Goal: Task Accomplishment & Management: Use online tool/utility

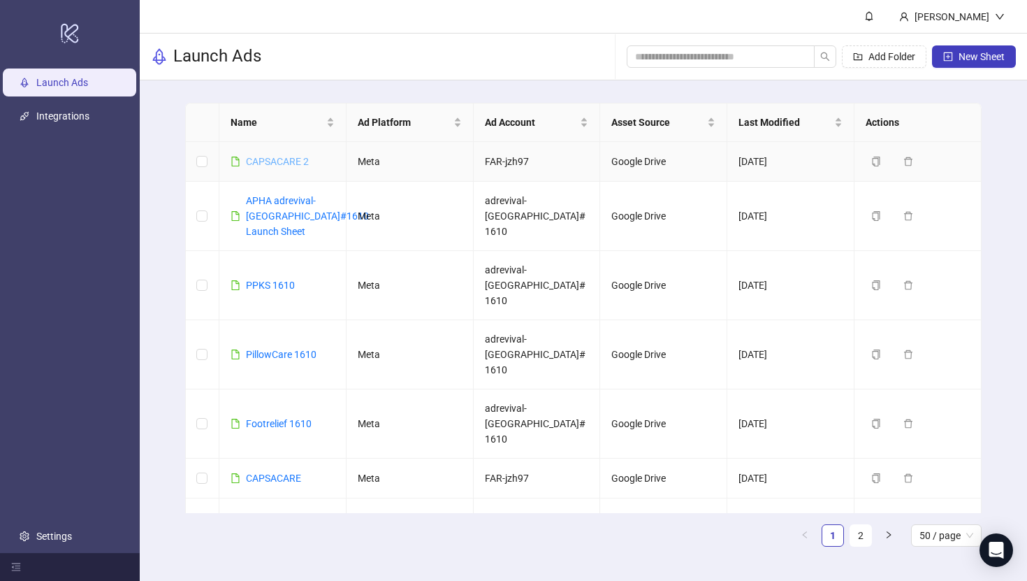
click at [300, 163] on link "CAPSACARE 2" at bounding box center [277, 161] width 63 height 11
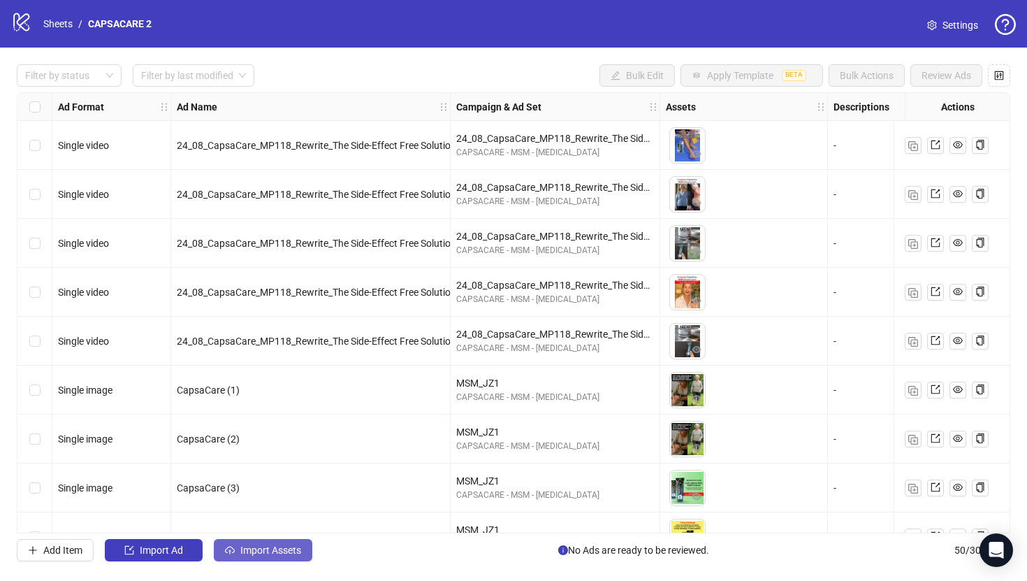
click at [266, 543] on button "Import Assets" at bounding box center [263, 550] width 99 height 22
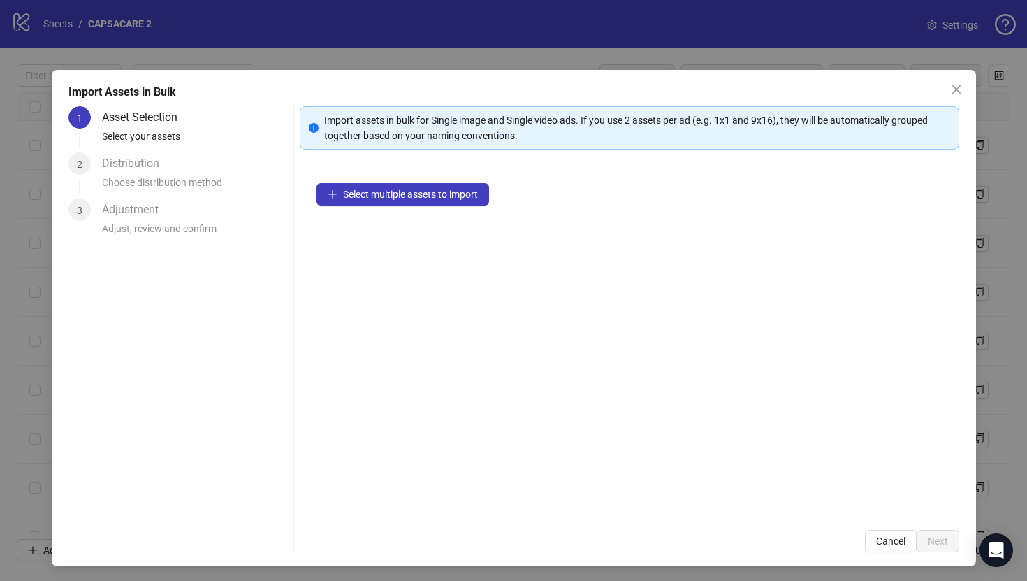
click at [465, 182] on div "Select multiple assets to import" at bounding box center [630, 339] width 660 height 347
click at [470, 190] on span "Select multiple assets to import" at bounding box center [410, 194] width 135 height 11
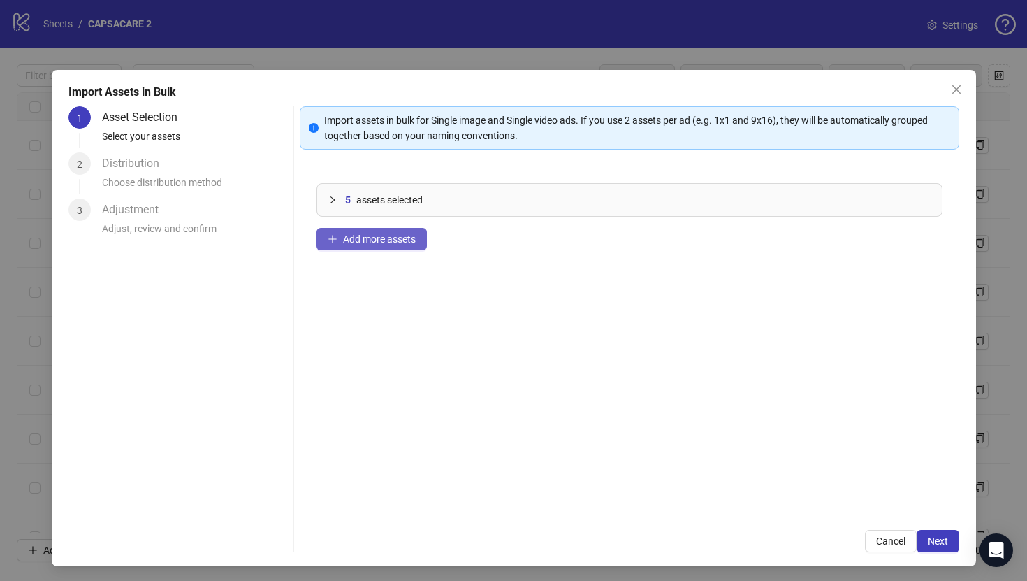
click at [418, 245] on button "Add more assets" at bounding box center [371, 239] width 110 height 22
click at [398, 241] on span "Add more assets" at bounding box center [379, 238] width 73 height 11
click at [411, 240] on span "Add more assets" at bounding box center [379, 238] width 73 height 11
click at [403, 253] on div "20 assets selected Add more assets" at bounding box center [630, 339] width 660 height 347
click at [395, 235] on span "Add more assets" at bounding box center [379, 238] width 73 height 11
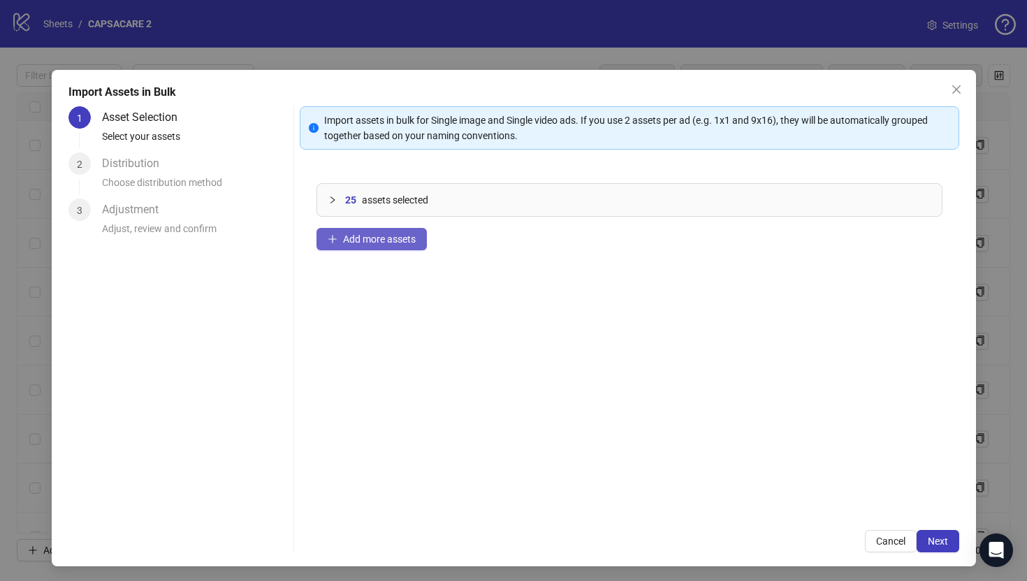
click at [385, 230] on button "Add more assets" at bounding box center [371, 239] width 110 height 22
click at [411, 240] on span "Add more assets" at bounding box center [379, 238] width 73 height 11
click at [408, 243] on span "Add more assets" at bounding box center [379, 238] width 73 height 11
click at [931, 544] on span "Next" at bounding box center [938, 540] width 20 height 11
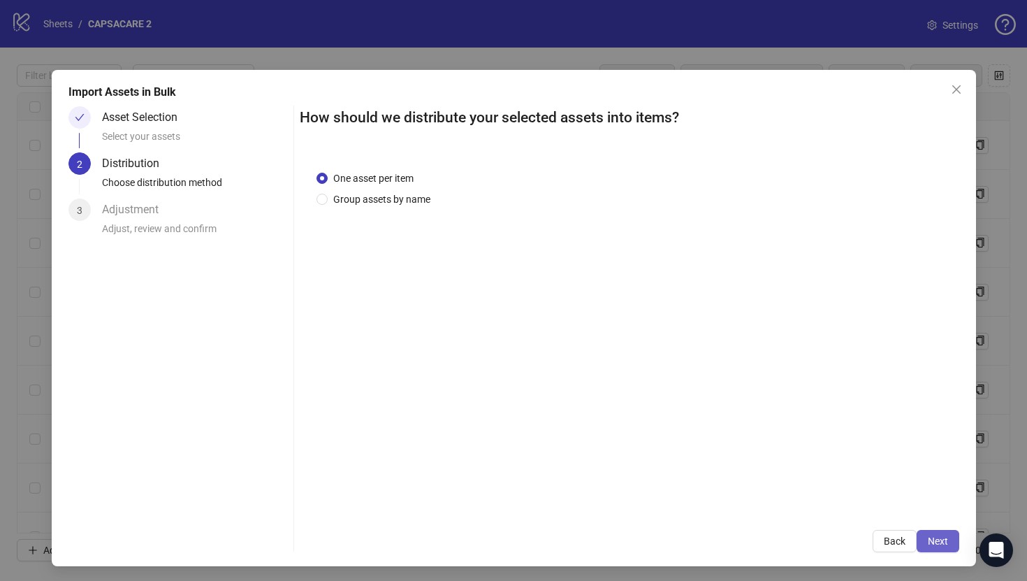
click at [956, 536] on button "Next" at bounding box center [938, 541] width 43 height 22
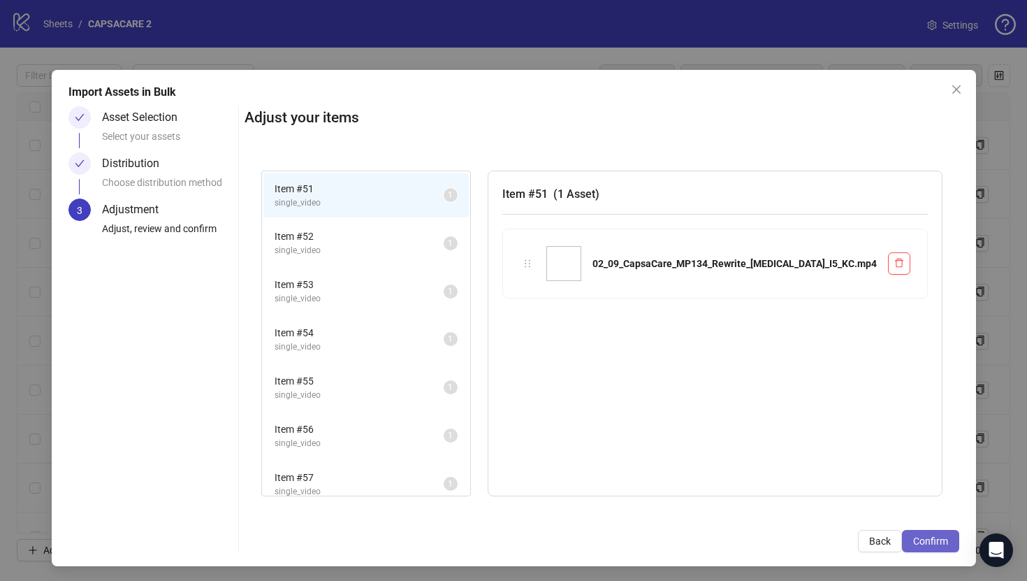
click at [951, 539] on button "Confirm" at bounding box center [930, 541] width 57 height 22
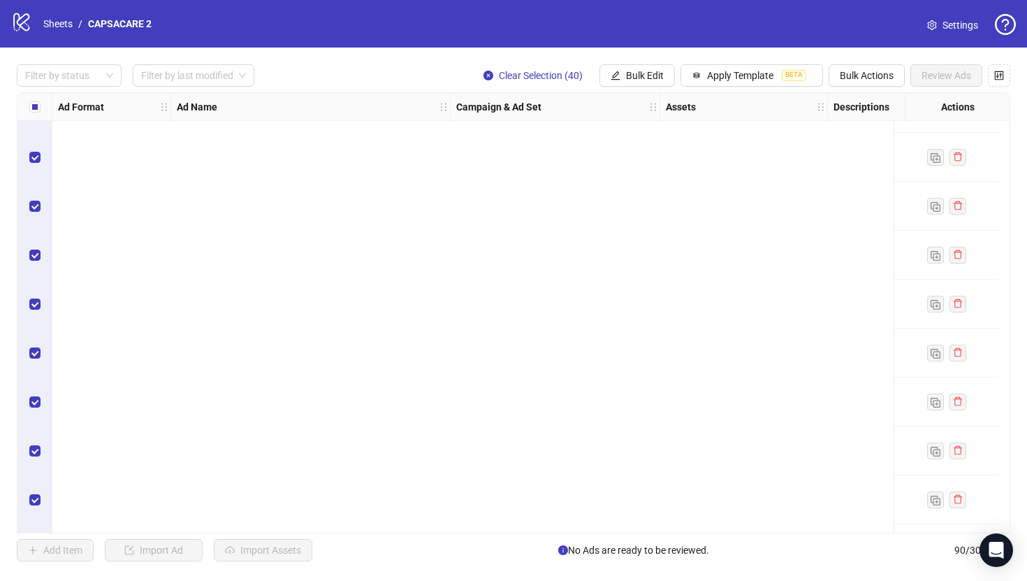
scroll to position [3996, 0]
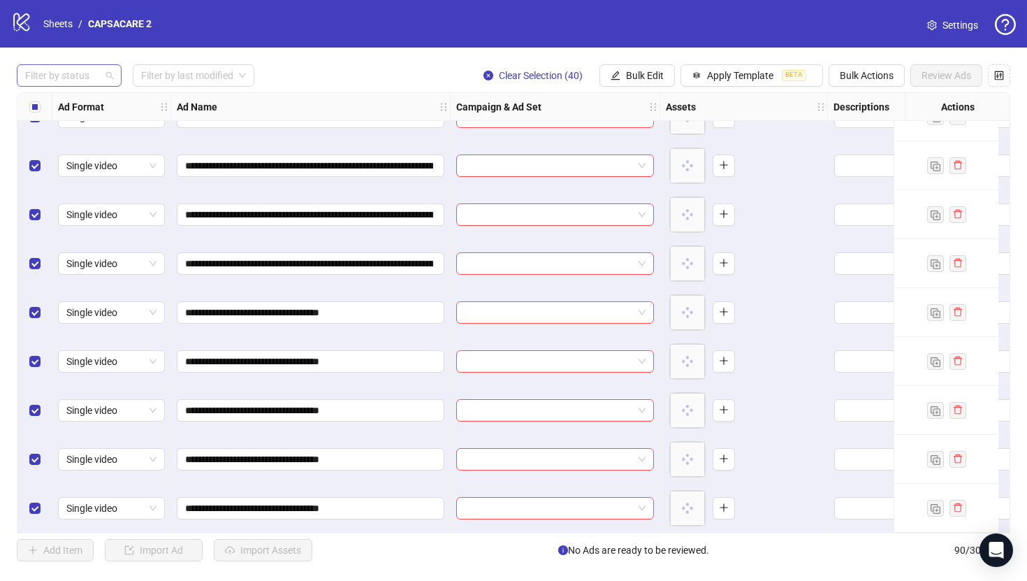
click at [78, 85] on div "Filter by status" at bounding box center [69, 75] width 105 height 22
click at [87, 104] on div "Draft" at bounding box center [69, 103] width 82 height 15
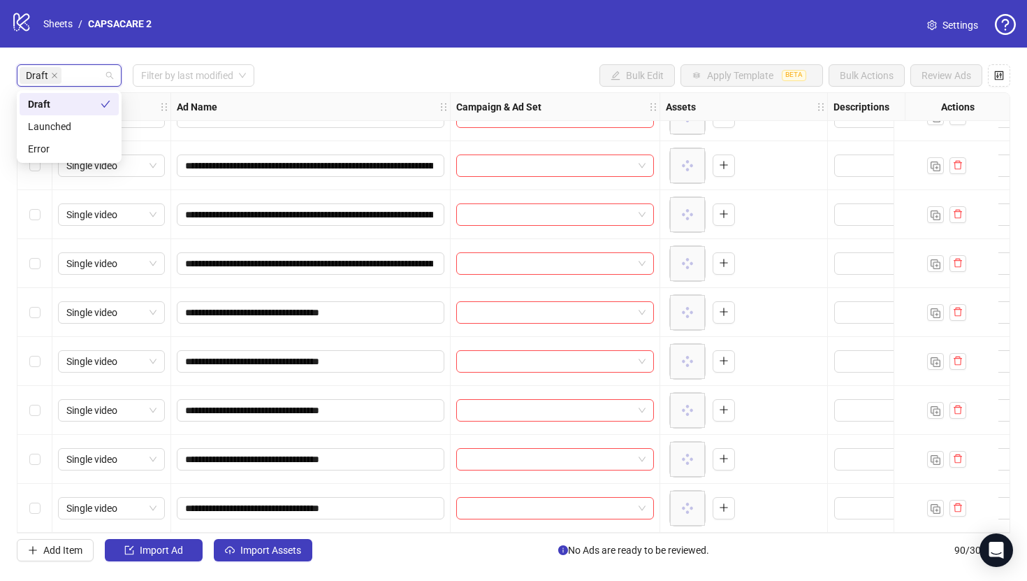
click at [311, 90] on div "**********" at bounding box center [513, 313] width 1027 height 530
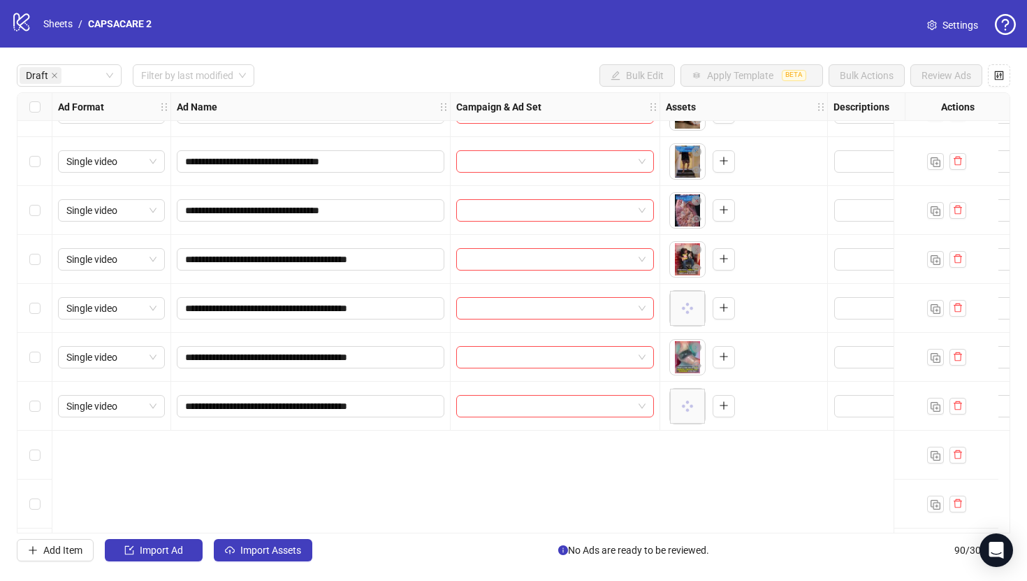
scroll to position [0, 0]
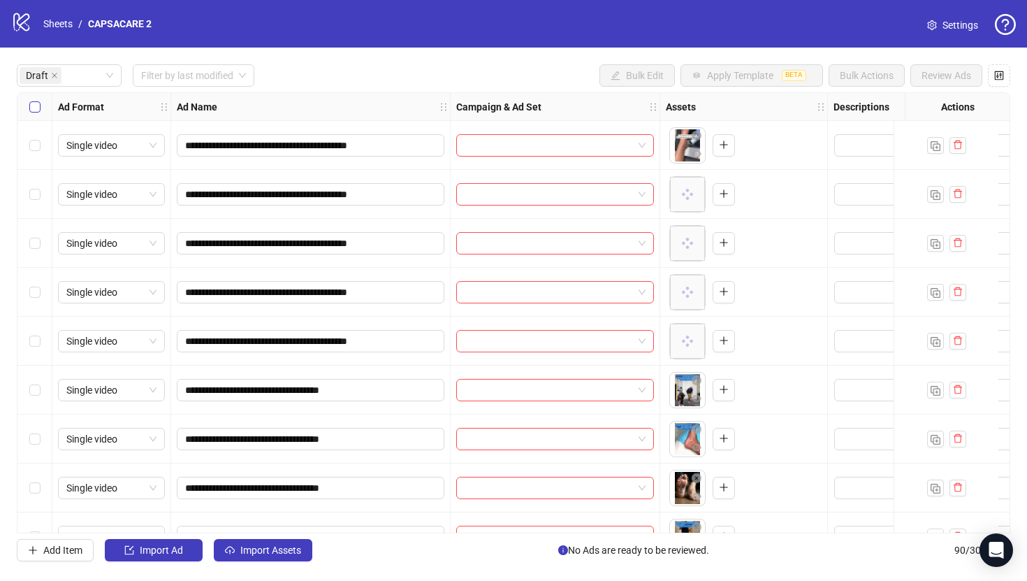
click at [31, 100] on label "Select all rows" at bounding box center [34, 106] width 11 height 15
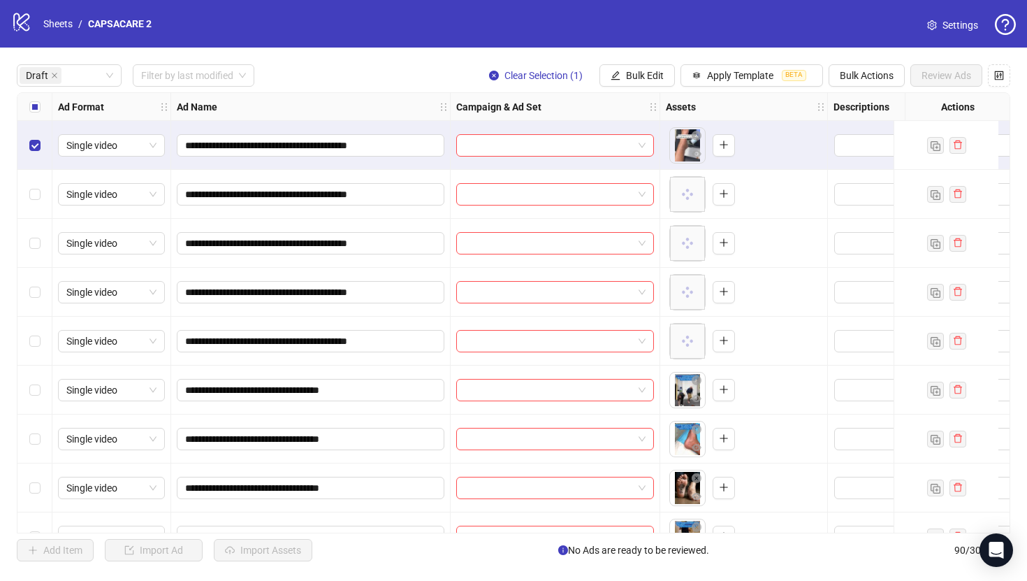
click at [38, 330] on div "Select row 5" at bounding box center [34, 340] width 35 height 49
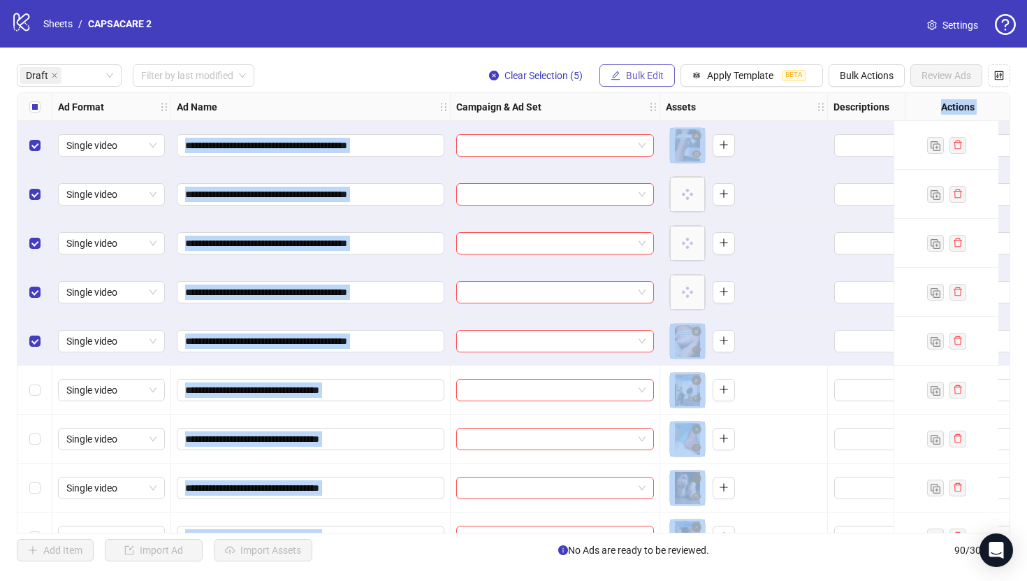
click at [636, 82] on button "Bulk Edit" at bounding box center [636, 75] width 75 height 22
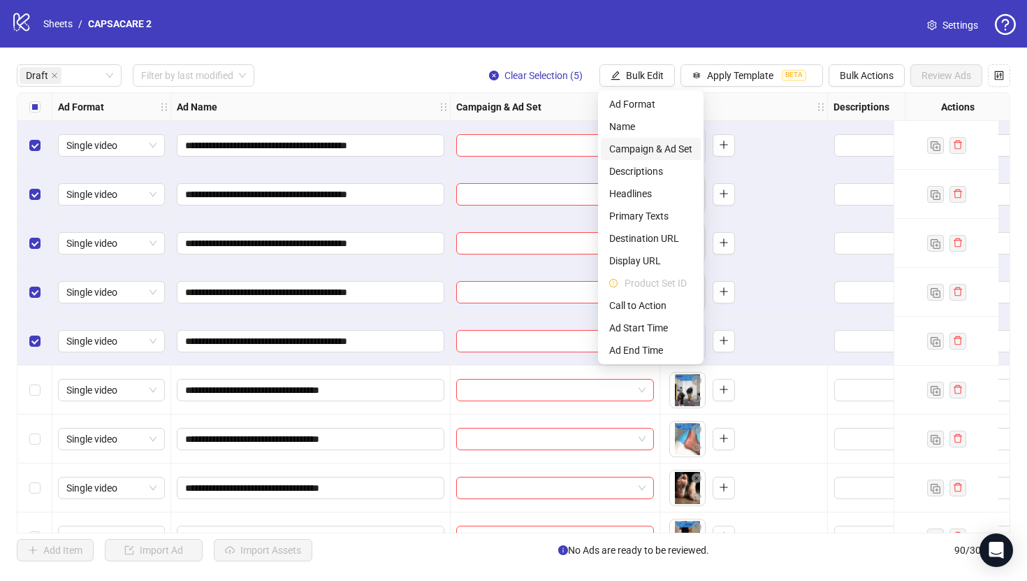
click at [643, 154] on span "Campaign & Ad Set" at bounding box center [650, 148] width 83 height 15
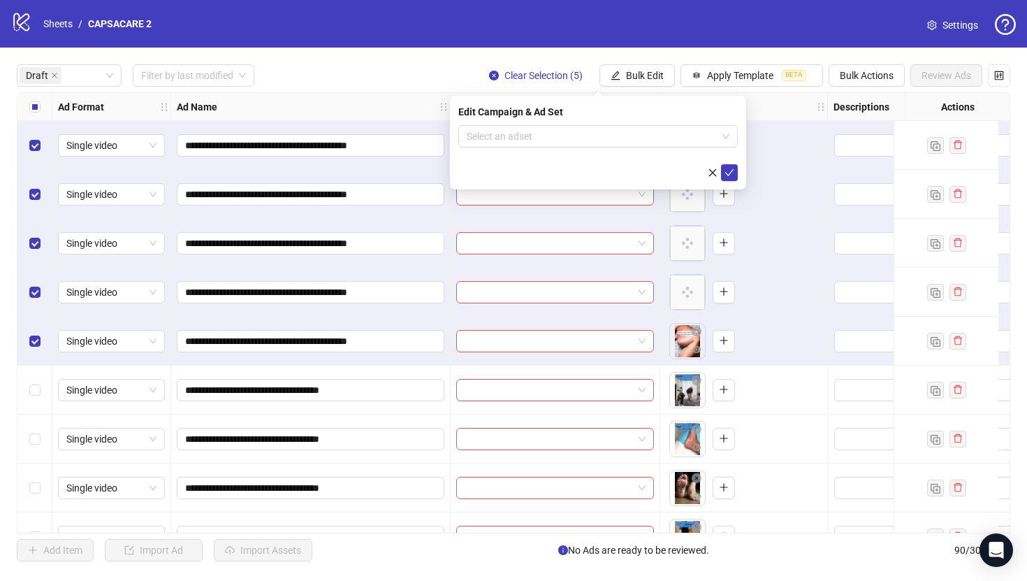
click at [598, 151] on form "Select an adset" at bounding box center [597, 153] width 279 height 56
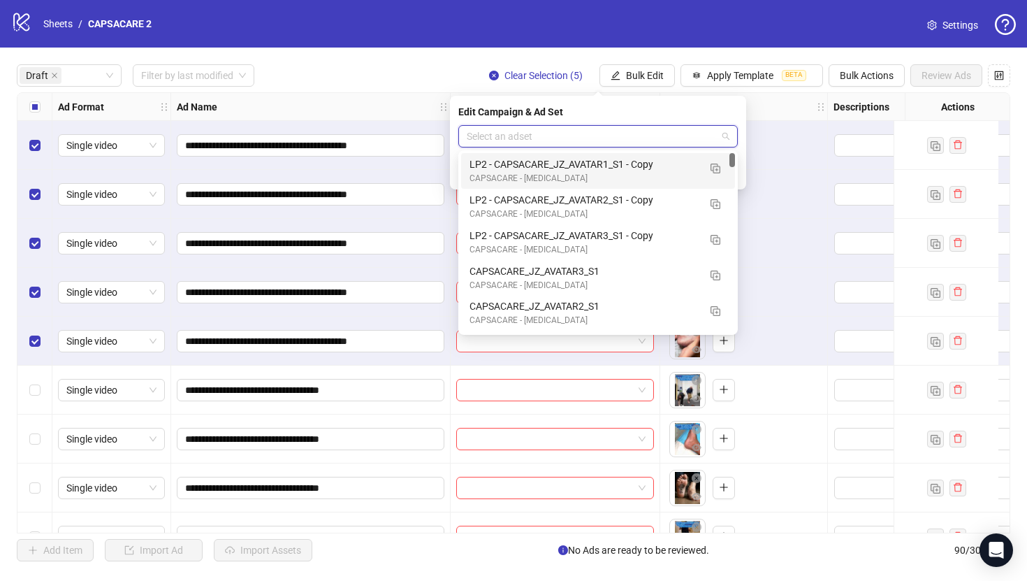
click at [597, 140] on input "search" at bounding box center [592, 136] width 250 height 21
paste input "**********"
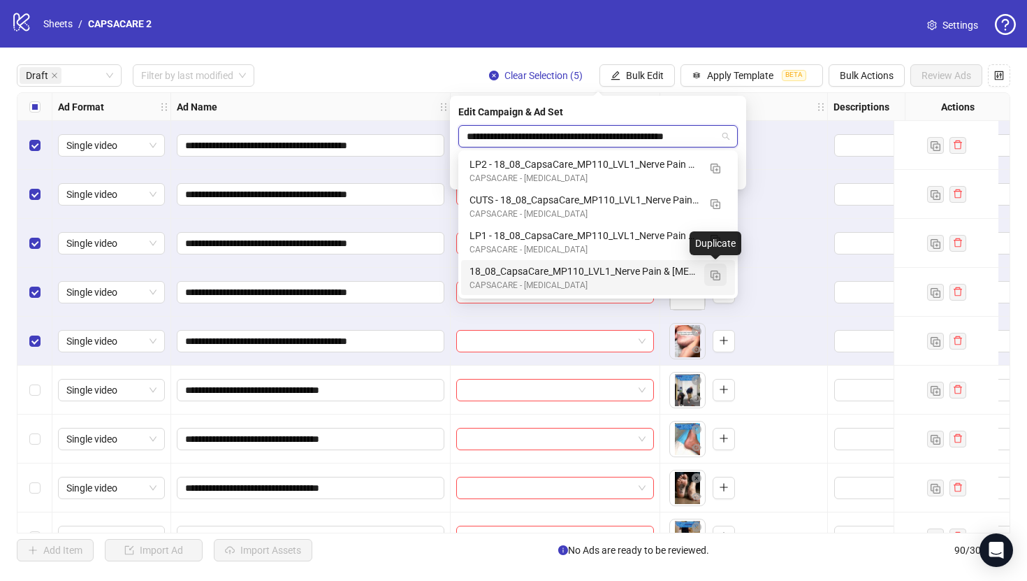
click at [722, 273] on button "button" at bounding box center [715, 274] width 22 height 22
type input "**********"
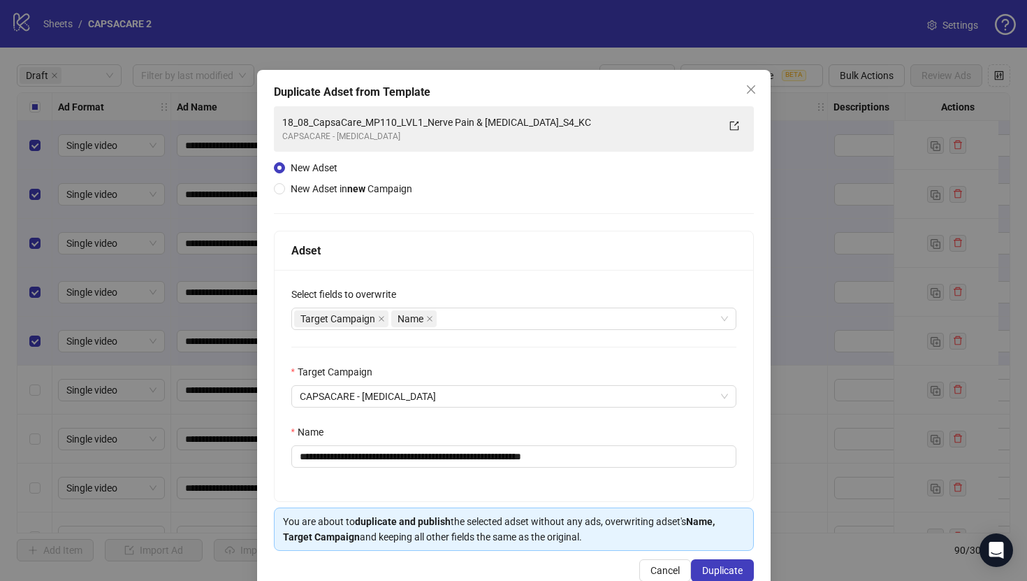
scroll to position [32, 0]
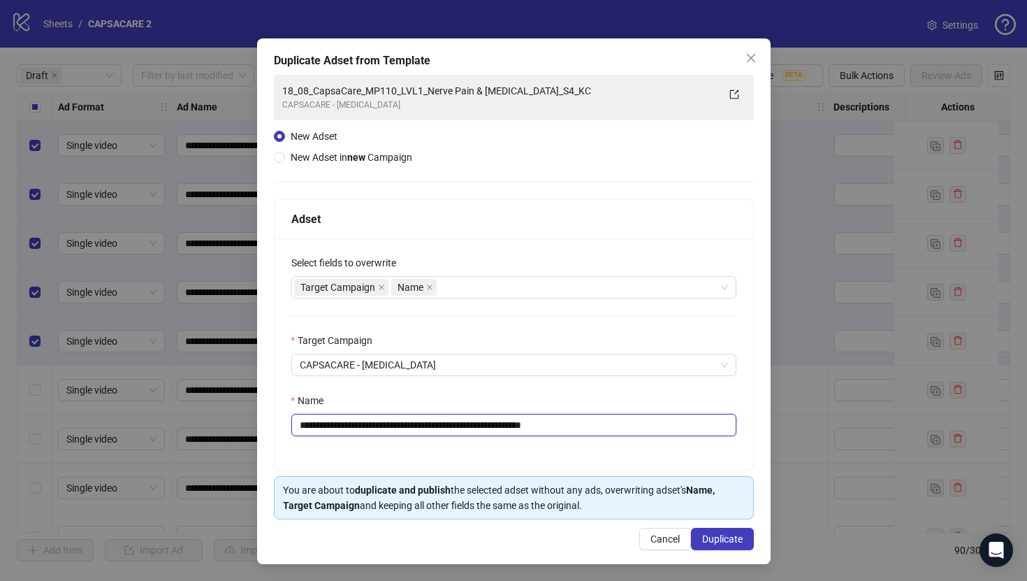
click at [467, 419] on input "**********" at bounding box center [513, 425] width 445 height 22
paste input "text"
type input "**********"
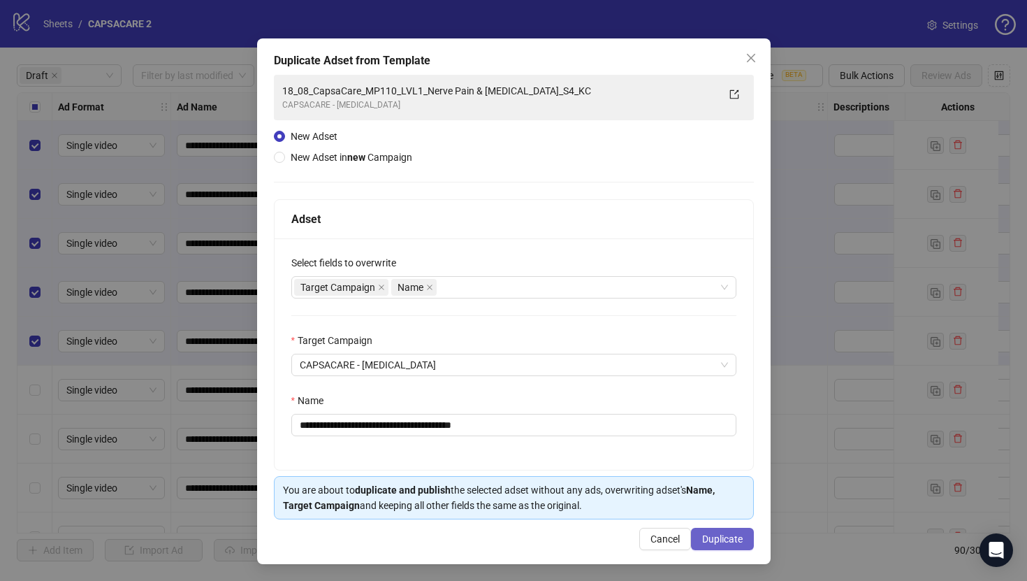
click at [703, 530] on button "Duplicate" at bounding box center [722, 538] width 63 height 22
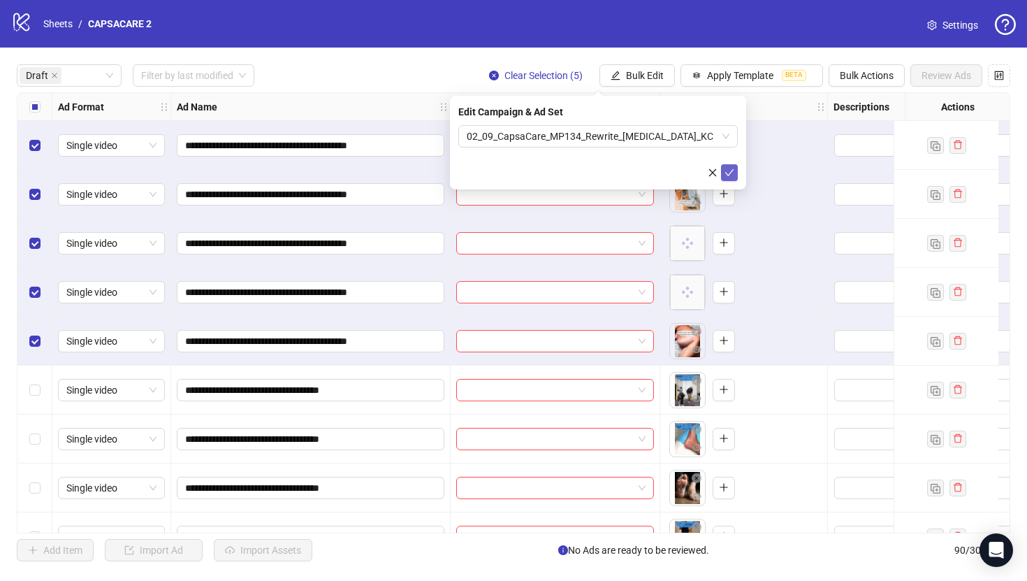
click at [728, 175] on icon "check" at bounding box center [729, 172] width 9 height 7
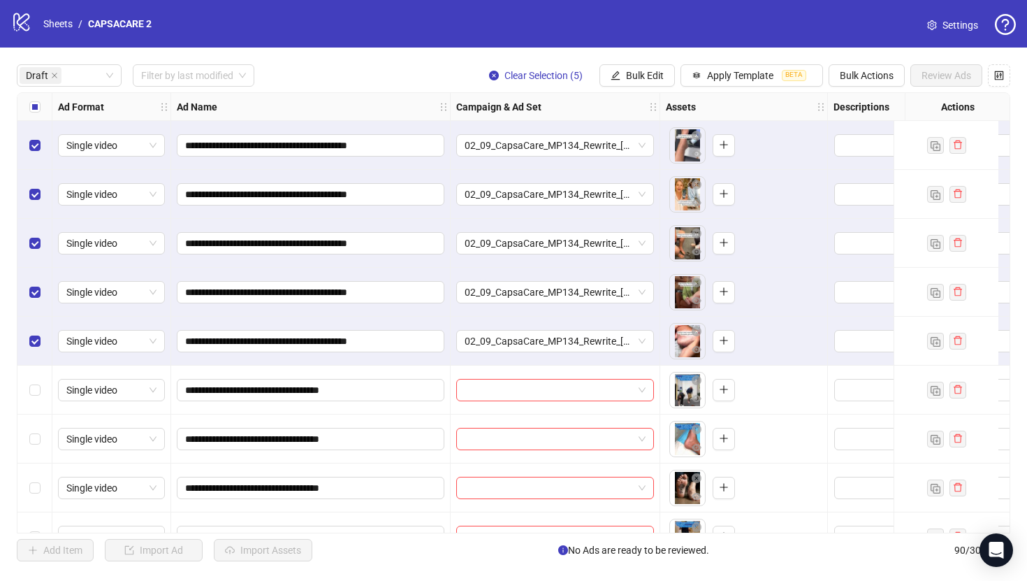
click at [38, 115] on div "Select all rows" at bounding box center [34, 107] width 35 height 28
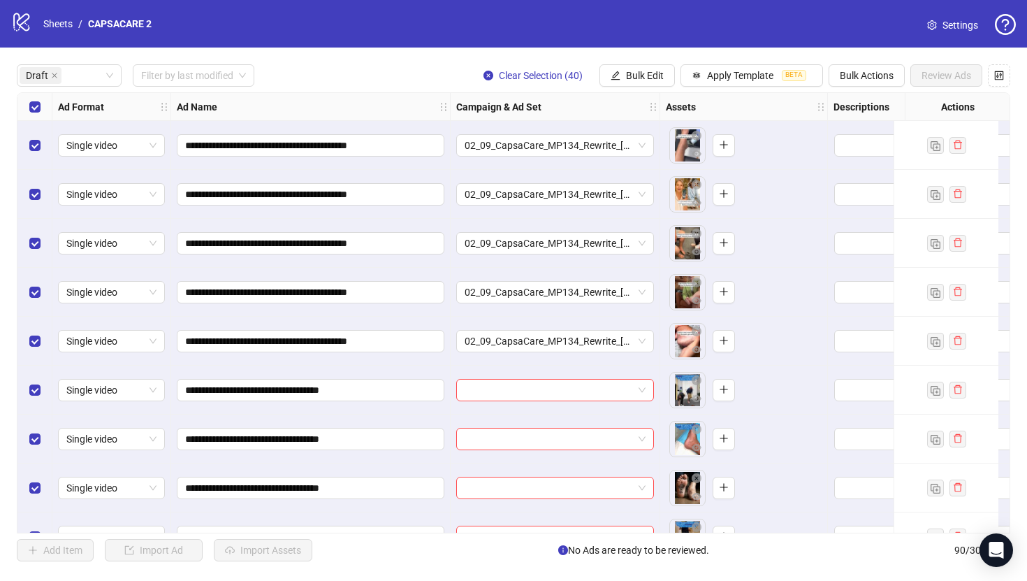
click at [38, 115] on div "Select all rows" at bounding box center [34, 107] width 35 height 28
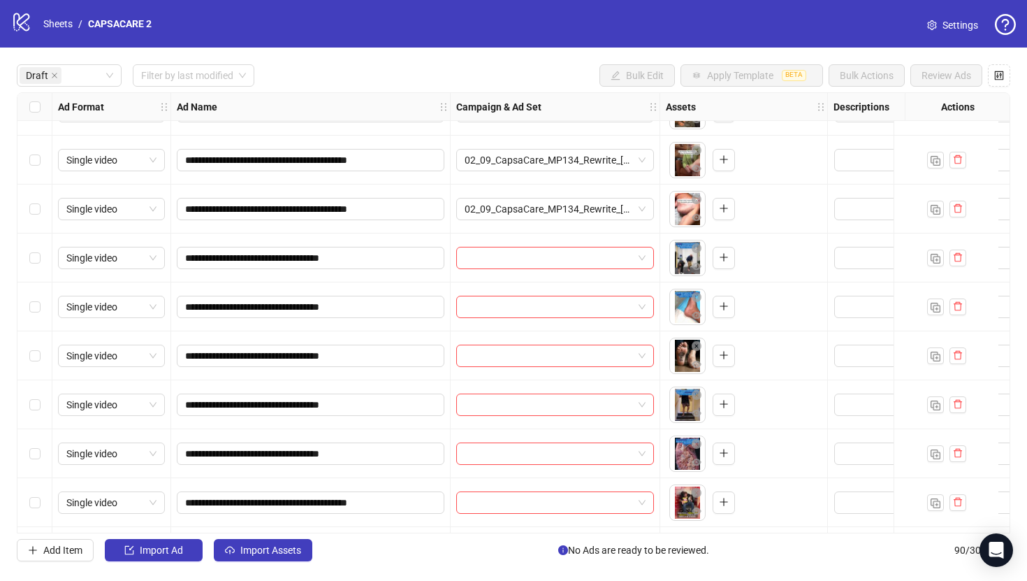
scroll to position [132, 1]
click at [41, 110] on div "Select all rows" at bounding box center [34, 107] width 35 height 28
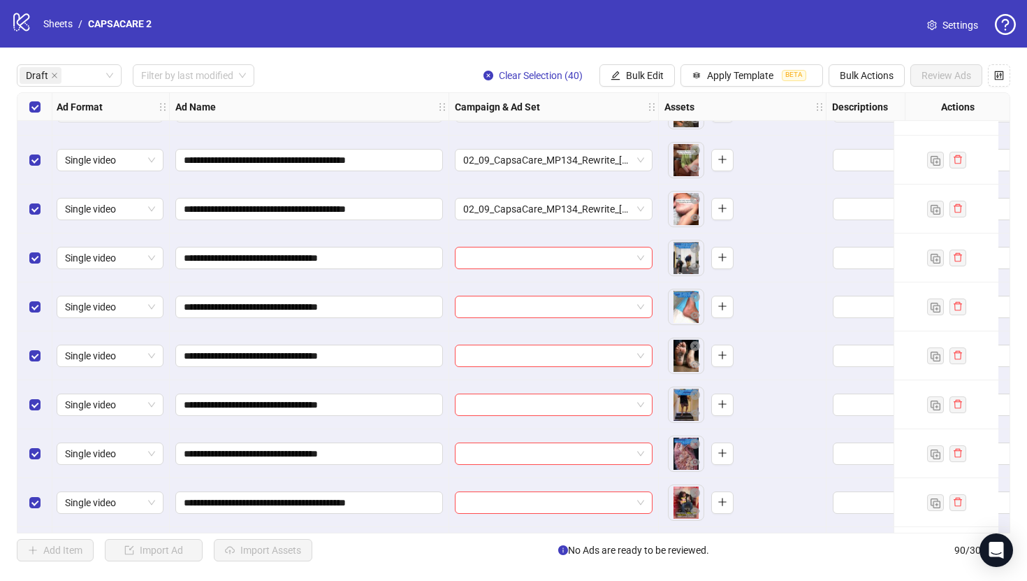
click at [33, 115] on div "Select all rows" at bounding box center [34, 107] width 35 height 28
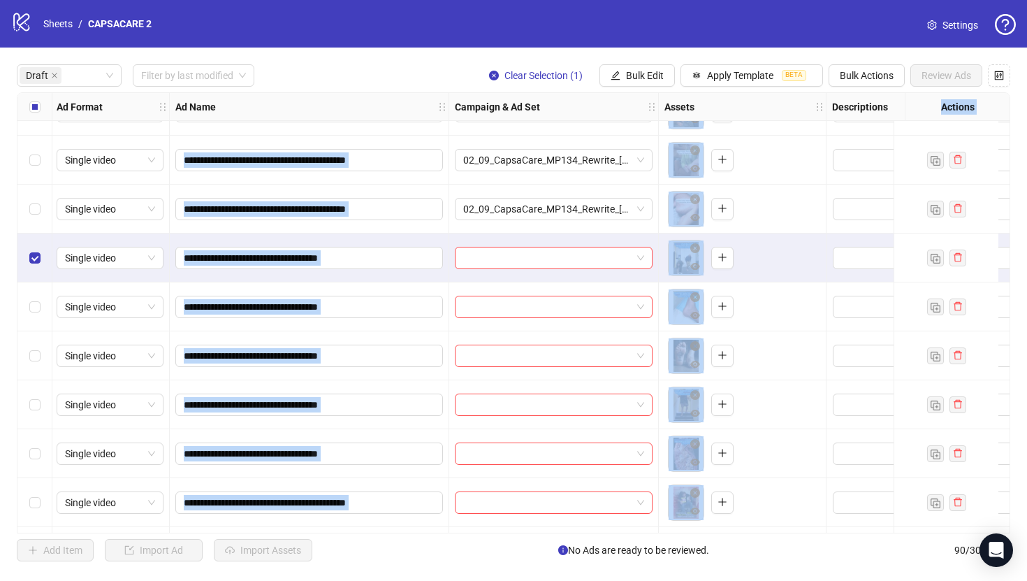
click at [38, 442] on div "Select row 10" at bounding box center [34, 453] width 35 height 49
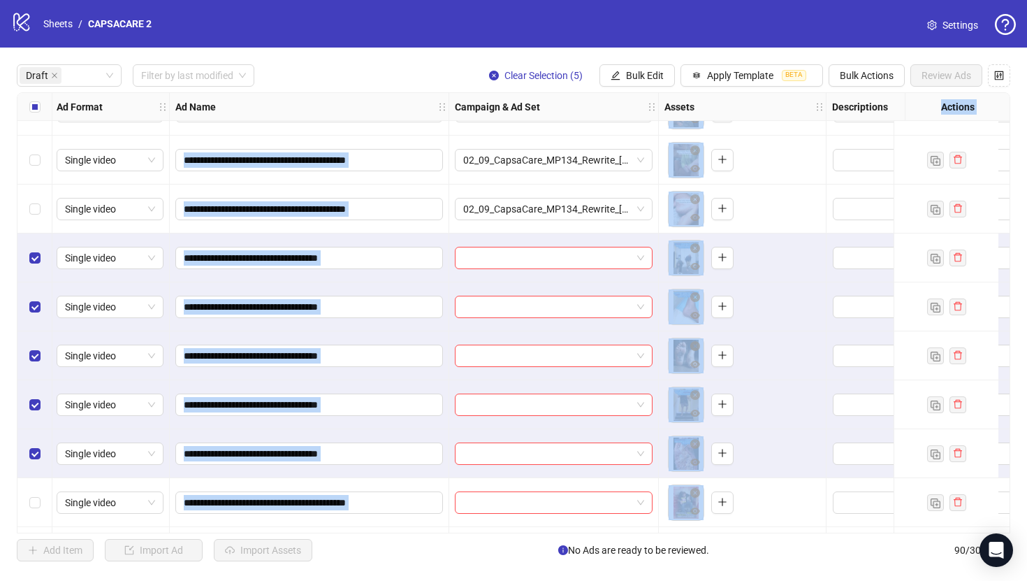
click at [372, 94] on div "Ad Name" at bounding box center [309, 107] width 279 height 28
click at [657, 74] on span "Bulk Edit" at bounding box center [645, 75] width 38 height 11
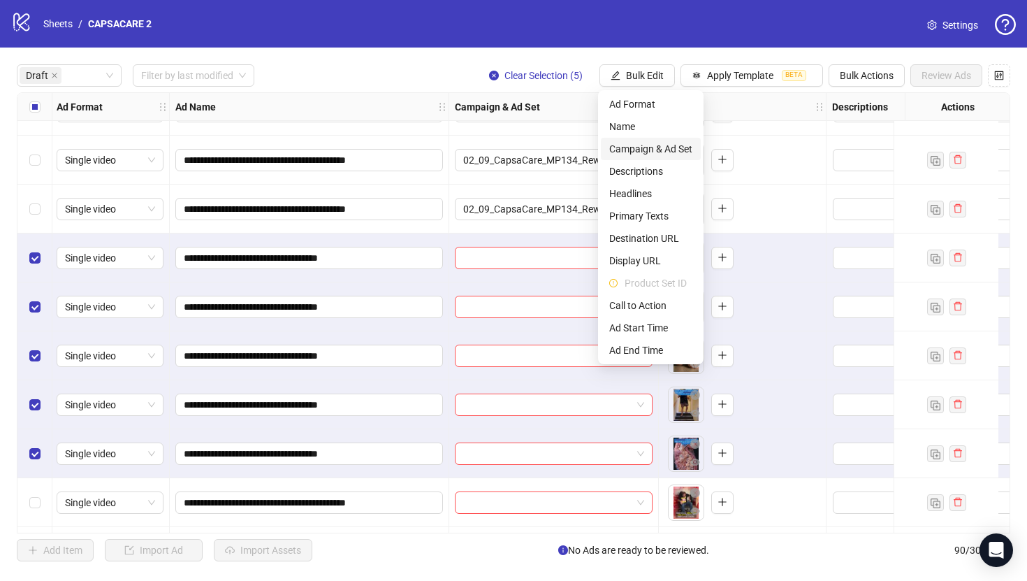
click at [643, 149] on span "Campaign & Ad Set" at bounding box center [650, 148] width 83 height 15
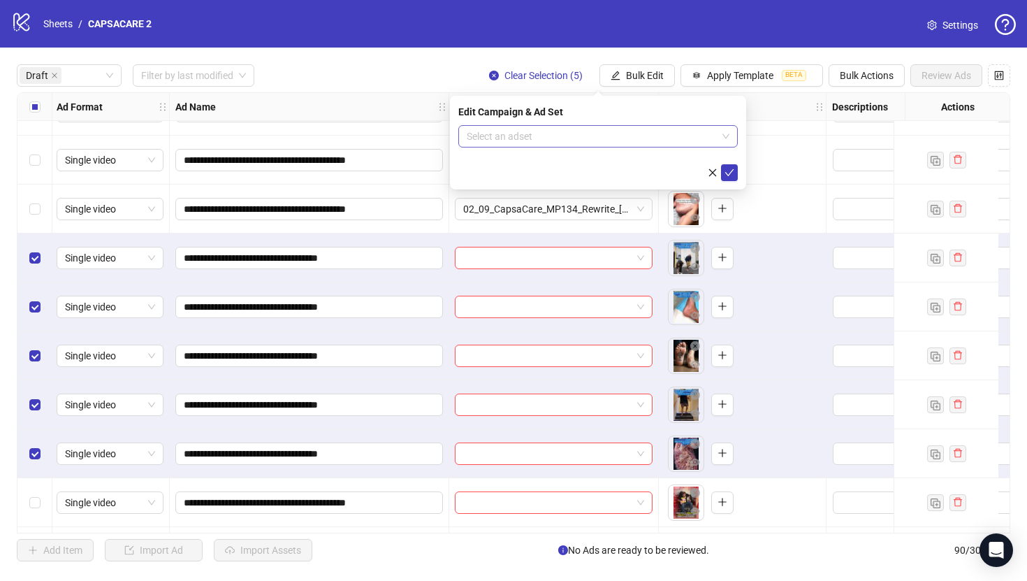
click at [632, 135] on input "search" at bounding box center [592, 136] width 250 height 21
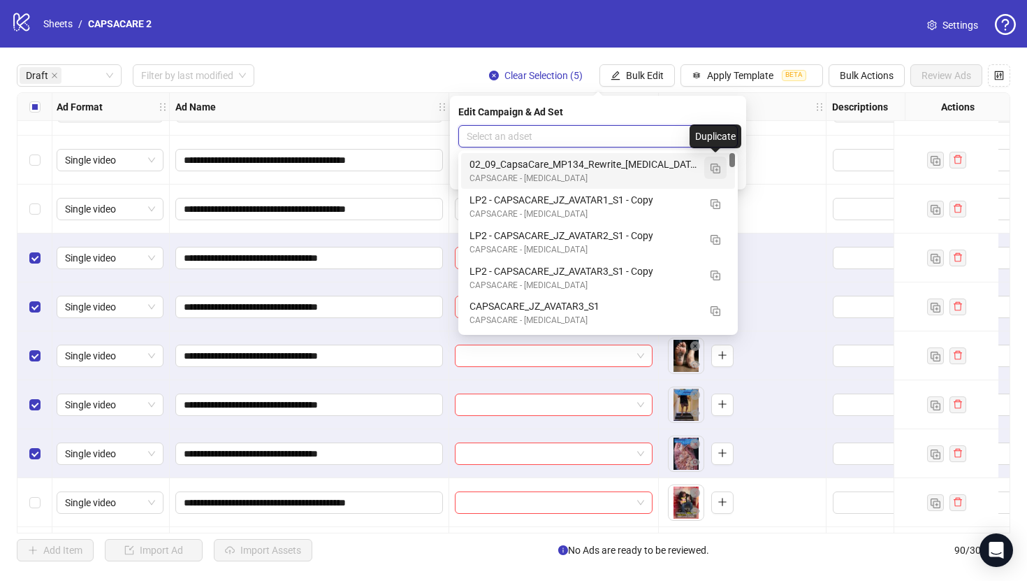
click at [722, 168] on button "button" at bounding box center [715, 167] width 22 height 22
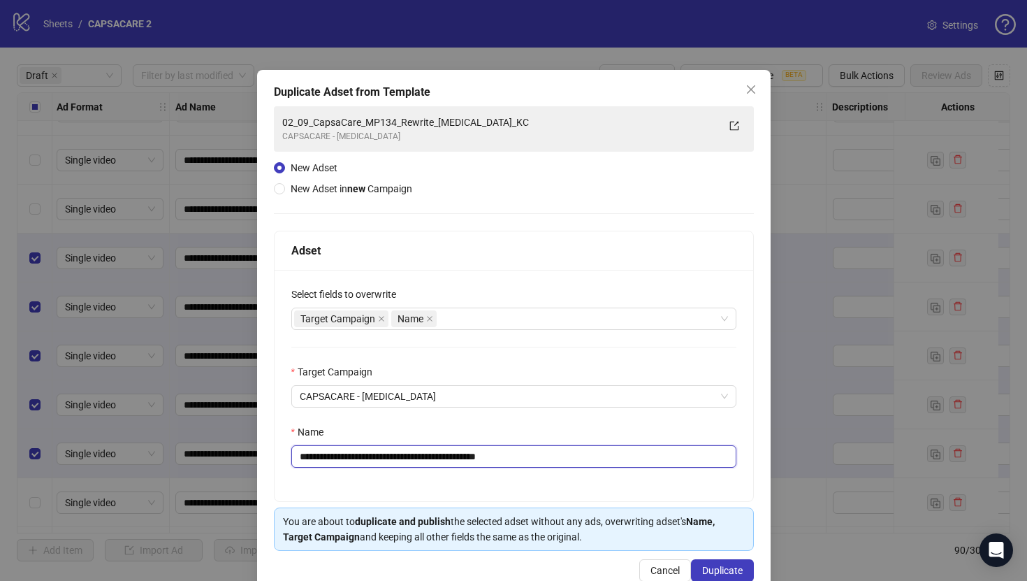
click at [565, 463] on input "**********" at bounding box center [513, 456] width 445 height 22
paste input "text"
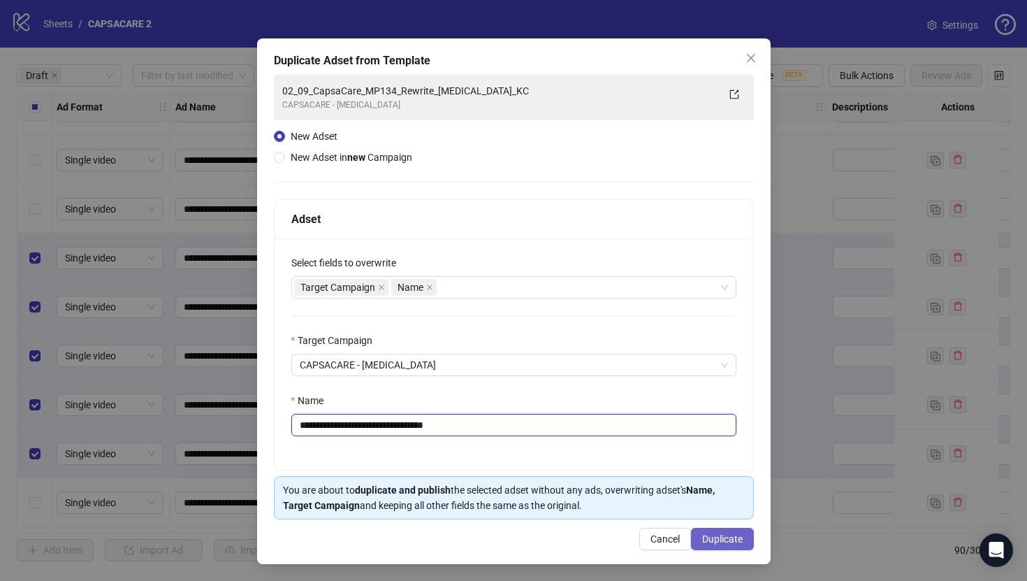
type input "**********"
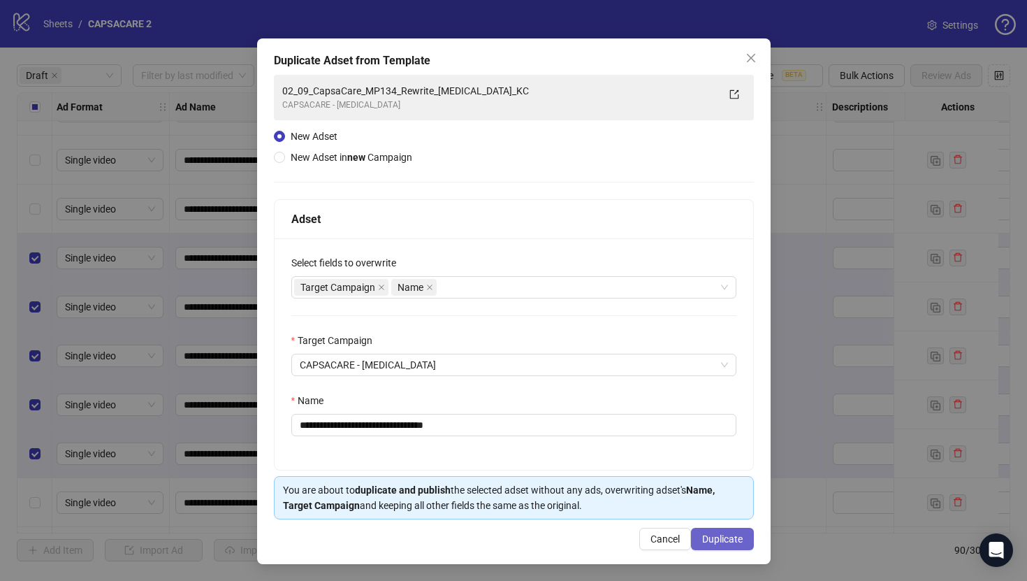
click at [726, 537] on span "Duplicate" at bounding box center [722, 538] width 41 height 11
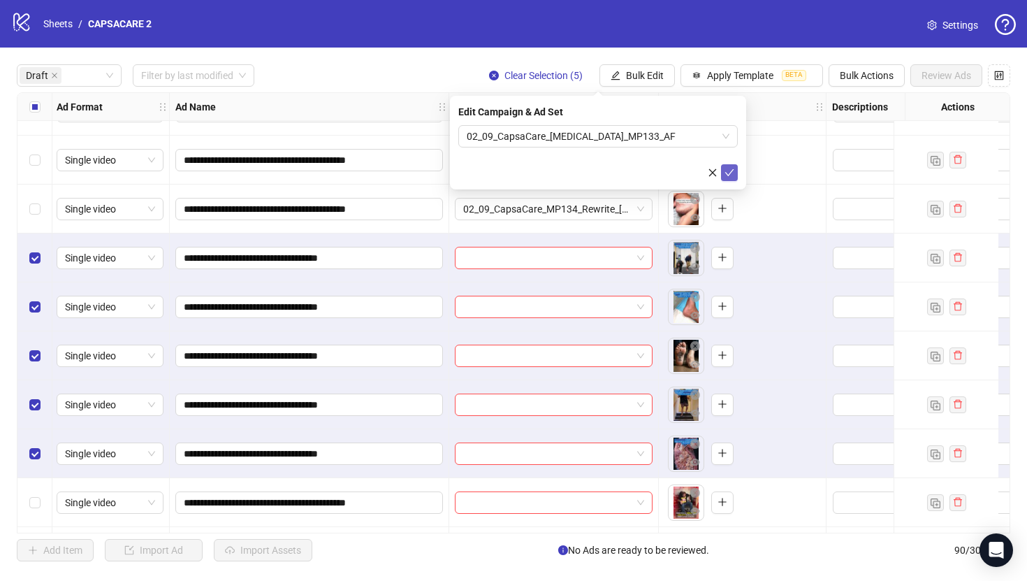
click at [736, 171] on button "submit" at bounding box center [729, 172] width 17 height 17
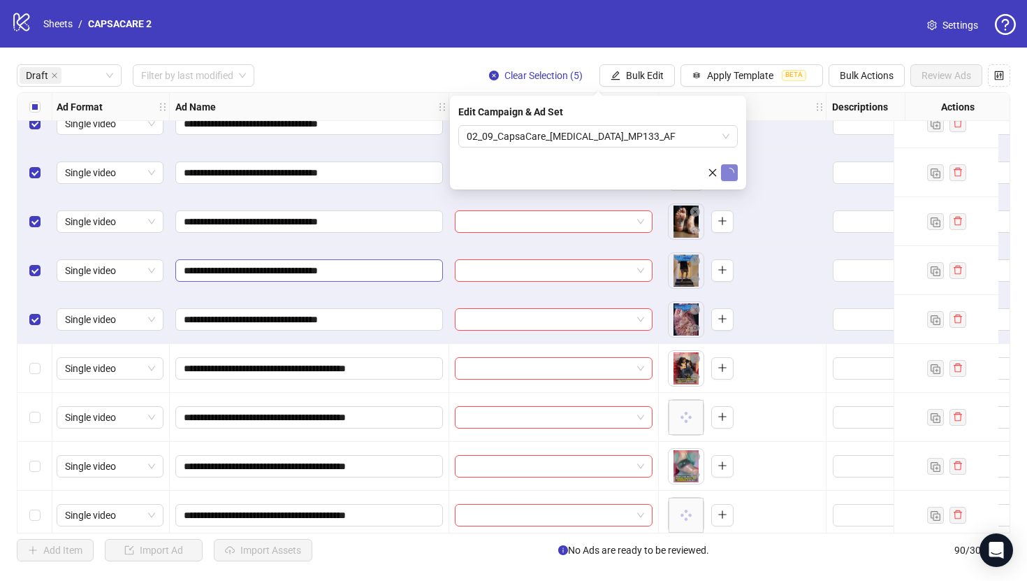
scroll to position [319, 1]
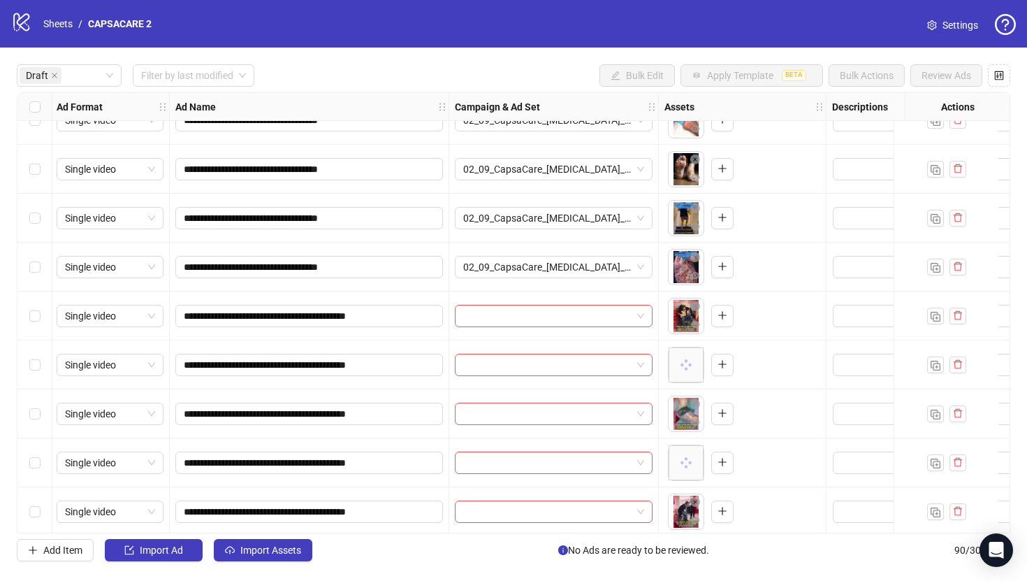
click at [34, 303] on div "Select row 11" at bounding box center [34, 315] width 35 height 49
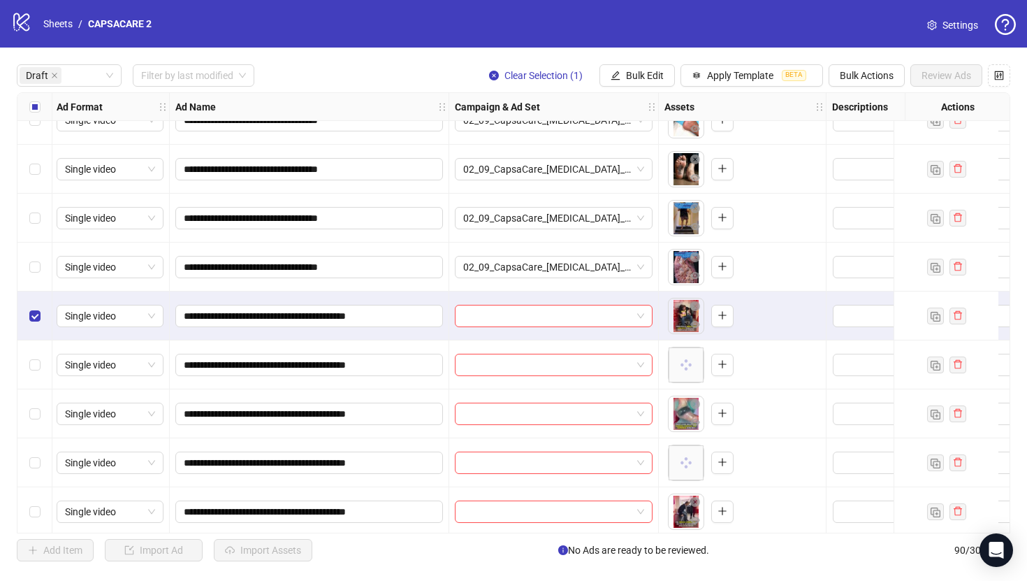
click at [34, 498] on div "Select row 15" at bounding box center [34, 511] width 35 height 49
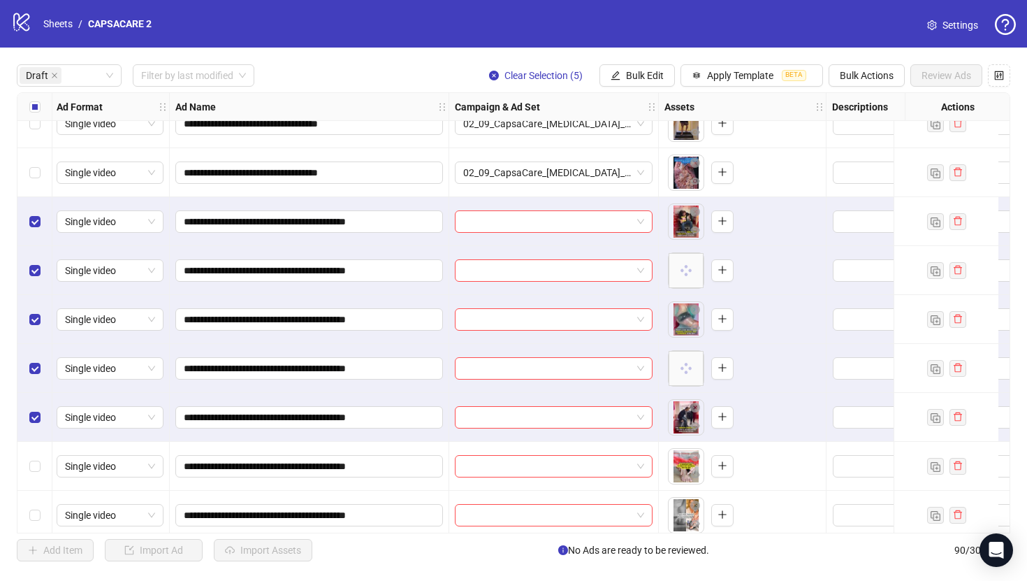
scroll to position [432, 1]
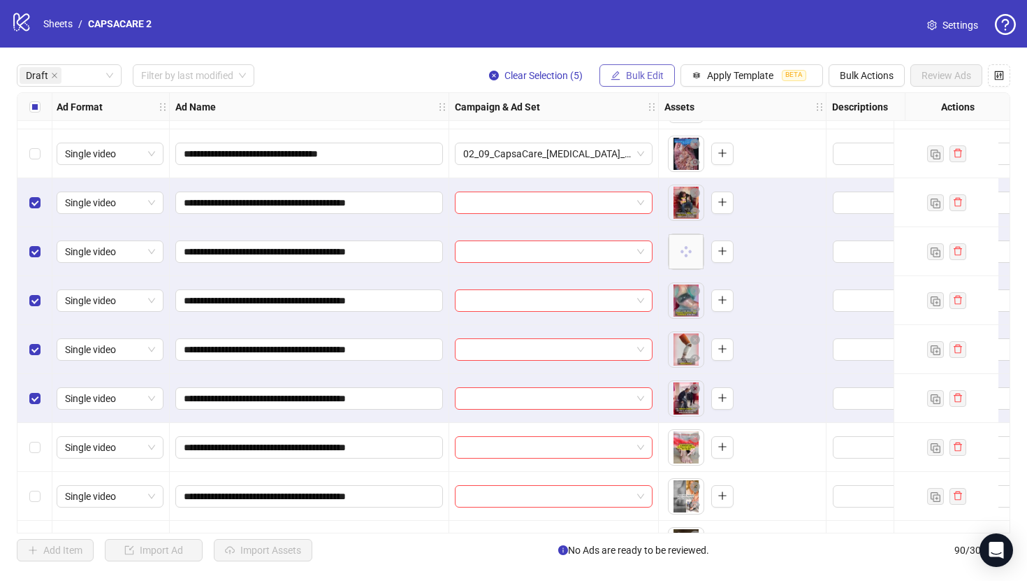
click at [618, 73] on icon "edit" at bounding box center [616, 76] width 10 height 10
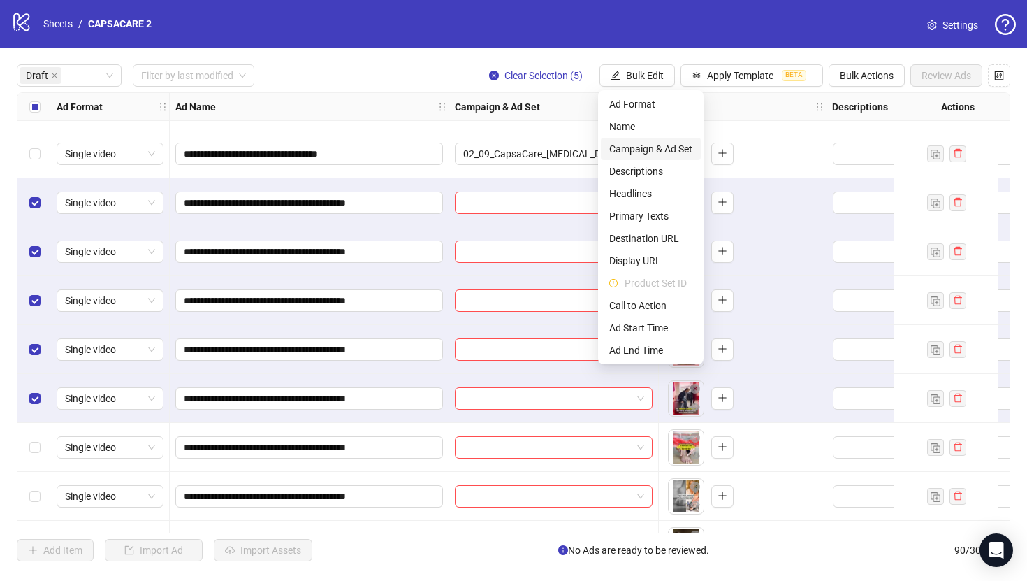
click at [628, 145] on span "Campaign & Ad Set" at bounding box center [650, 148] width 83 height 15
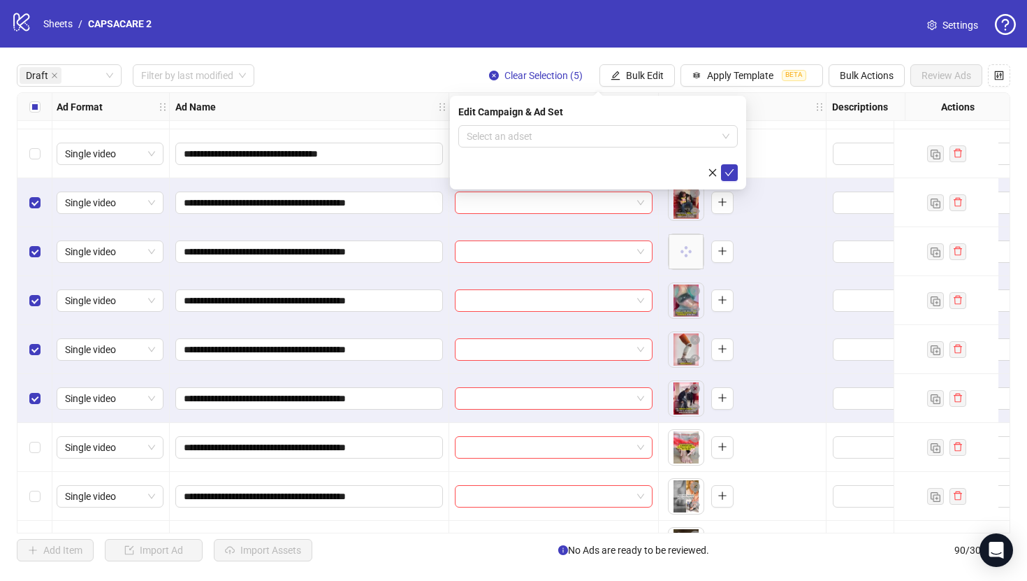
click at [628, 145] on input "search" at bounding box center [592, 136] width 250 height 21
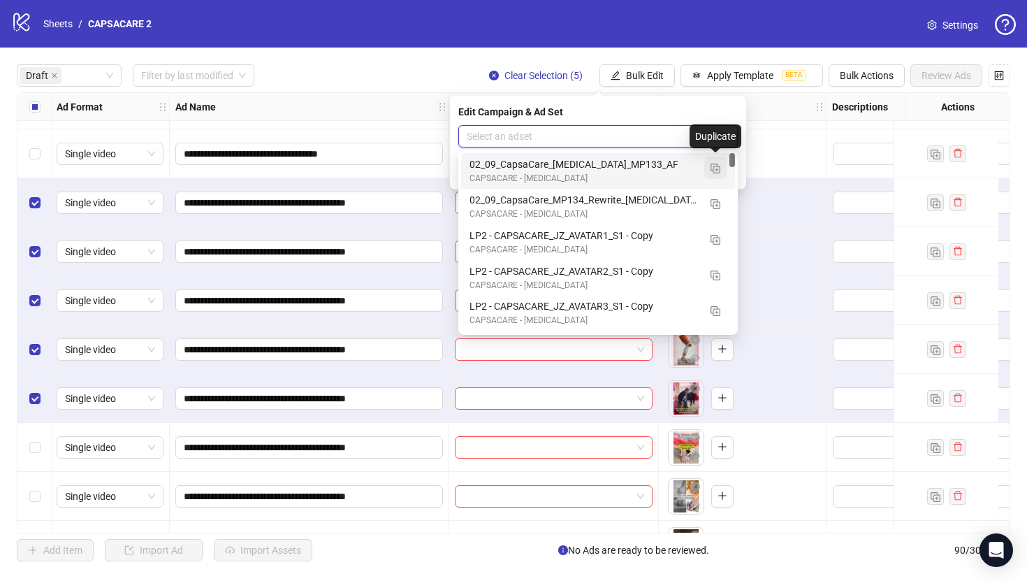
click at [722, 168] on button "button" at bounding box center [715, 167] width 22 height 22
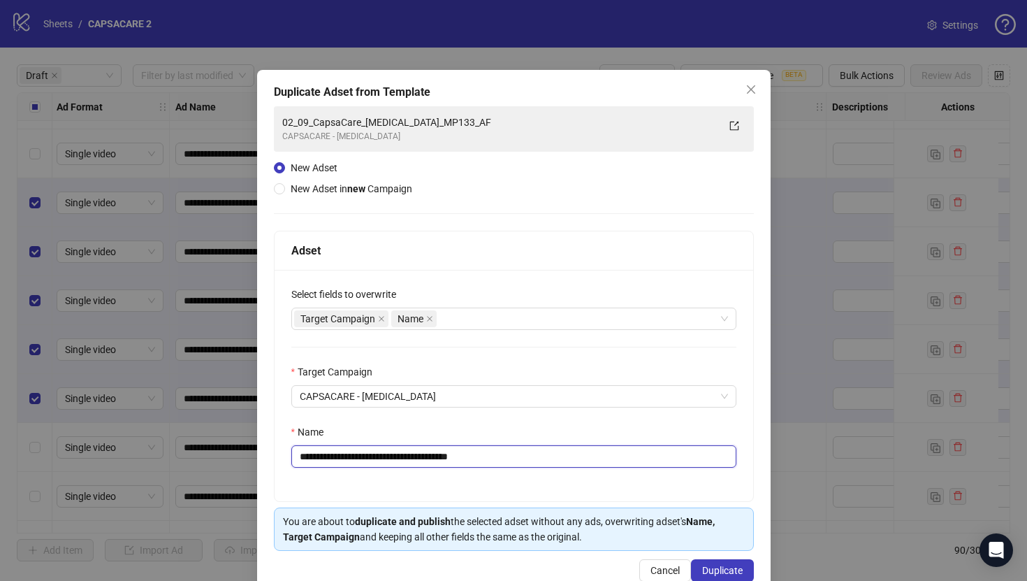
click at [574, 467] on input "**********" at bounding box center [513, 456] width 445 height 22
paste input "*"
type input "**********"
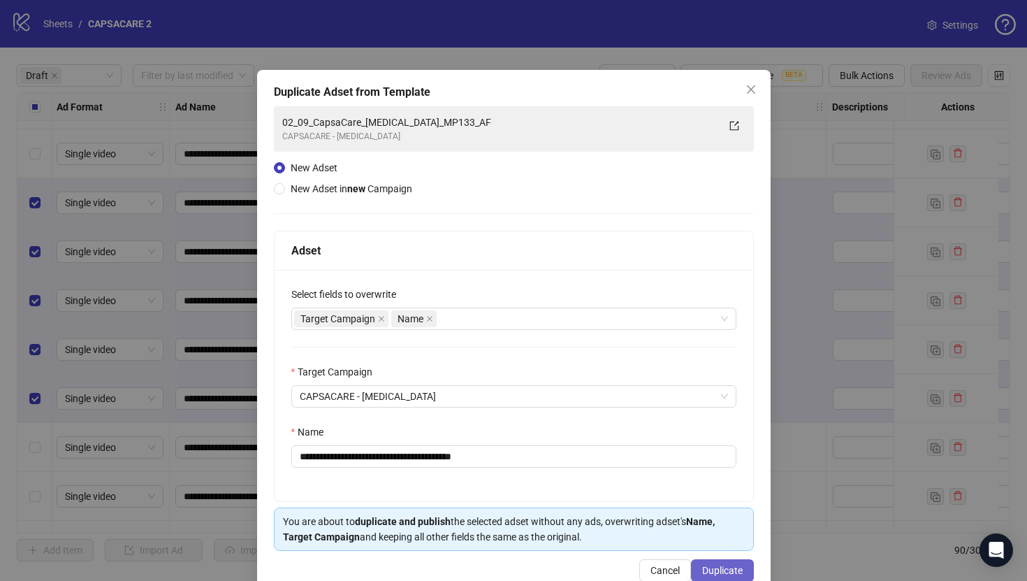
click at [711, 567] on span "Duplicate" at bounding box center [722, 570] width 41 height 11
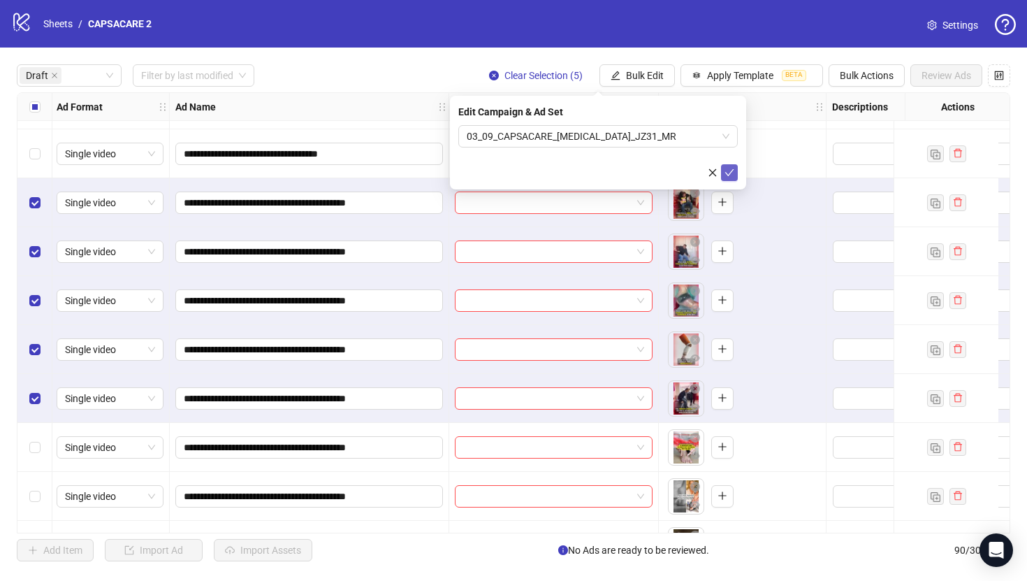
click at [735, 173] on button "submit" at bounding box center [729, 172] width 17 height 17
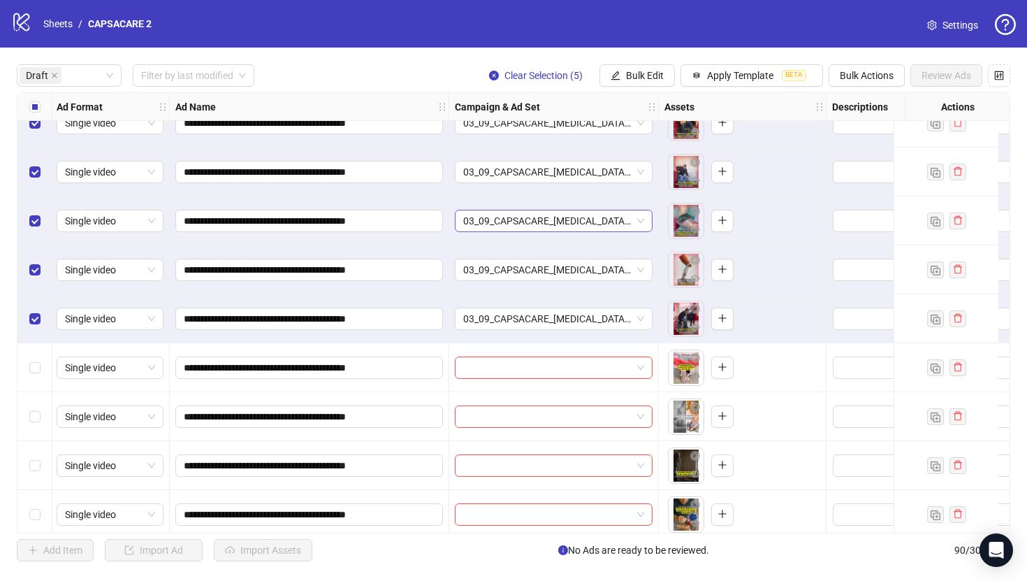
scroll to position [512, 1]
click at [34, 100] on label "Select all rows" at bounding box center [34, 106] width 11 height 15
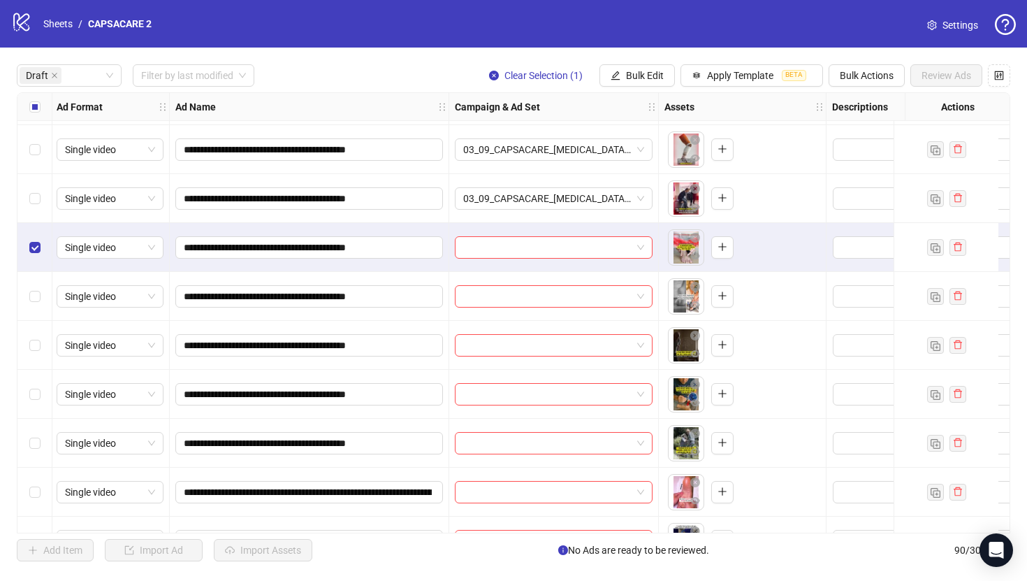
scroll to position [647, 1]
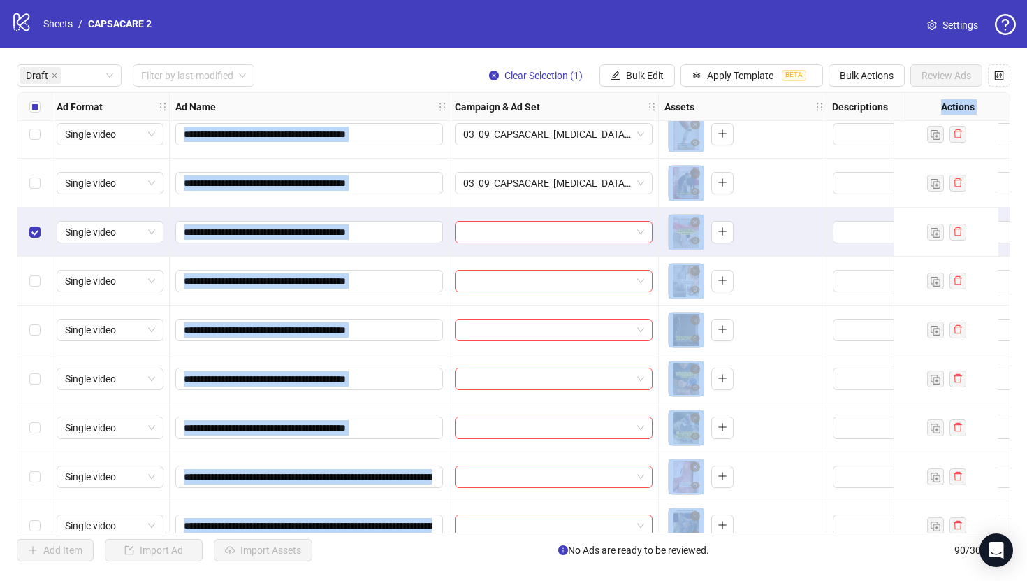
click at [39, 460] on div "Select row 21" at bounding box center [34, 476] width 35 height 49
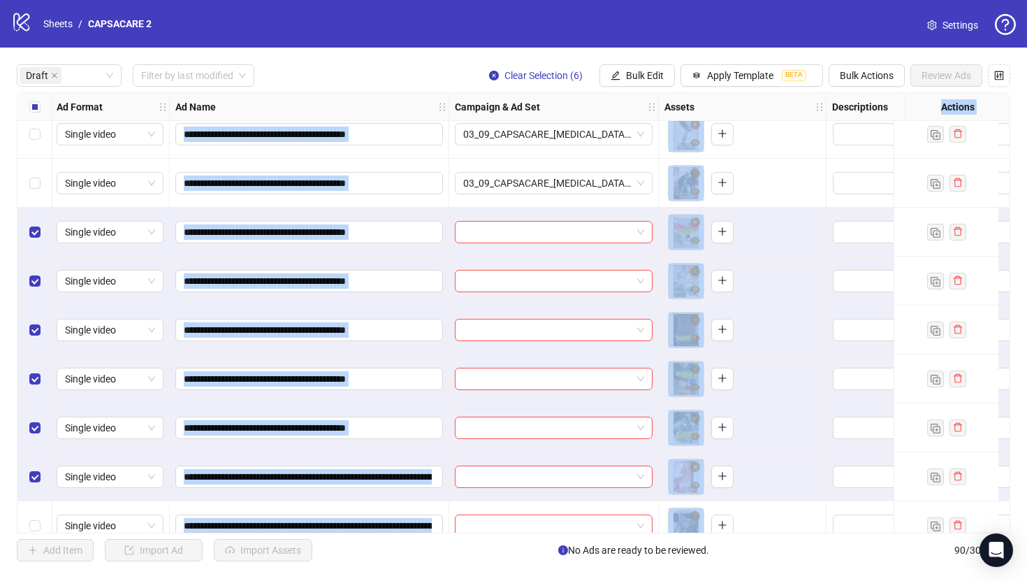
click at [39, 460] on div "Select row 21" at bounding box center [34, 476] width 35 height 49
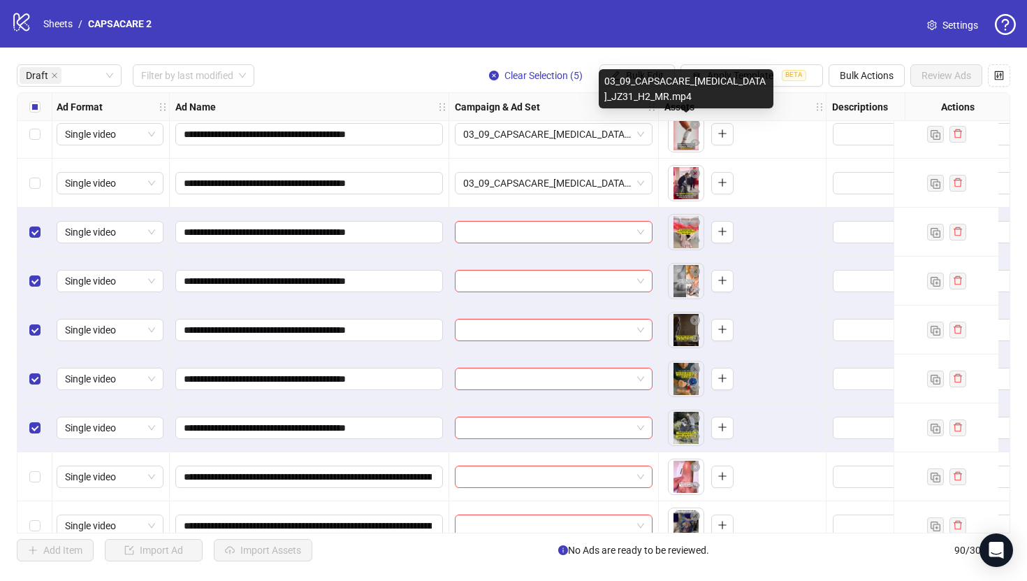
click at [654, 76] on div "03_09_CAPSACARE_[MEDICAL_DATA]_JZ31_H2_MR.mp4" at bounding box center [686, 88] width 175 height 39
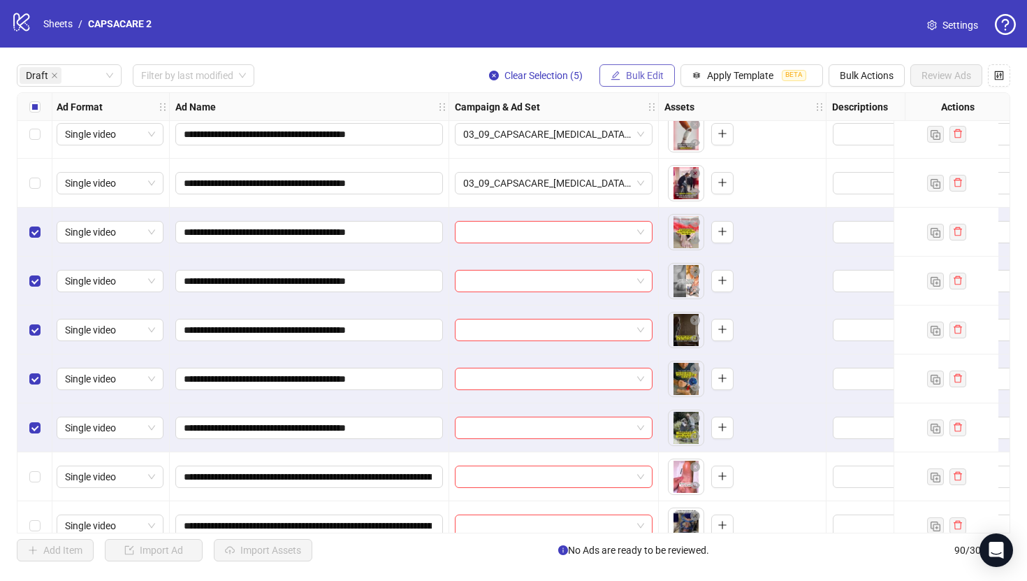
click at [634, 80] on span "Bulk Edit" at bounding box center [645, 75] width 38 height 11
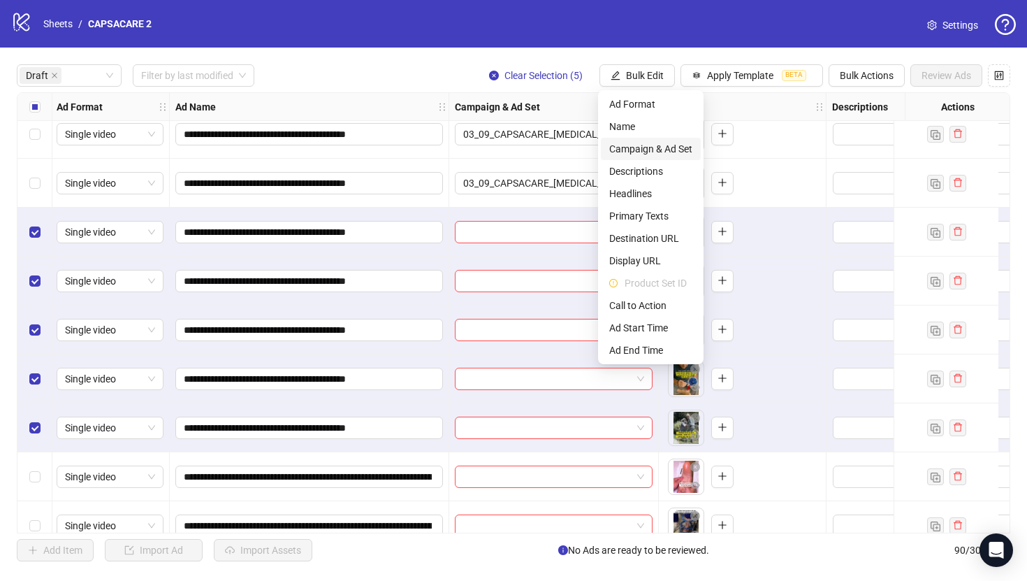
click at [657, 146] on span "Campaign & Ad Set" at bounding box center [650, 148] width 83 height 15
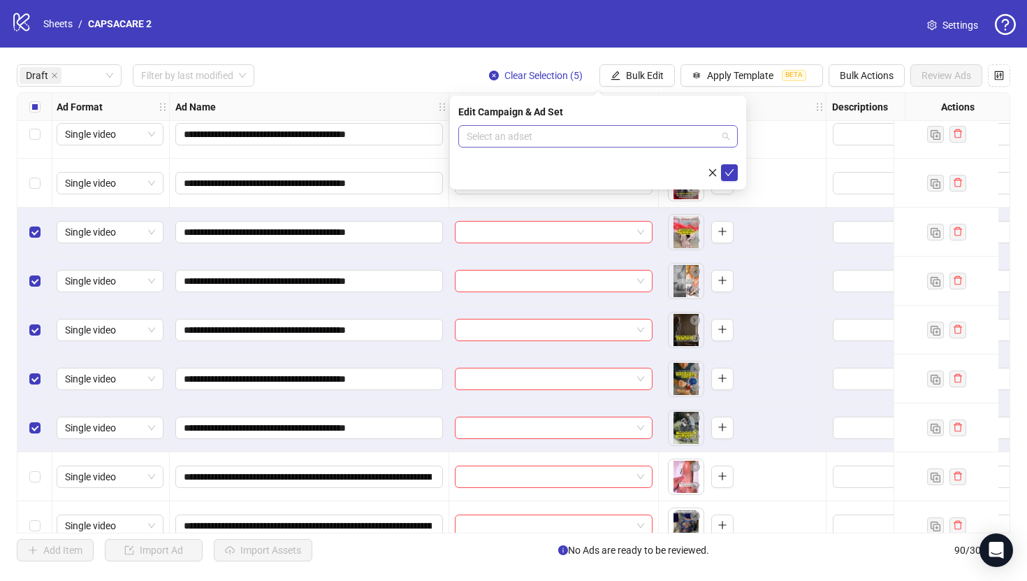
click at [650, 141] on input "search" at bounding box center [592, 136] width 250 height 21
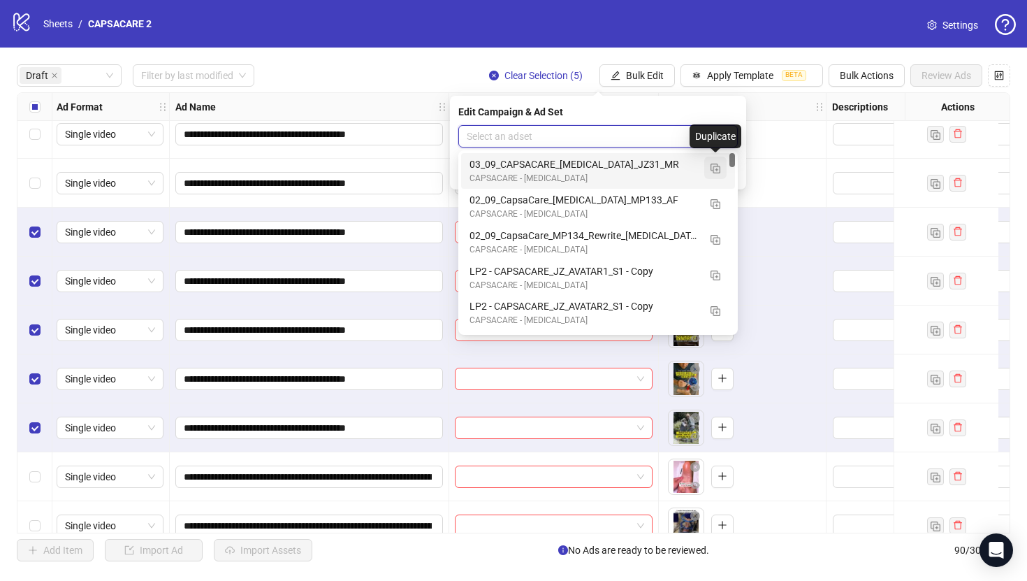
click at [718, 175] on button "button" at bounding box center [715, 167] width 22 height 22
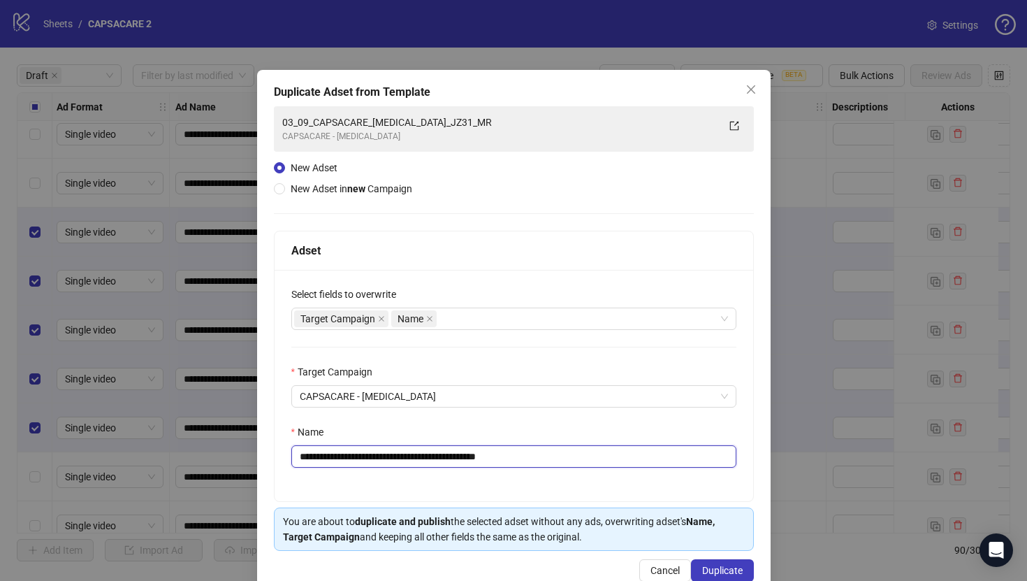
click at [557, 463] on input "**********" at bounding box center [513, 456] width 445 height 22
paste input "text"
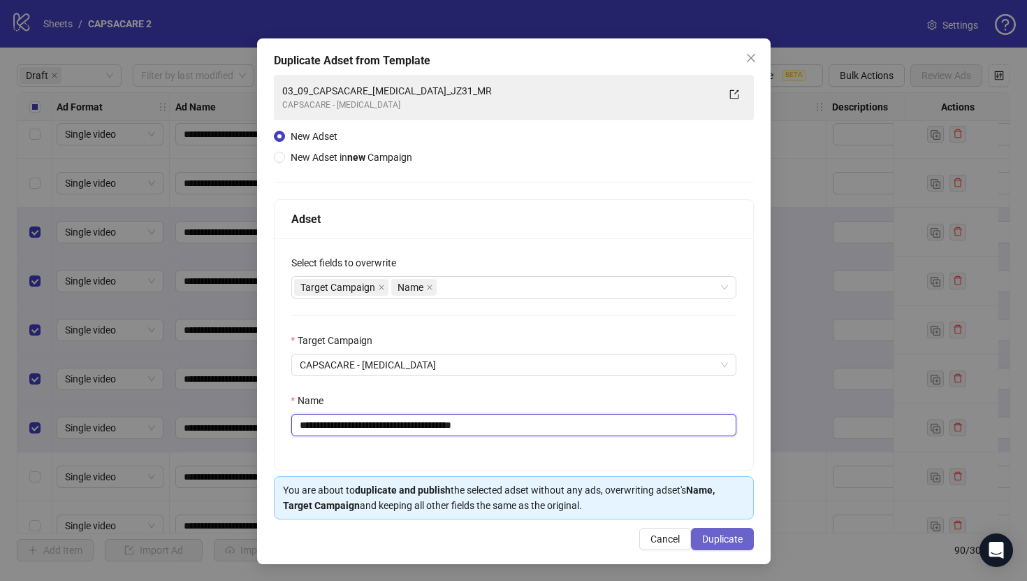
type input "**********"
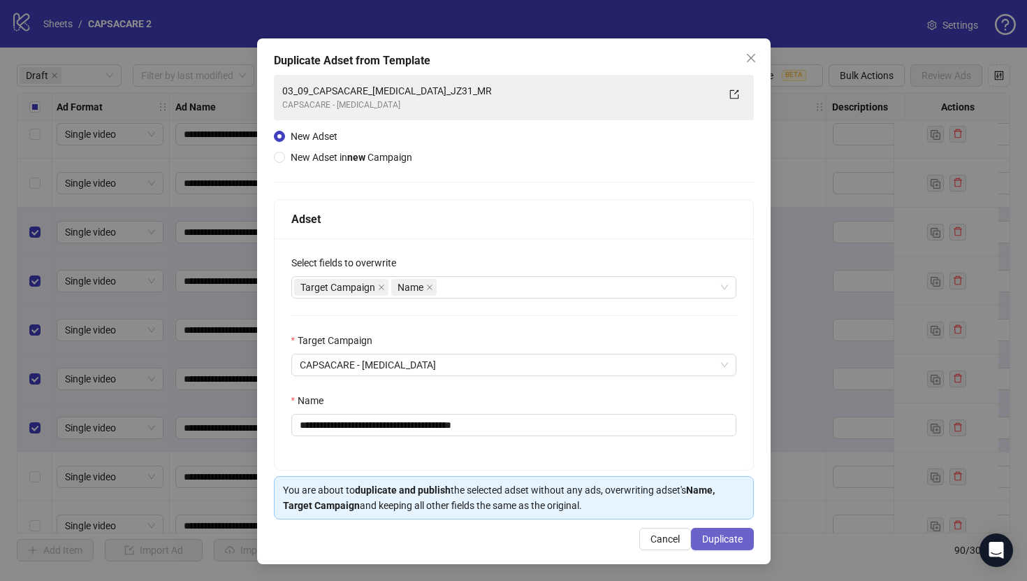
click at [708, 531] on button "Duplicate" at bounding box center [722, 538] width 63 height 22
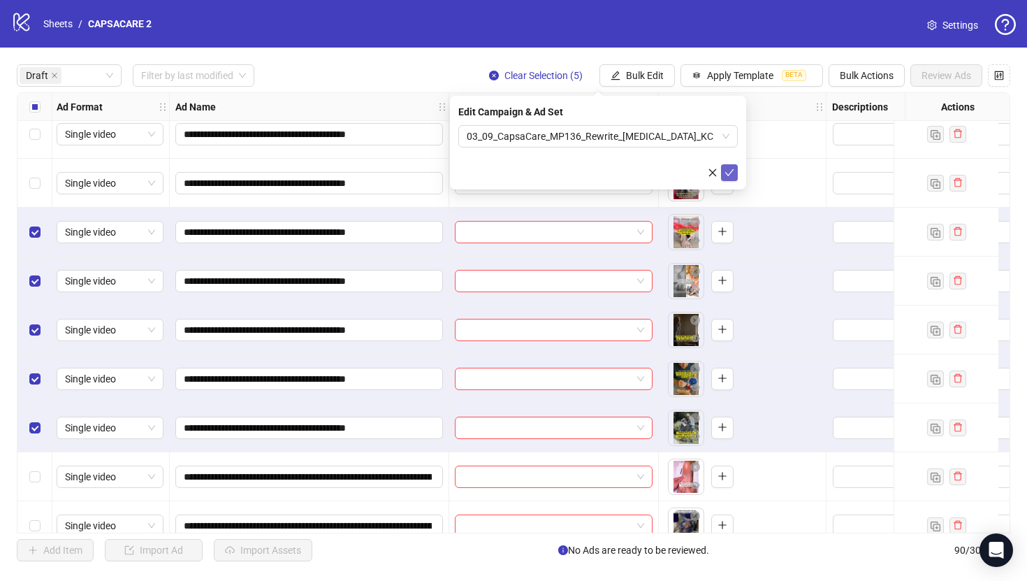
click at [729, 169] on icon "check" at bounding box center [729, 173] width 10 height 10
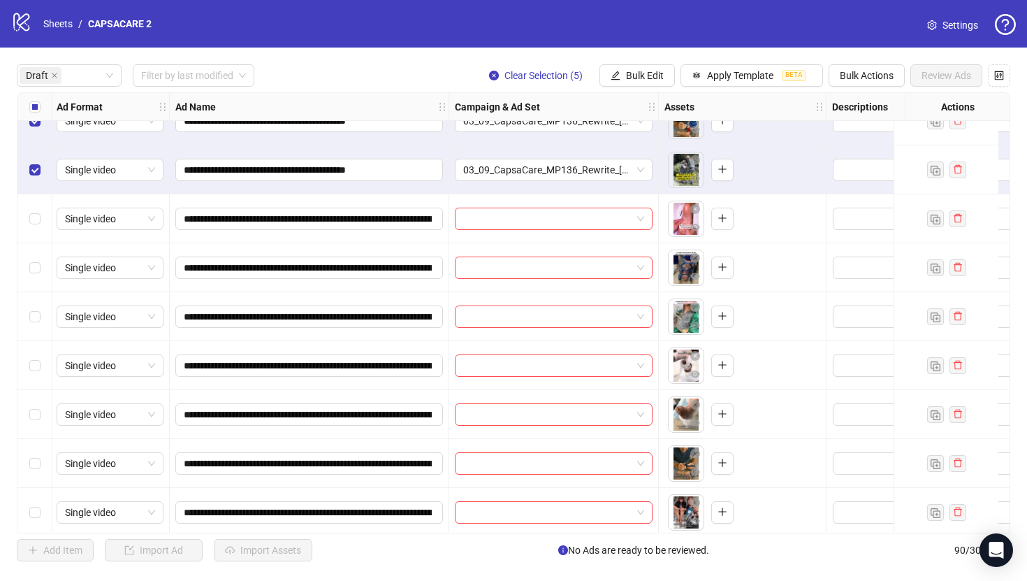
scroll to position [931, 1]
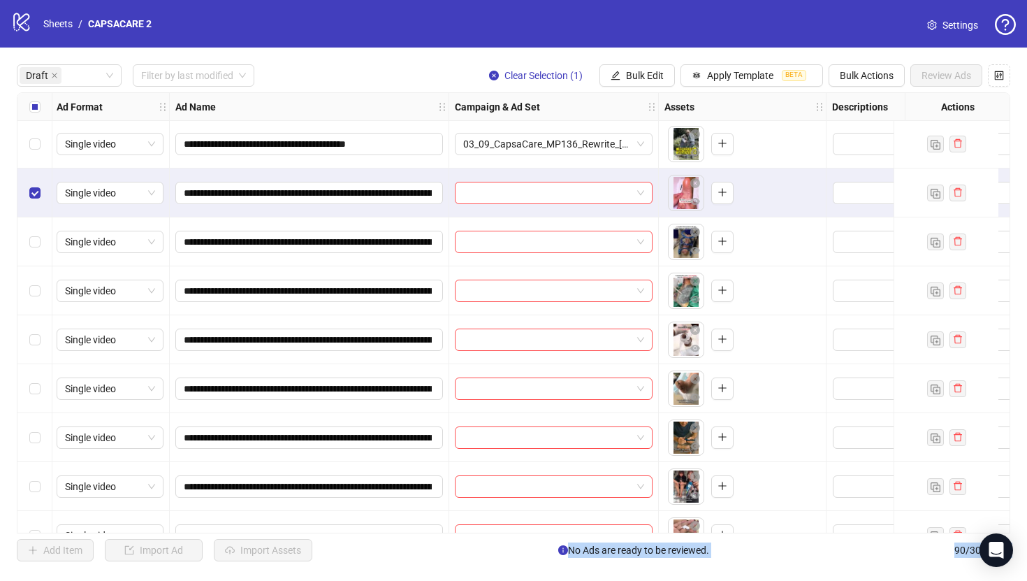
click at [43, 384] on div "Select row 25" at bounding box center [34, 388] width 35 height 49
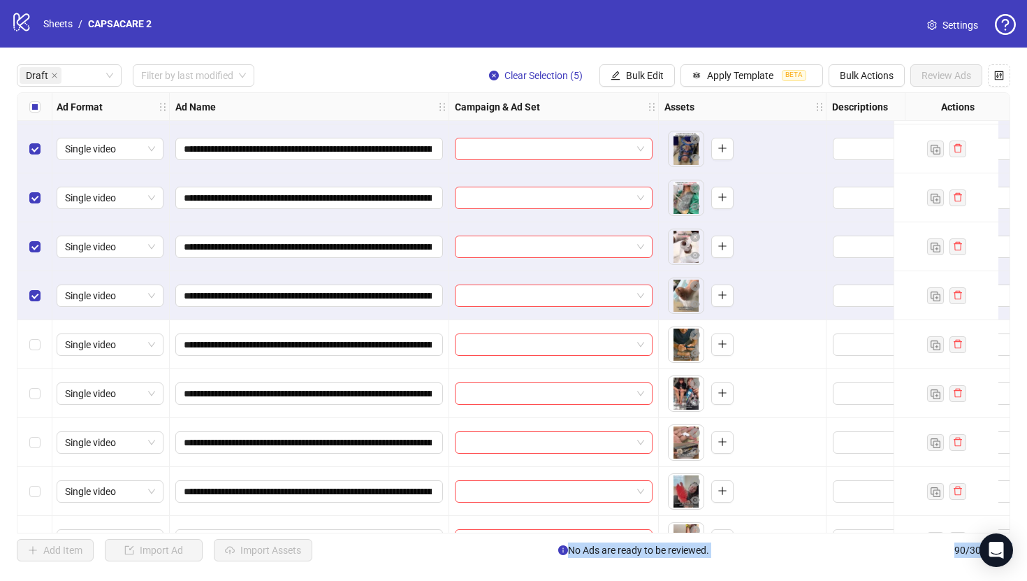
scroll to position [1027, 1]
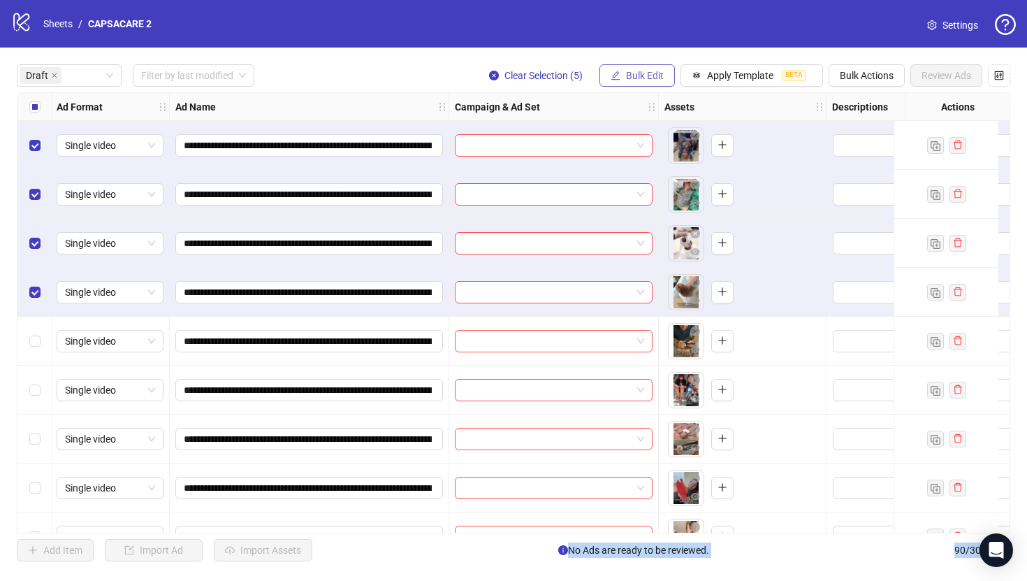
click at [639, 70] on span "Bulk Edit" at bounding box center [645, 75] width 38 height 11
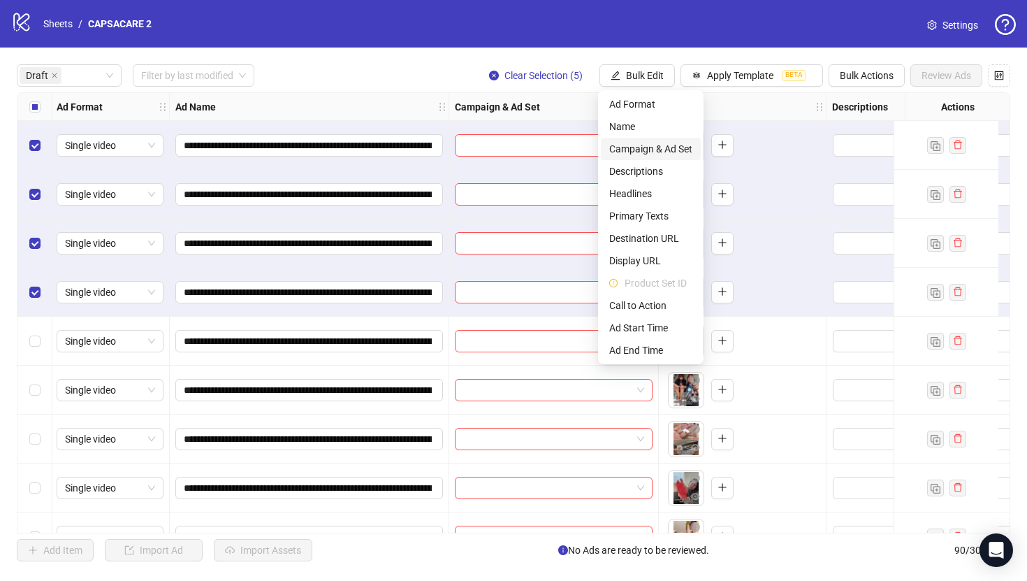
click at [643, 152] on span "Campaign & Ad Set" at bounding box center [650, 148] width 83 height 15
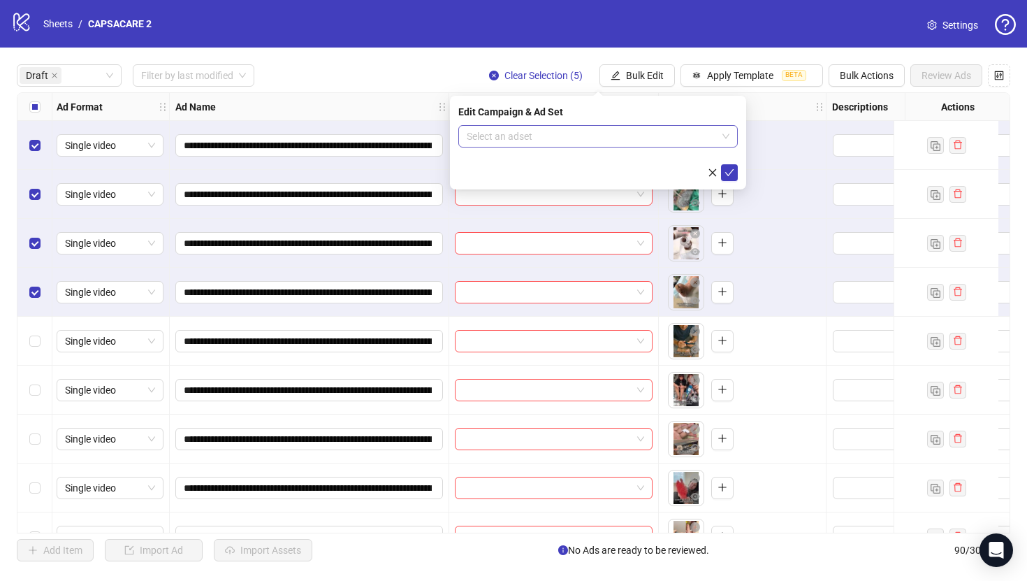
click at [613, 143] on input "search" at bounding box center [592, 136] width 250 height 21
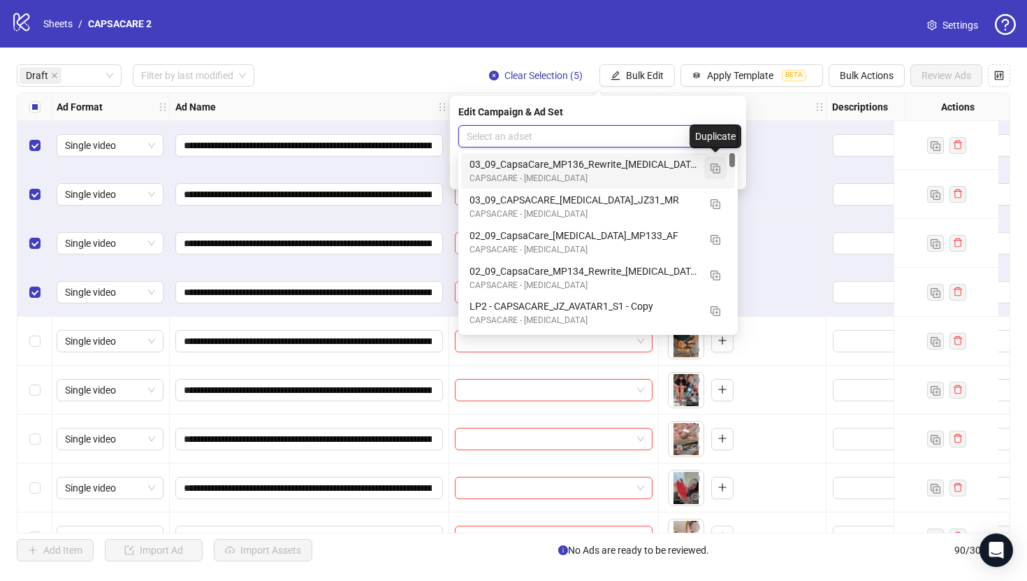
click at [717, 175] on button "button" at bounding box center [715, 167] width 22 height 22
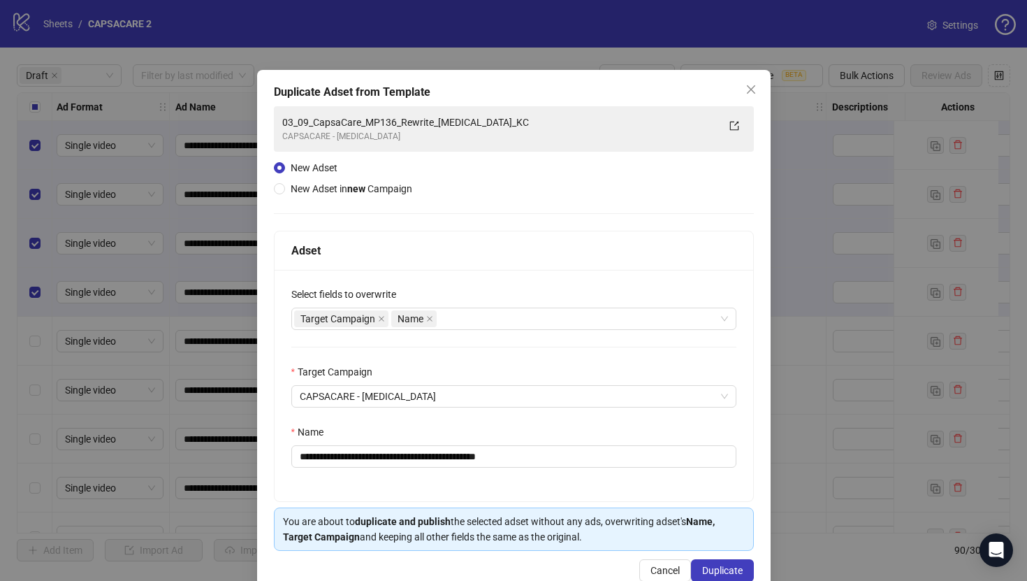
click at [558, 442] on div "Name" at bounding box center [513, 434] width 445 height 21
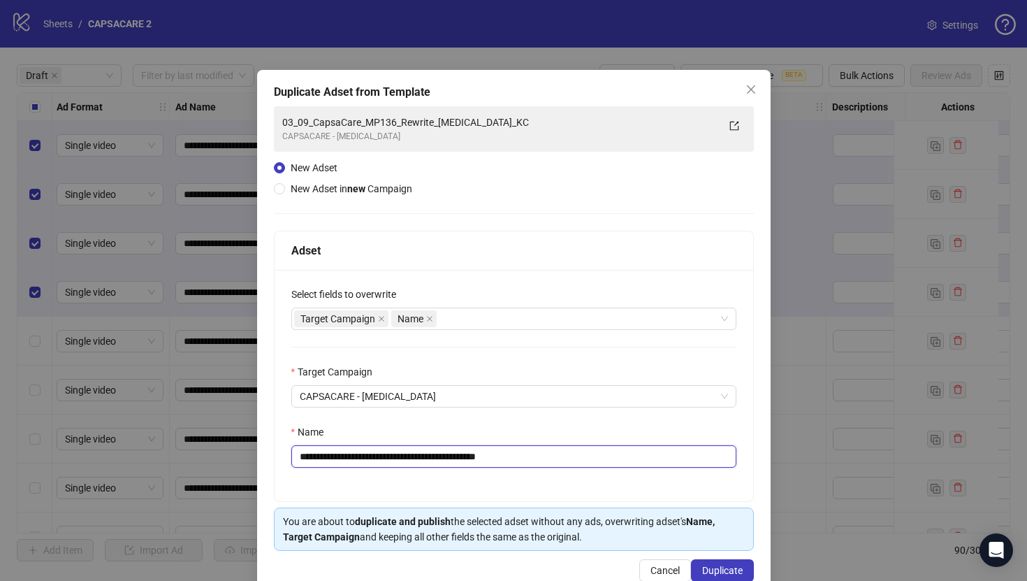
click at [565, 460] on input "**********" at bounding box center [513, 456] width 445 height 22
paste input "**********"
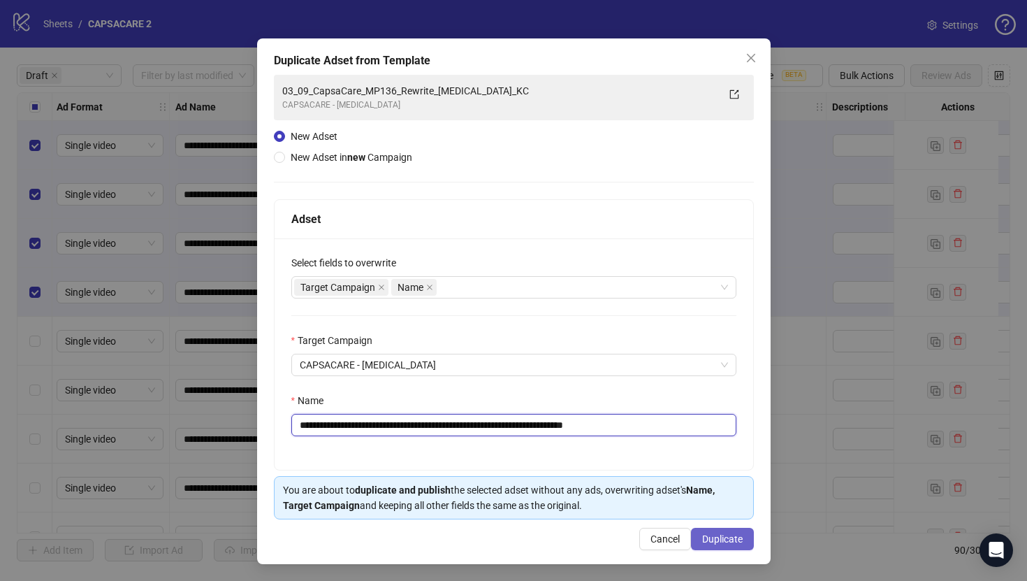
type input "**********"
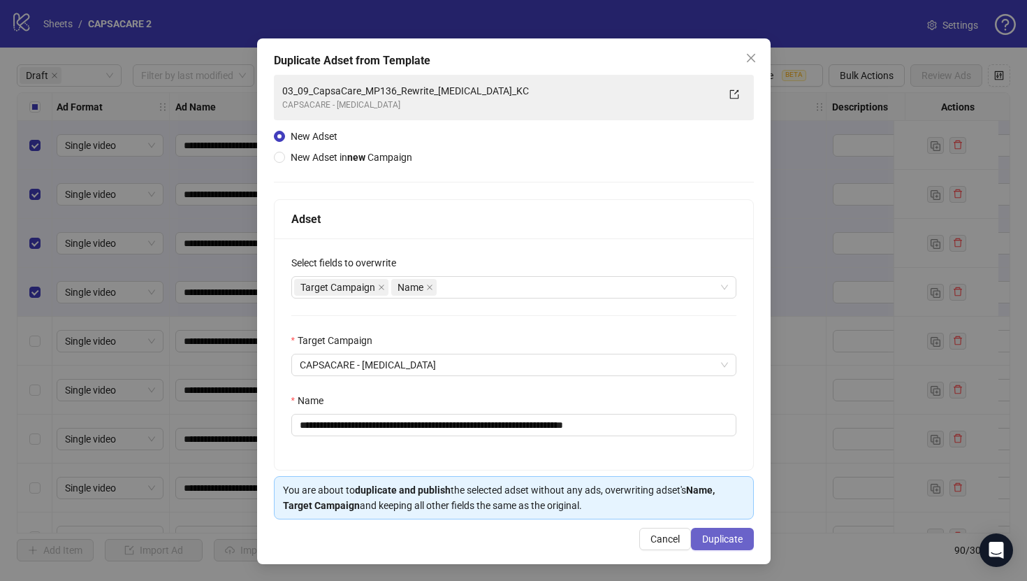
click at [713, 536] on span "Duplicate" at bounding box center [722, 538] width 41 height 11
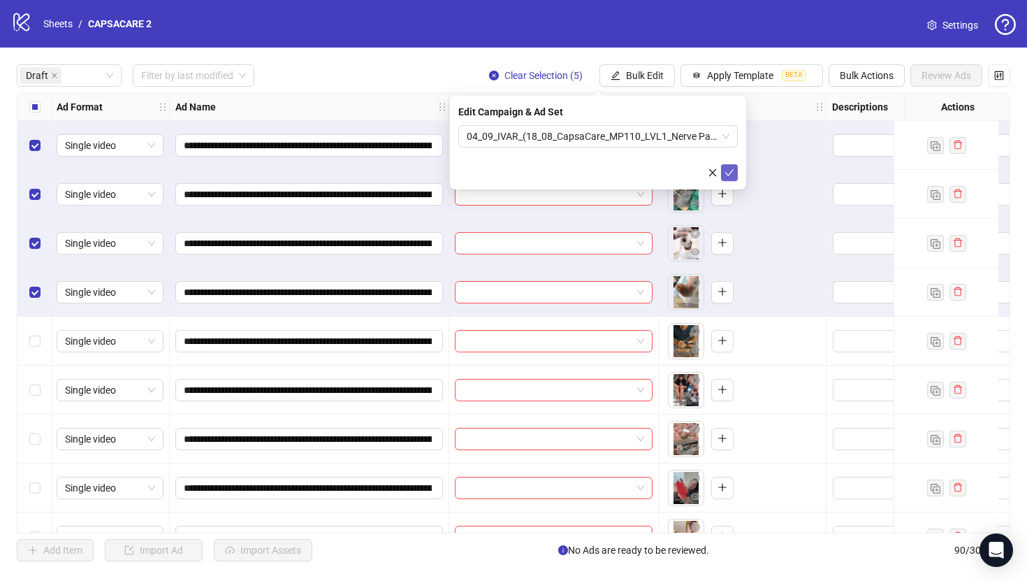
click at [731, 172] on icon "check" at bounding box center [729, 173] width 10 height 10
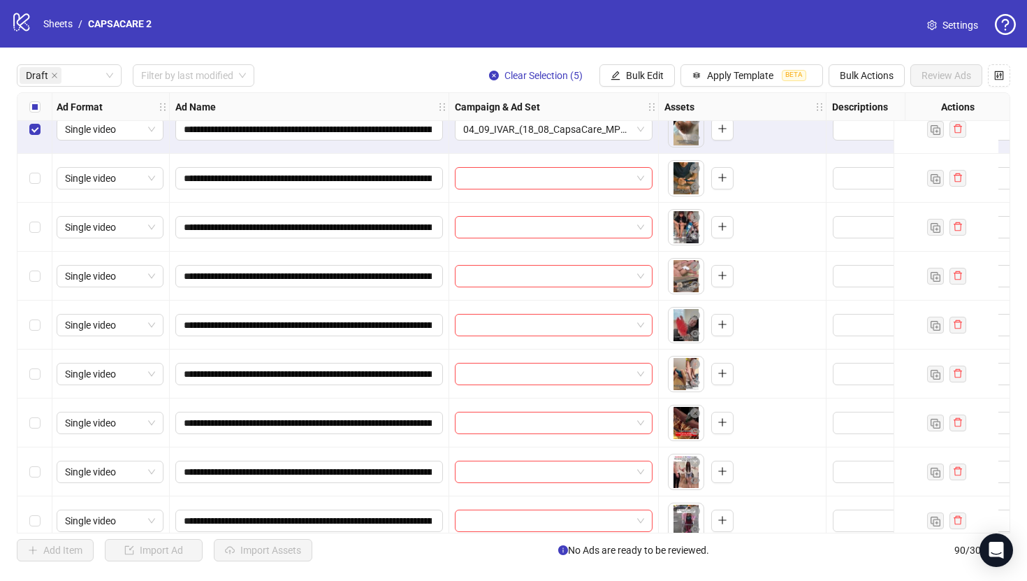
scroll to position [1192, 1]
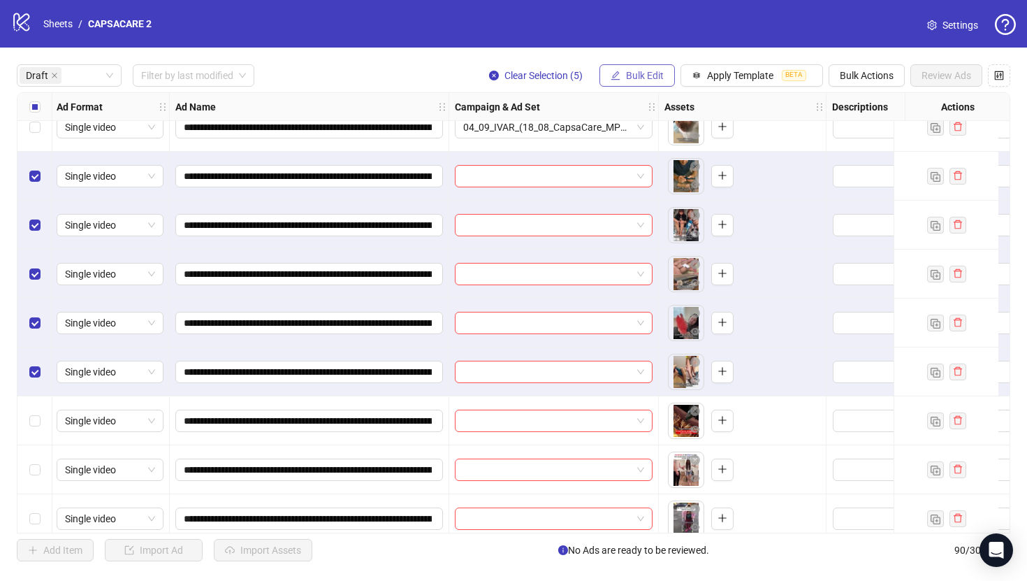
drag, startPoint x: 620, startPoint y: 72, endPoint x: 621, endPoint y: 83, distance: 11.2
click at [621, 72] on button "Bulk Edit" at bounding box center [636, 75] width 75 height 22
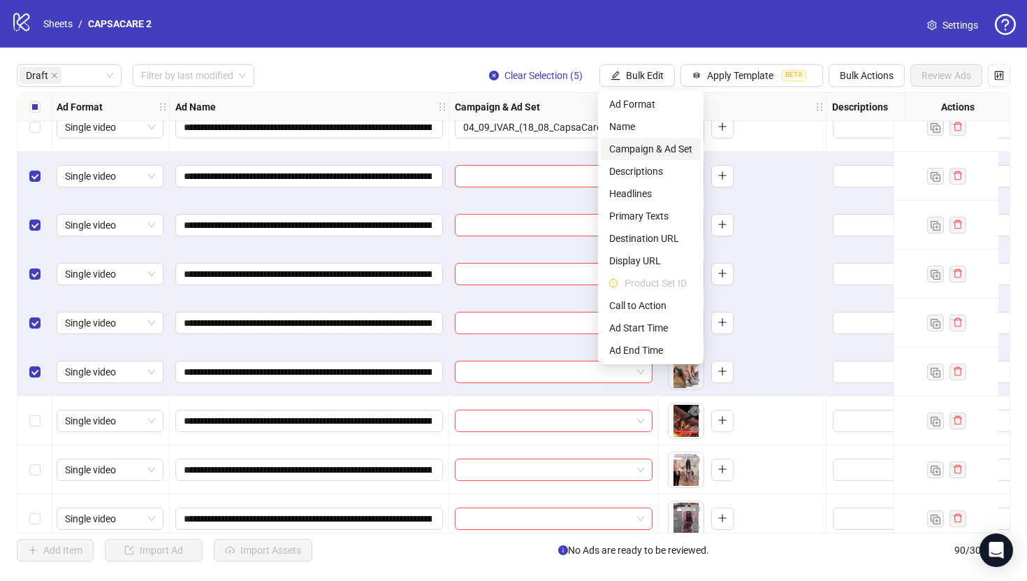
click at [634, 157] on li "Campaign & Ad Set" at bounding box center [651, 149] width 100 height 22
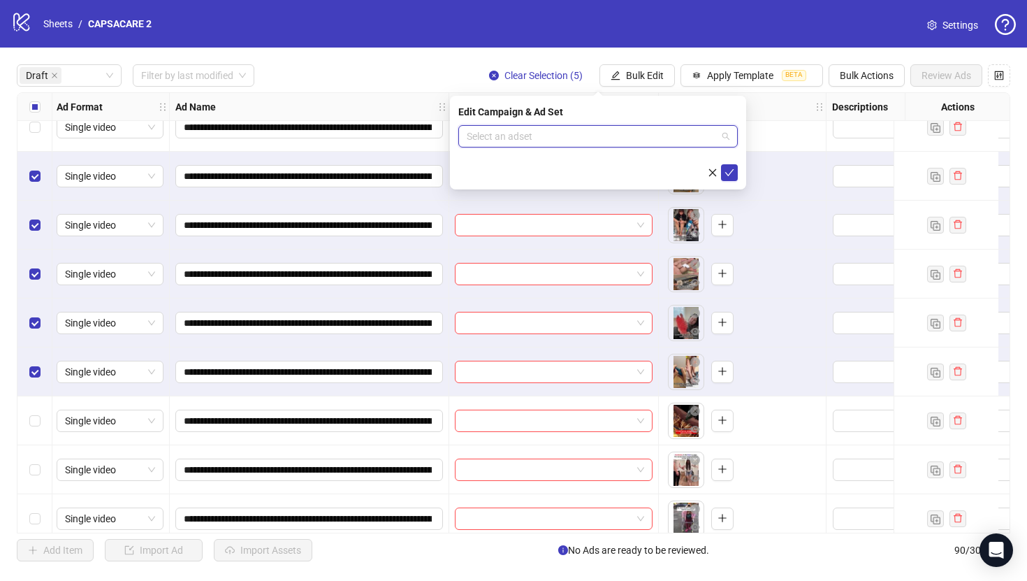
click at [611, 146] on input "search" at bounding box center [592, 136] width 250 height 21
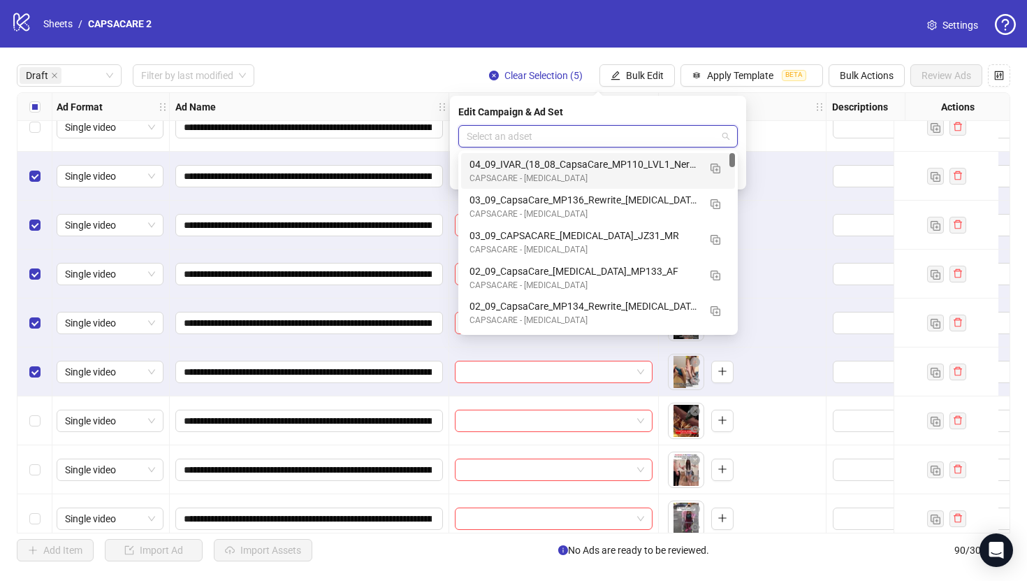
click at [611, 136] on input "search" at bounding box center [592, 136] width 250 height 21
click at [711, 168] on img "button" at bounding box center [716, 168] width 10 height 10
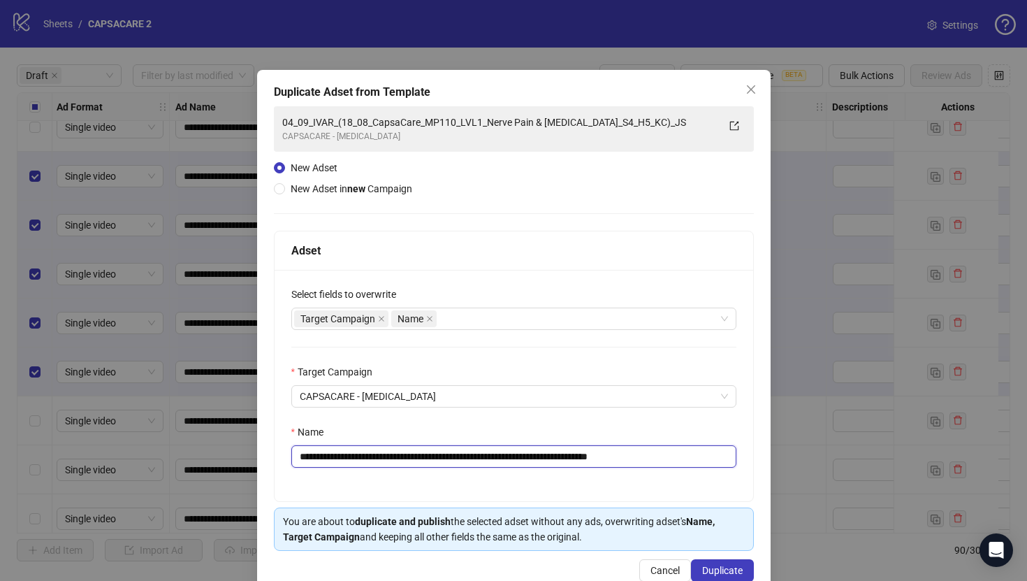
click at [557, 465] on input "**********" at bounding box center [513, 456] width 445 height 22
paste input "text"
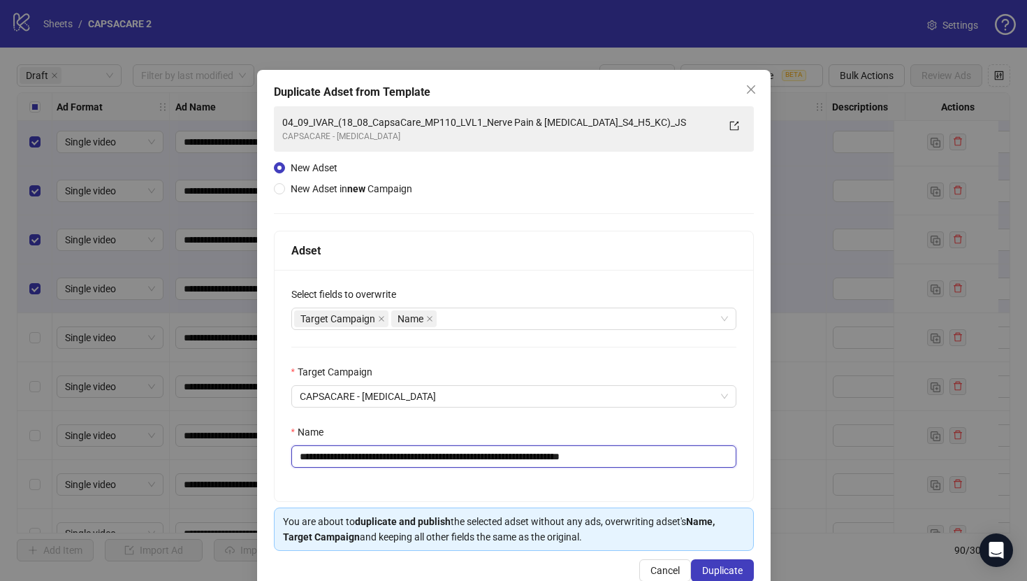
scroll to position [21, 0]
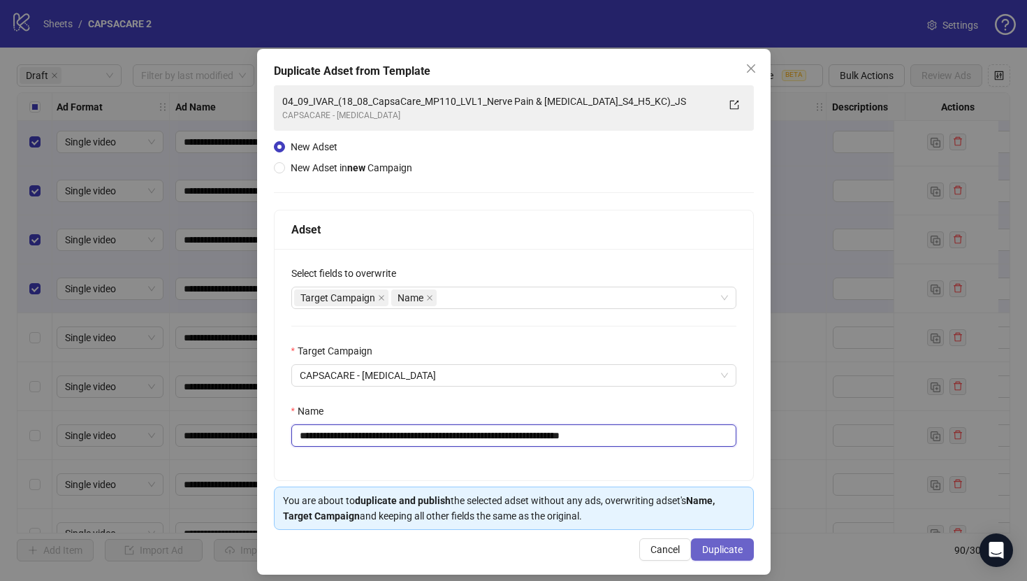
type input "**********"
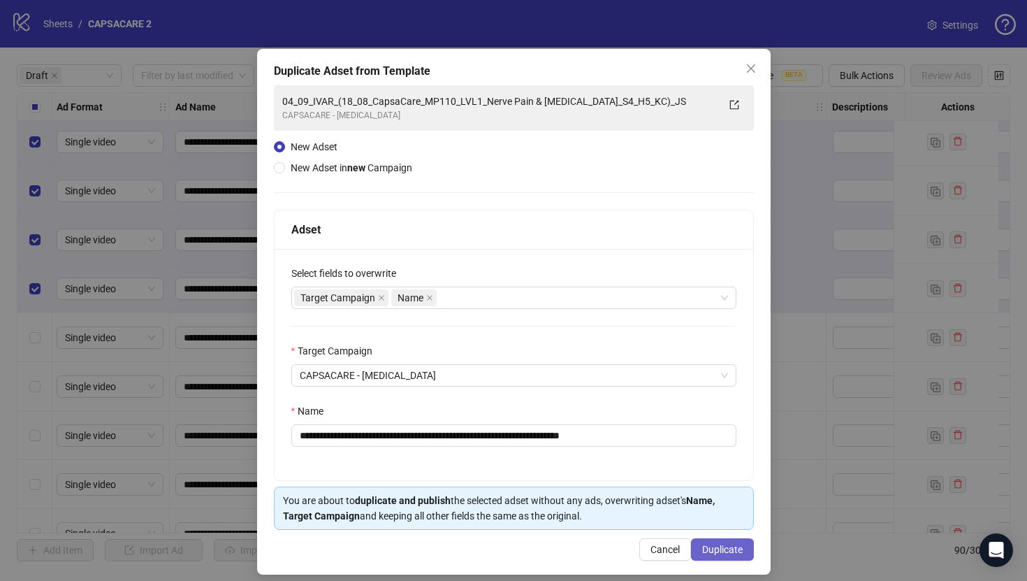
click at [720, 548] on span "Duplicate" at bounding box center [722, 549] width 41 height 11
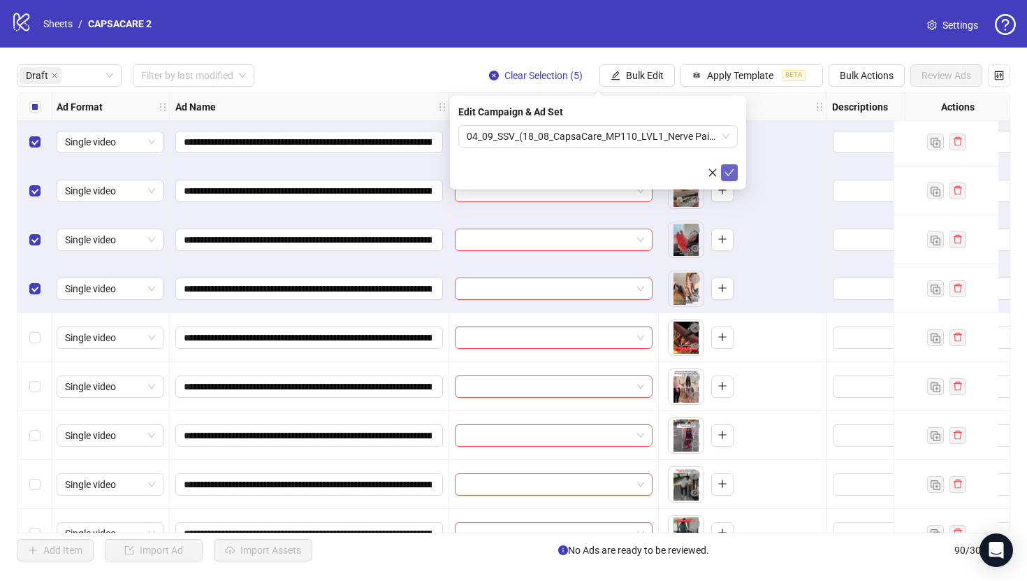
click at [727, 179] on button "submit" at bounding box center [729, 172] width 17 height 17
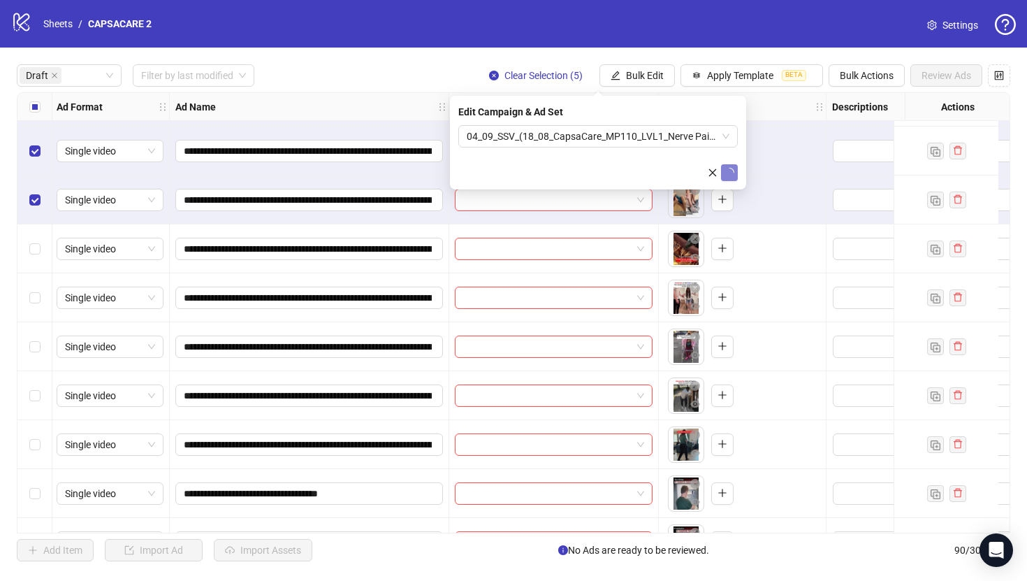
scroll to position [1370, 1]
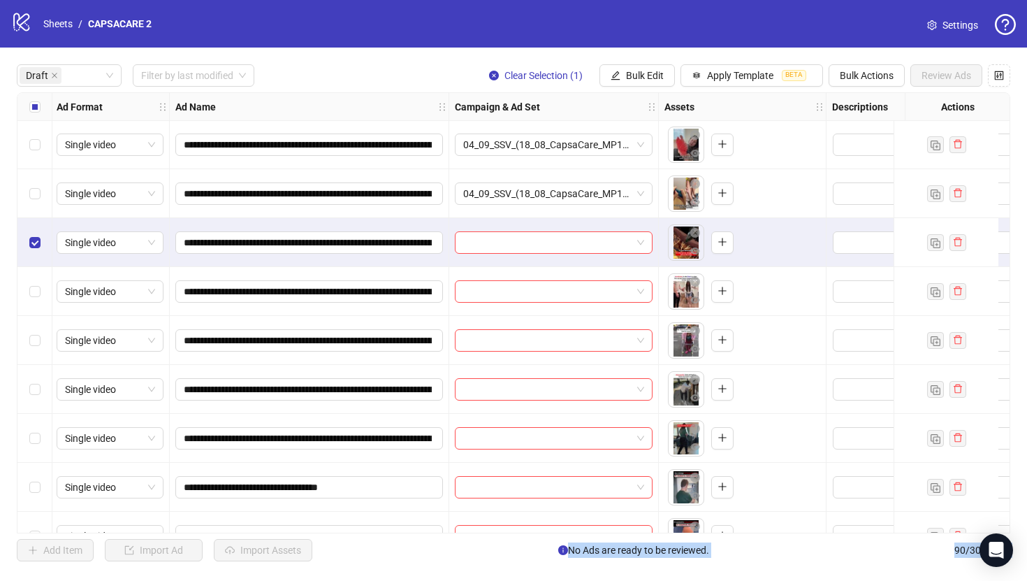
click at [42, 397] on div "Select row 34" at bounding box center [34, 389] width 35 height 49
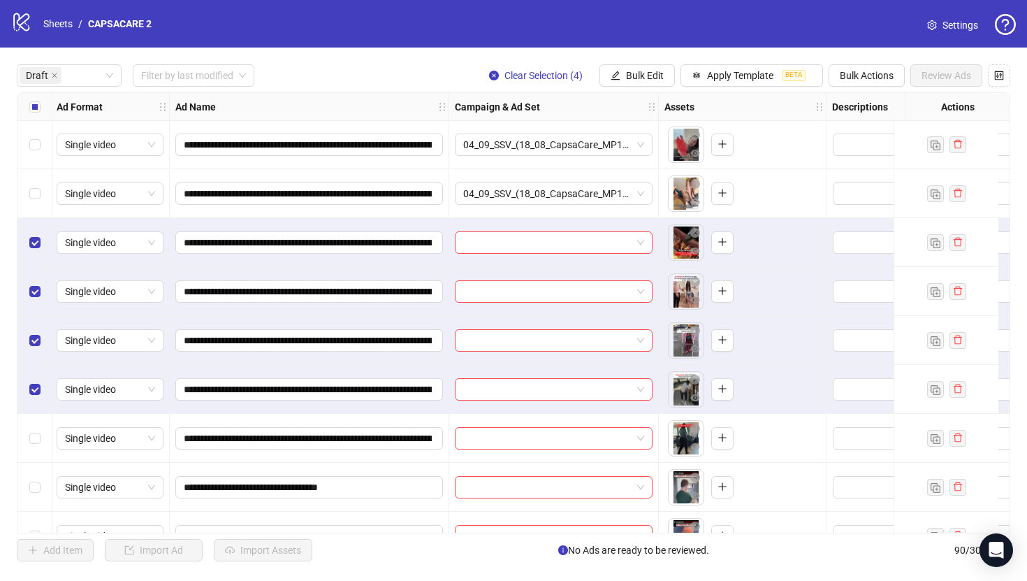
click at [43, 427] on div "Select row 35" at bounding box center [34, 438] width 35 height 49
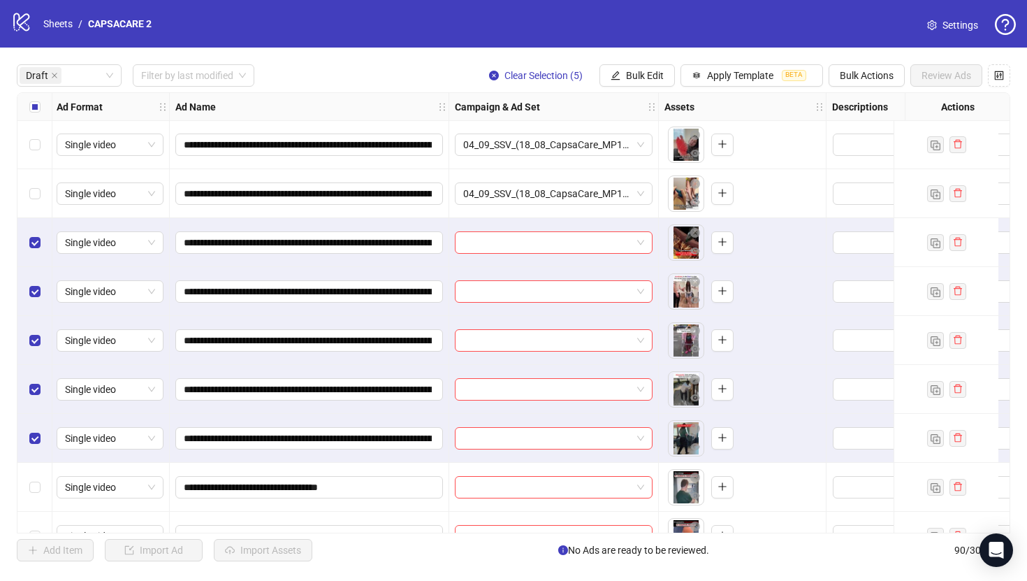
click at [640, 57] on div "**********" at bounding box center [513, 313] width 1027 height 530
click at [640, 62] on div "**********" at bounding box center [513, 313] width 1027 height 530
click at [649, 80] on span "Bulk Edit" at bounding box center [645, 75] width 38 height 11
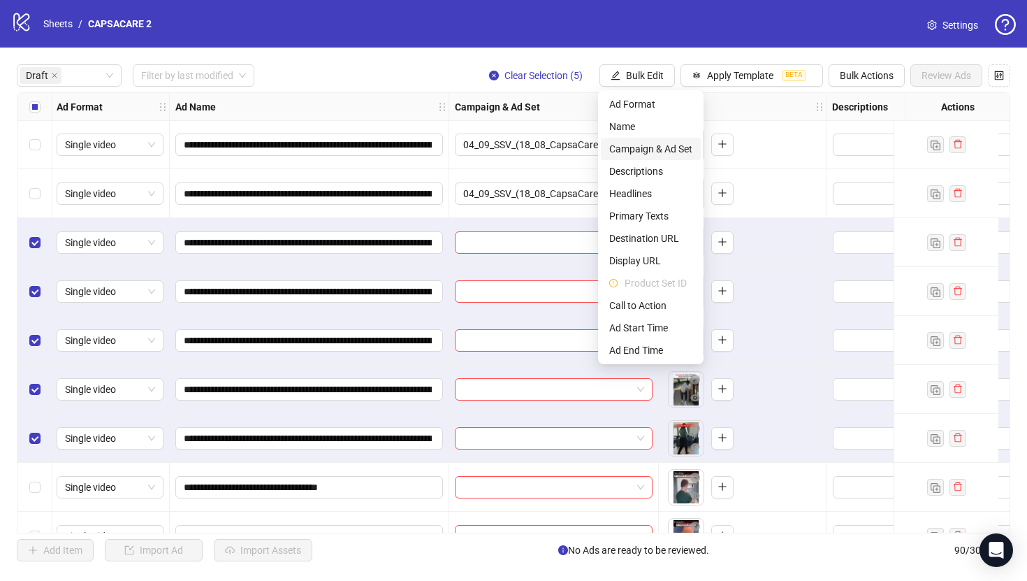
click at [664, 152] on span "Campaign & Ad Set" at bounding box center [650, 148] width 83 height 15
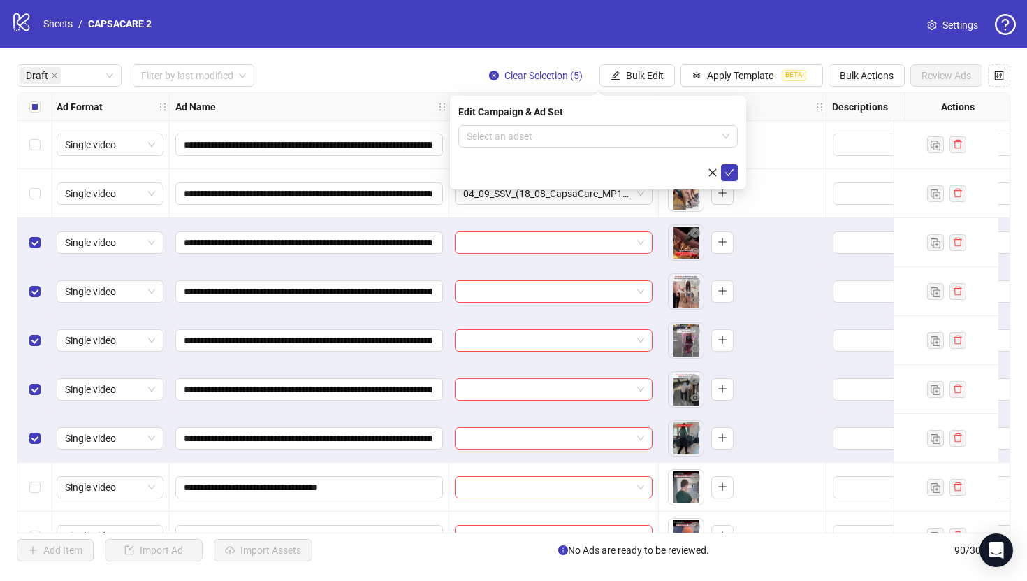
click at [633, 154] on form "Select an adset" at bounding box center [597, 153] width 279 height 56
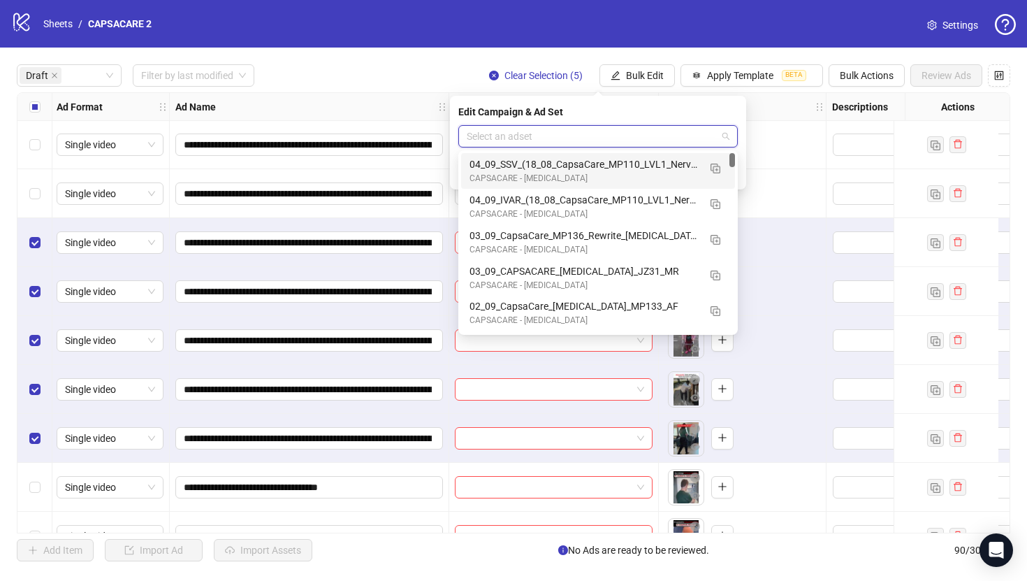
click at [628, 142] on input "search" at bounding box center [592, 136] width 250 height 21
click at [716, 170] on img "button" at bounding box center [716, 168] width 10 height 10
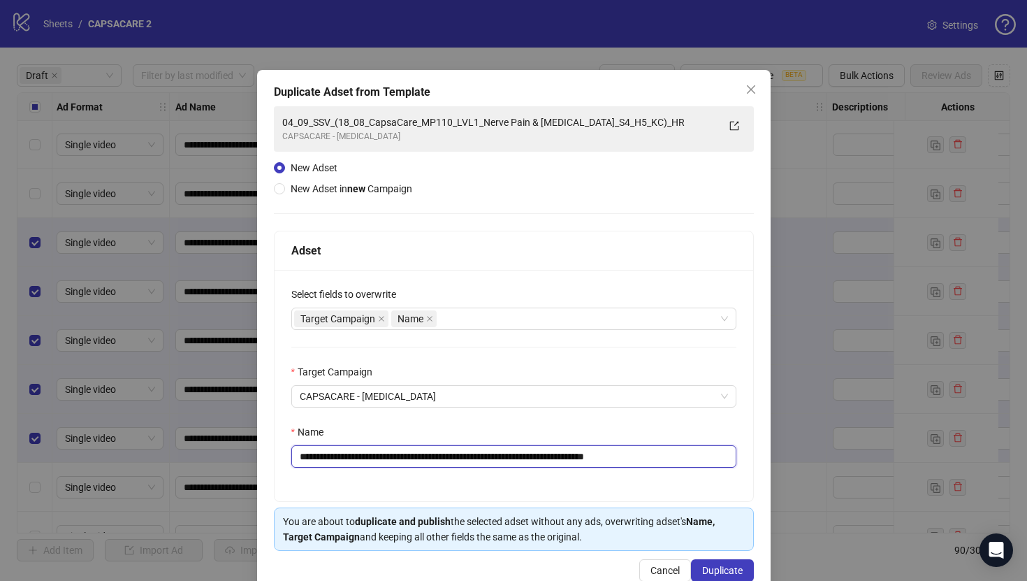
click at [536, 449] on input "**********" at bounding box center [513, 456] width 445 height 22
paste input "text"
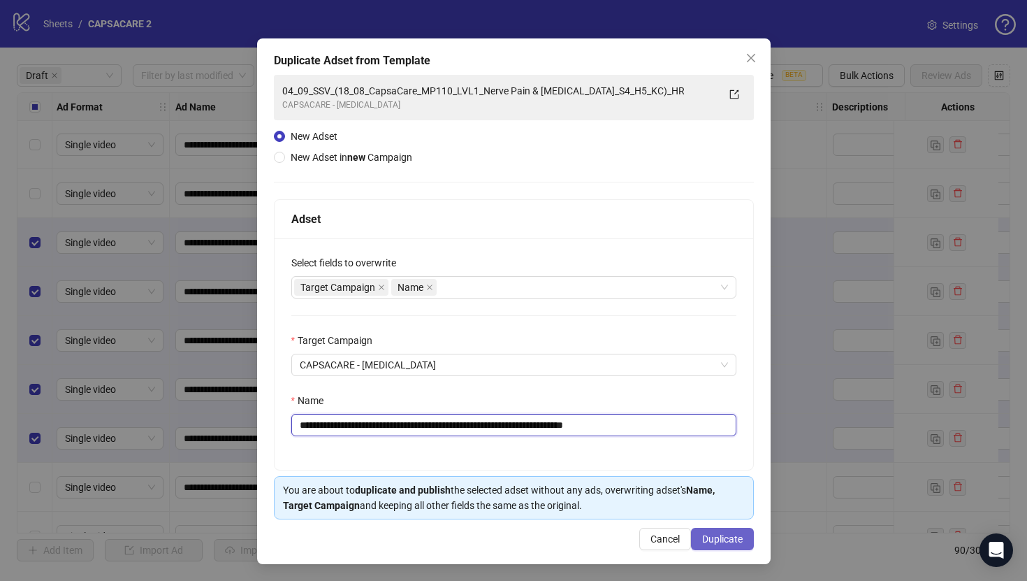
type input "**********"
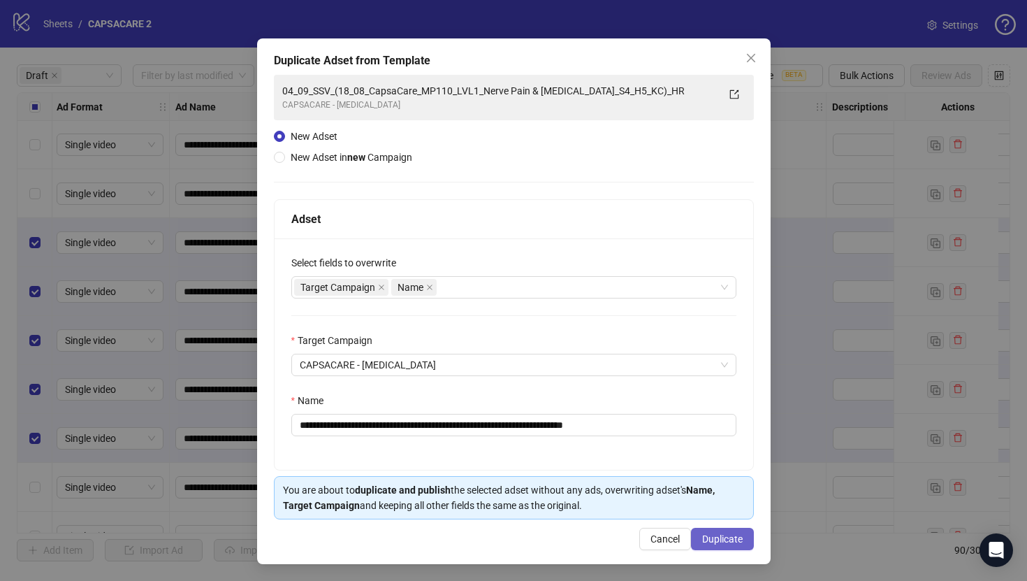
click at [729, 537] on span "Duplicate" at bounding box center [722, 538] width 41 height 11
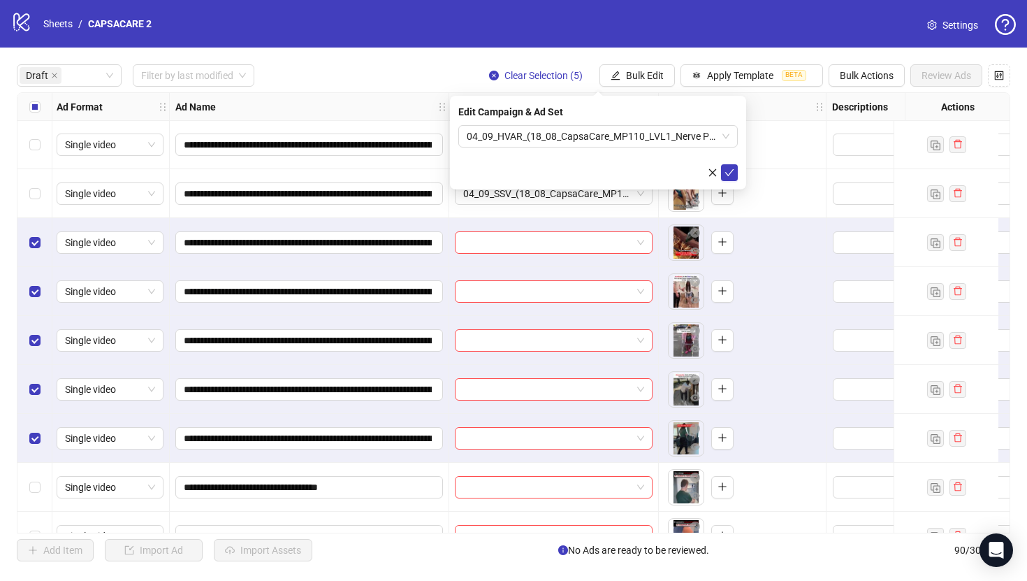
click at [730, 162] on form "04_09_HVAR_(18_08_CapsaCare_MP110_LVL1_Nerve Pain & [MEDICAL_DATA]_S4_H5_KC)_HR" at bounding box center [597, 153] width 279 height 56
click at [731, 171] on icon "check" at bounding box center [729, 173] width 10 height 10
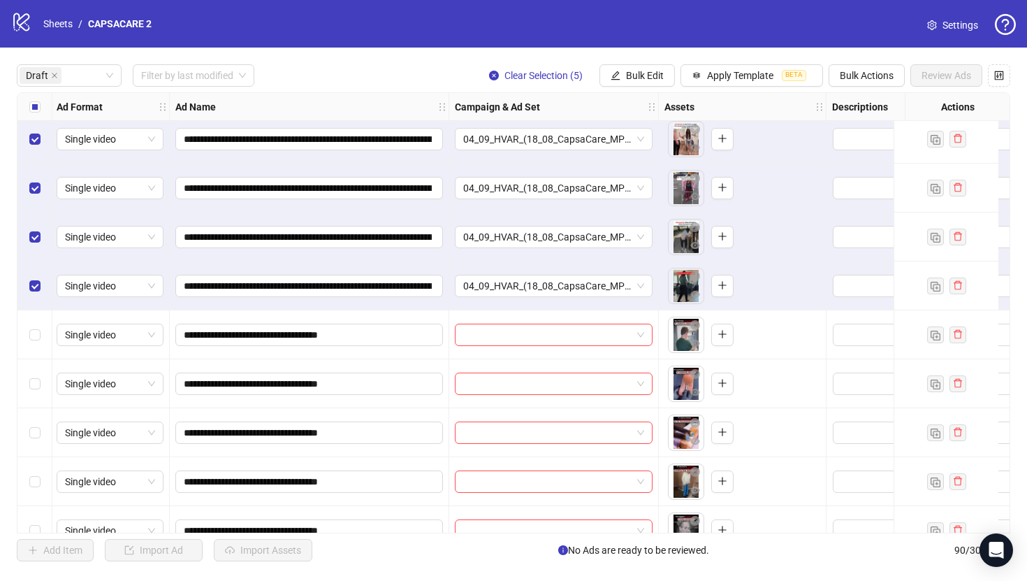
scroll to position [1550, 1]
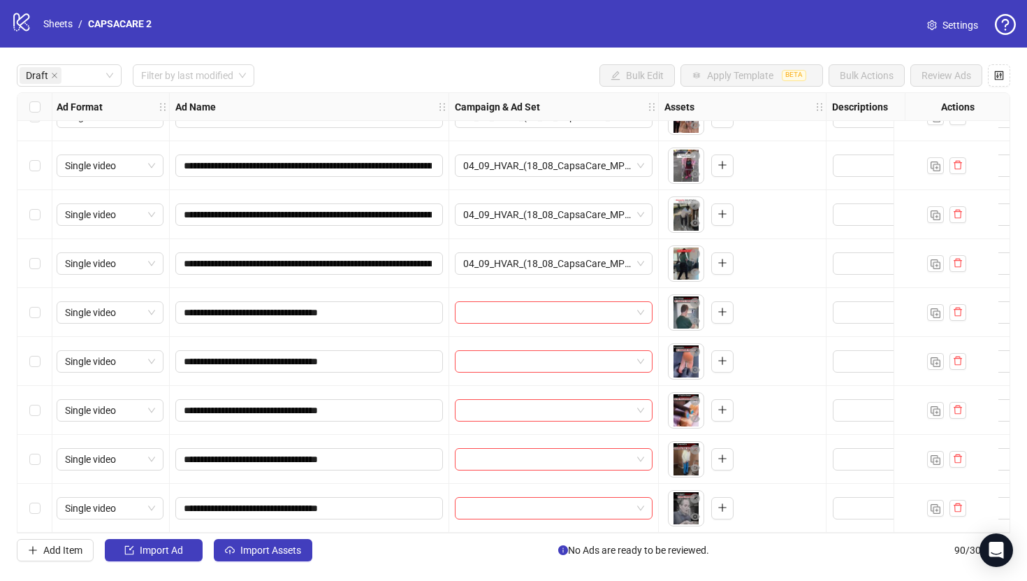
click at [41, 313] on div "Select row 36" at bounding box center [34, 312] width 35 height 49
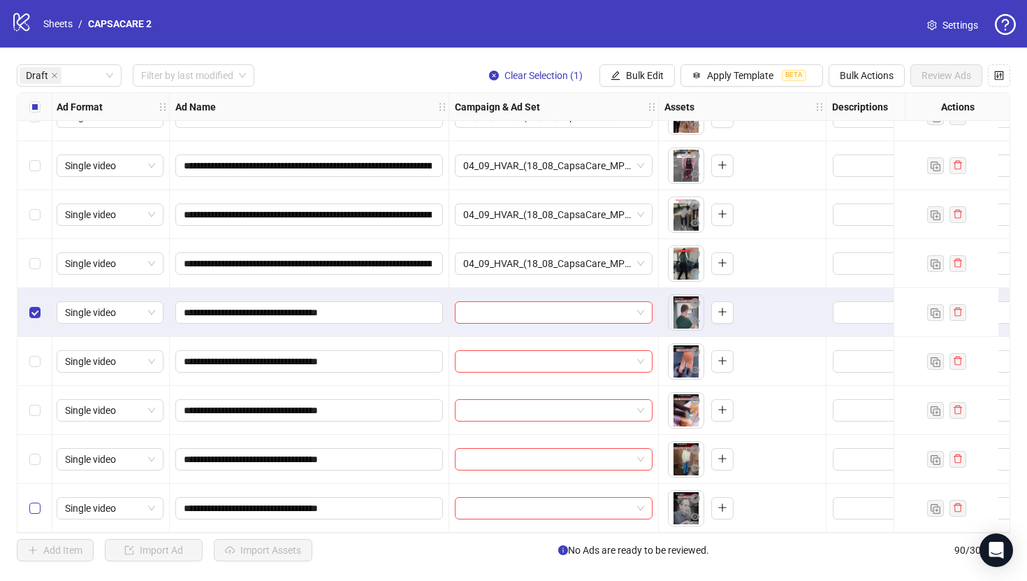
click at [38, 500] on label "Select row 40" at bounding box center [34, 507] width 11 height 15
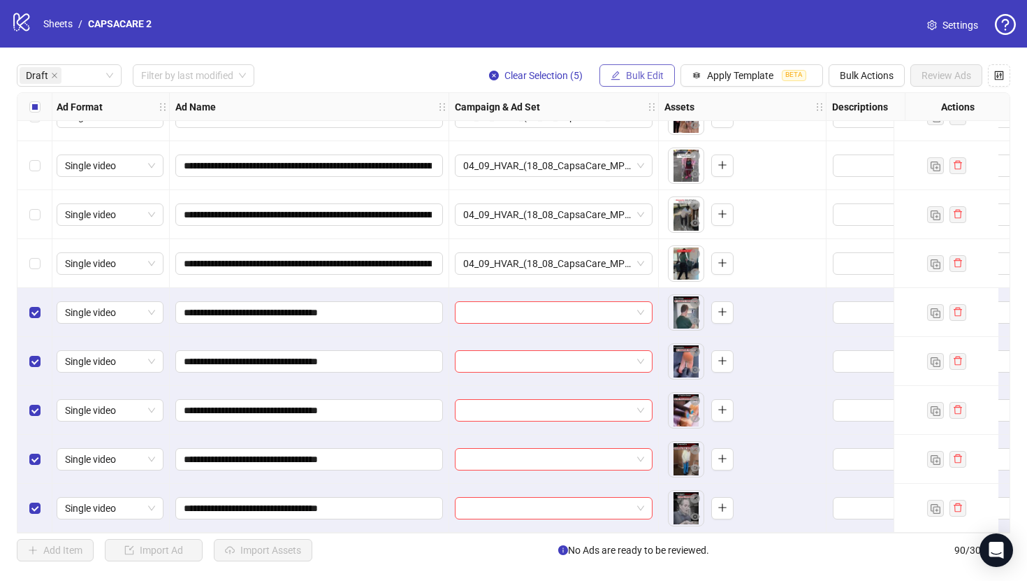
click at [634, 72] on span "Bulk Edit" at bounding box center [645, 75] width 38 height 11
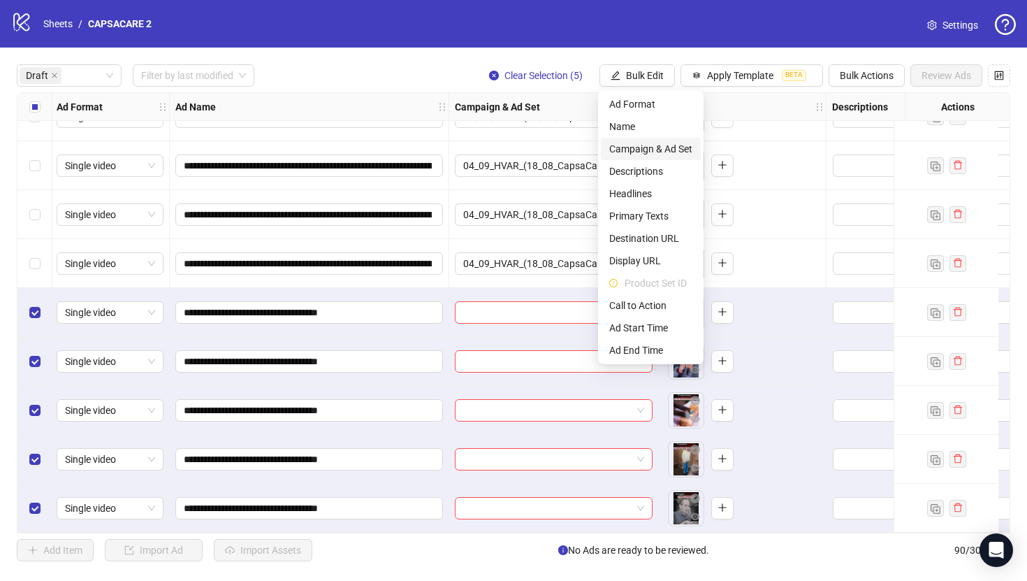
click at [646, 148] on span "Campaign & Ad Set" at bounding box center [650, 148] width 83 height 15
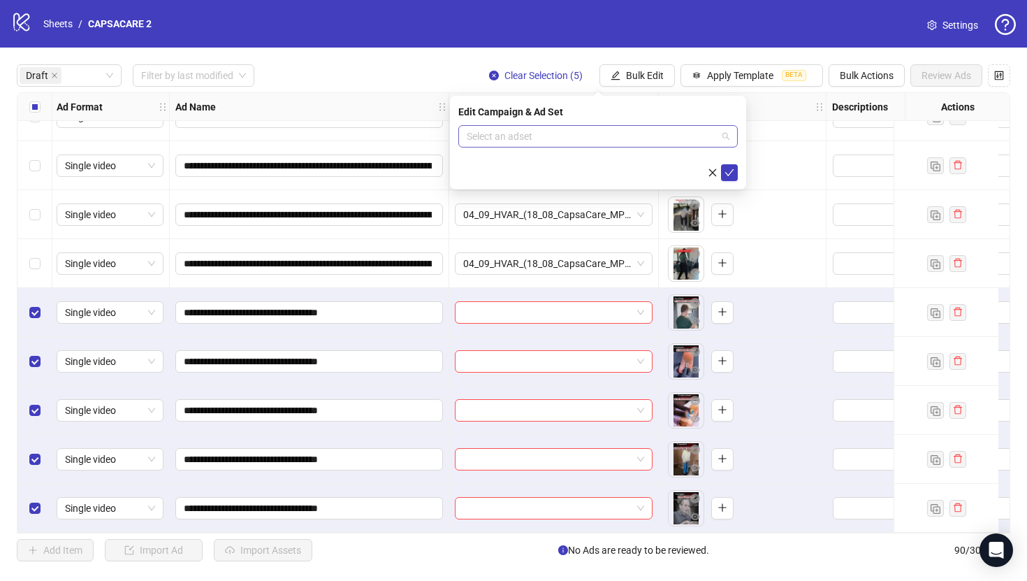
click at [636, 136] on input "search" at bounding box center [592, 136] width 250 height 21
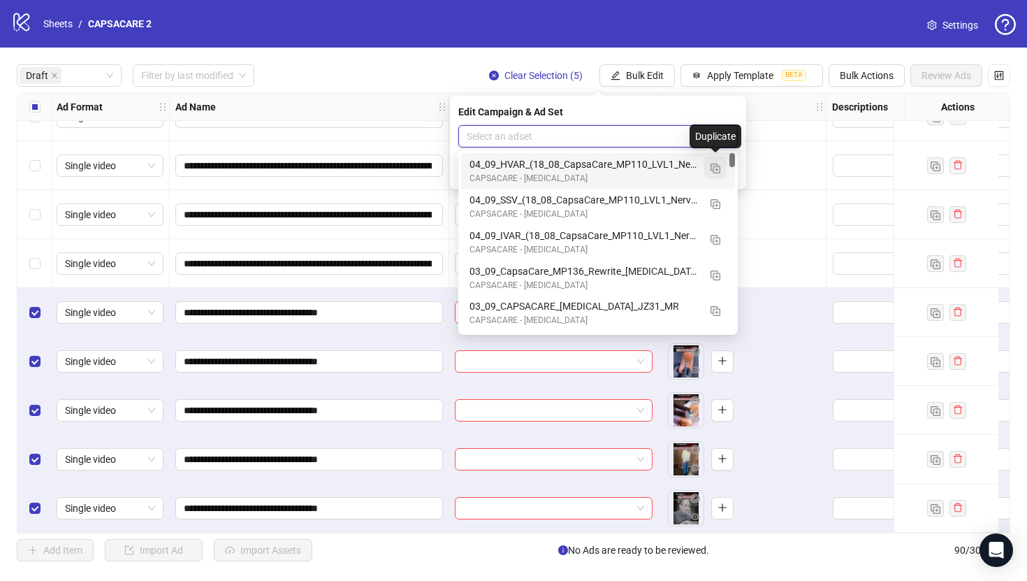
click at [718, 173] on img "button" at bounding box center [716, 168] width 10 height 10
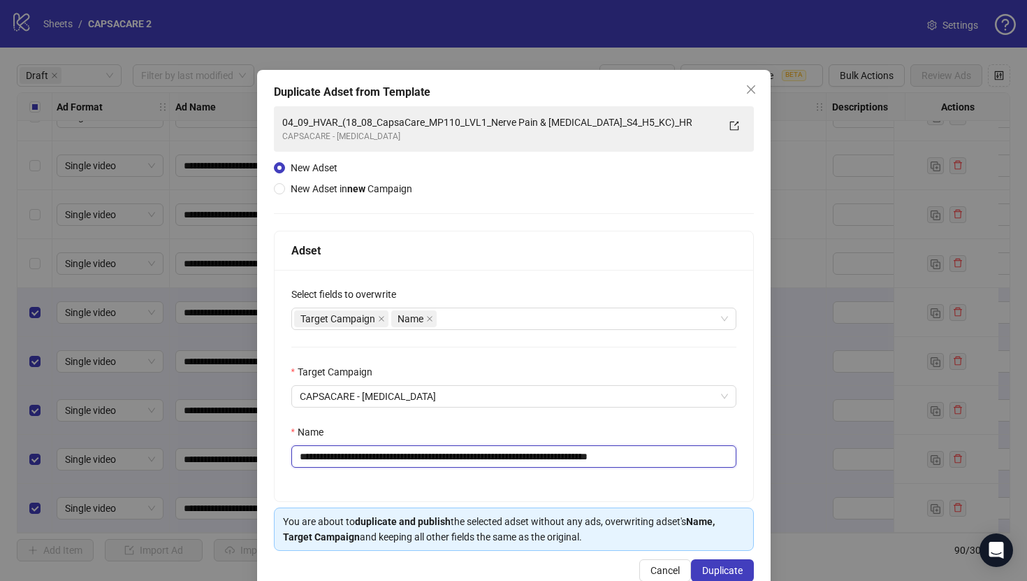
click at [602, 451] on input "**********" at bounding box center [513, 456] width 445 height 22
paste input "text"
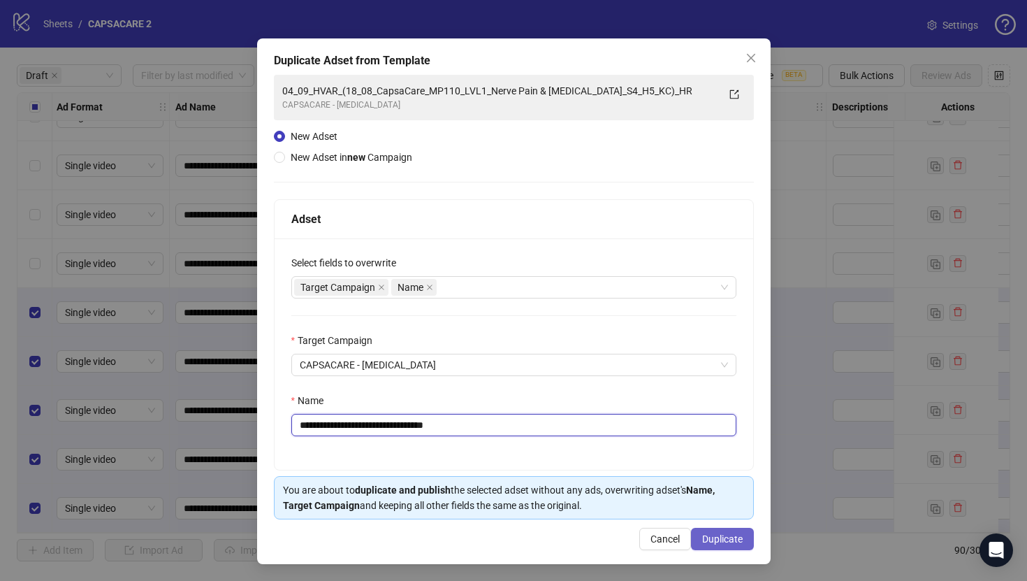
type input "**********"
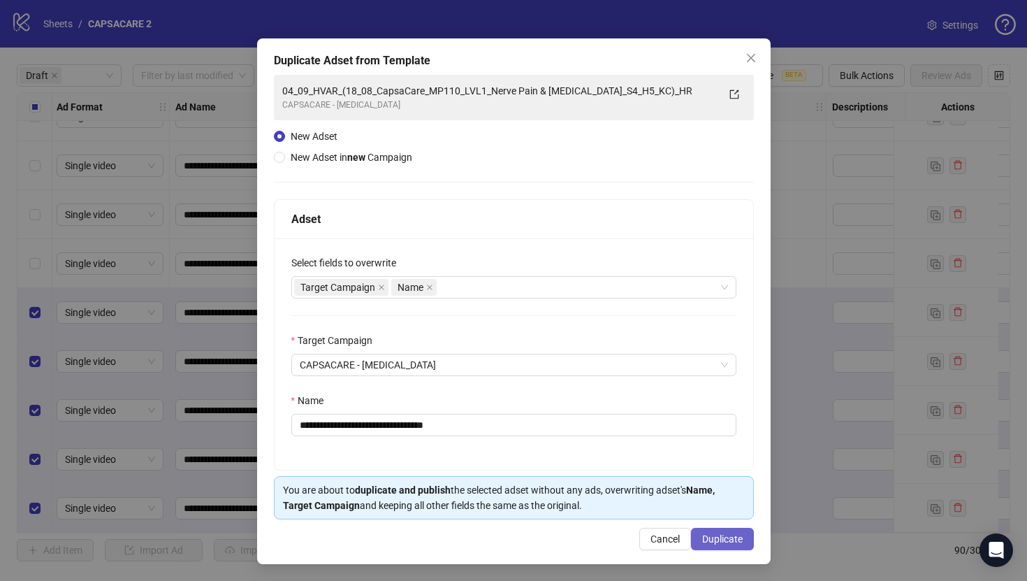
click at [711, 540] on span "Duplicate" at bounding box center [722, 538] width 41 height 11
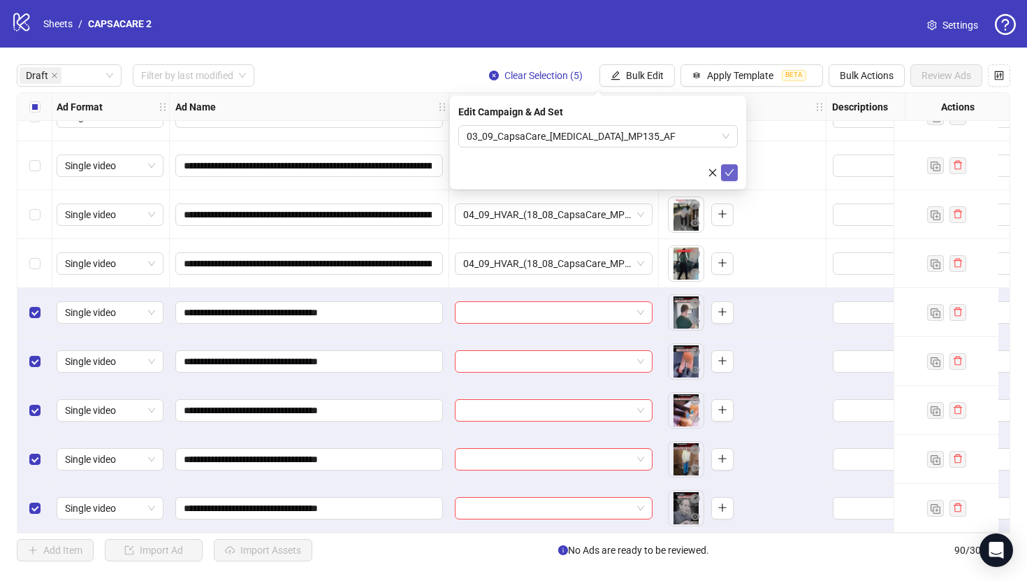
click at [733, 177] on span "submit" at bounding box center [729, 172] width 10 height 11
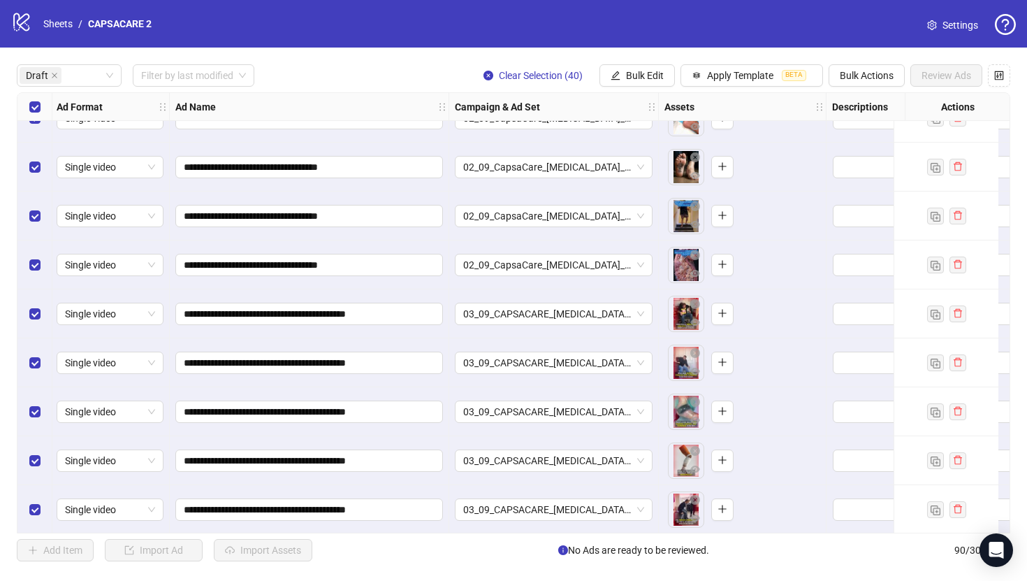
scroll to position [0, 1]
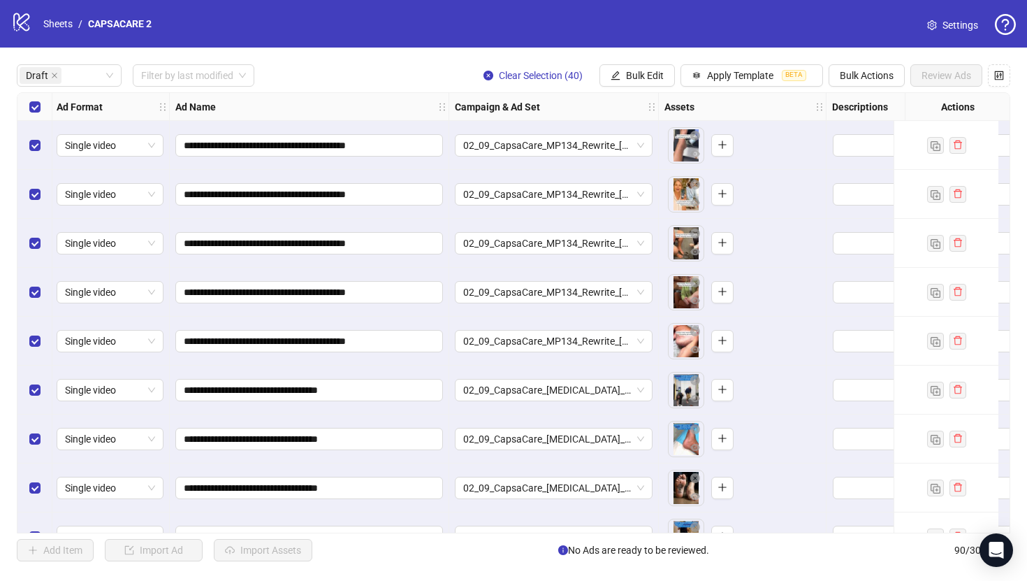
click at [965, 22] on span "Settings" at bounding box center [960, 24] width 36 height 15
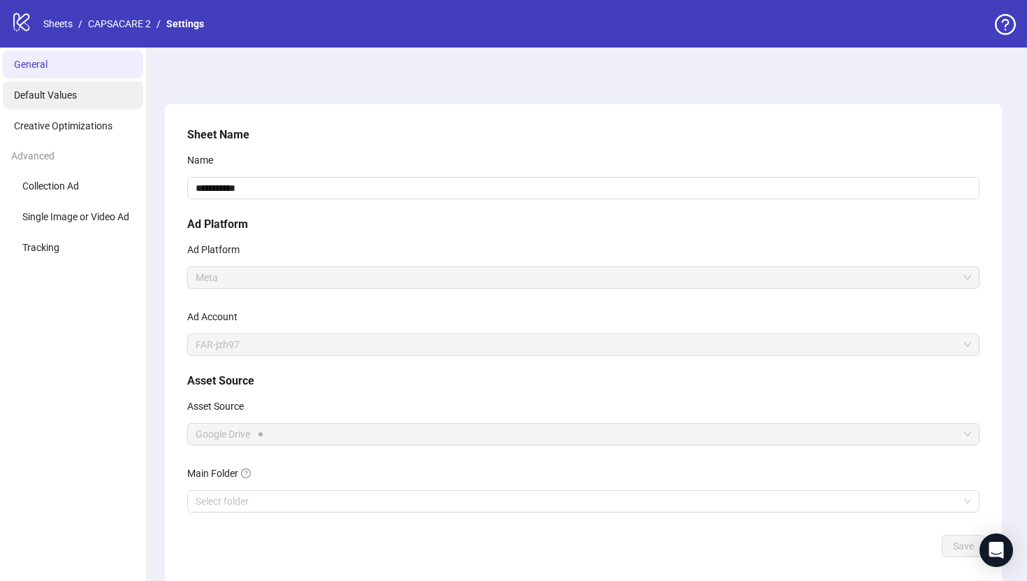
click at [67, 96] on span "Default Values" at bounding box center [45, 94] width 63 height 11
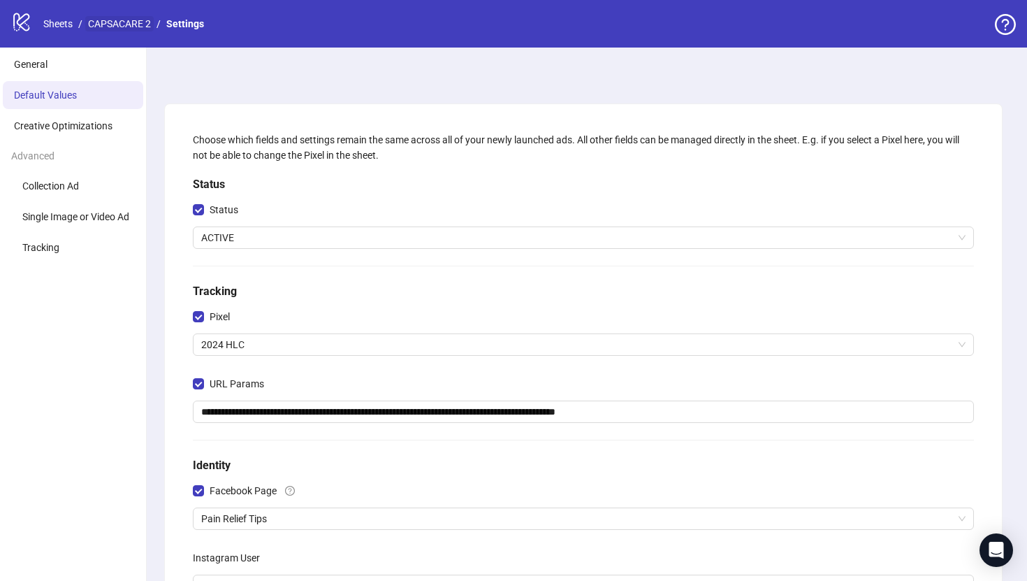
click at [140, 25] on link "CAPSACARE 2" at bounding box center [119, 23] width 68 height 15
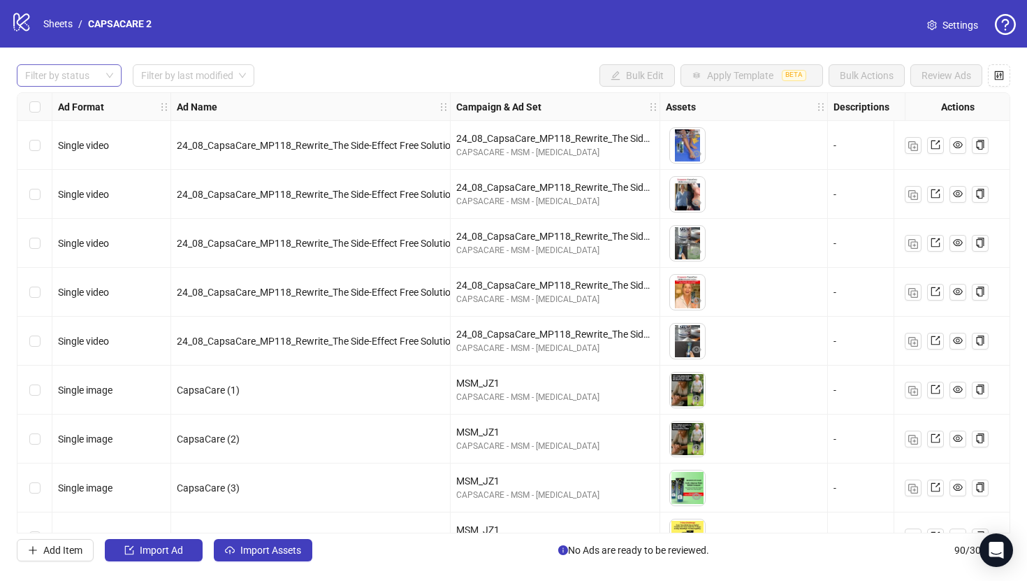
click at [84, 82] on div at bounding box center [62, 76] width 85 height 20
click at [82, 103] on div "Draft" at bounding box center [69, 103] width 82 height 15
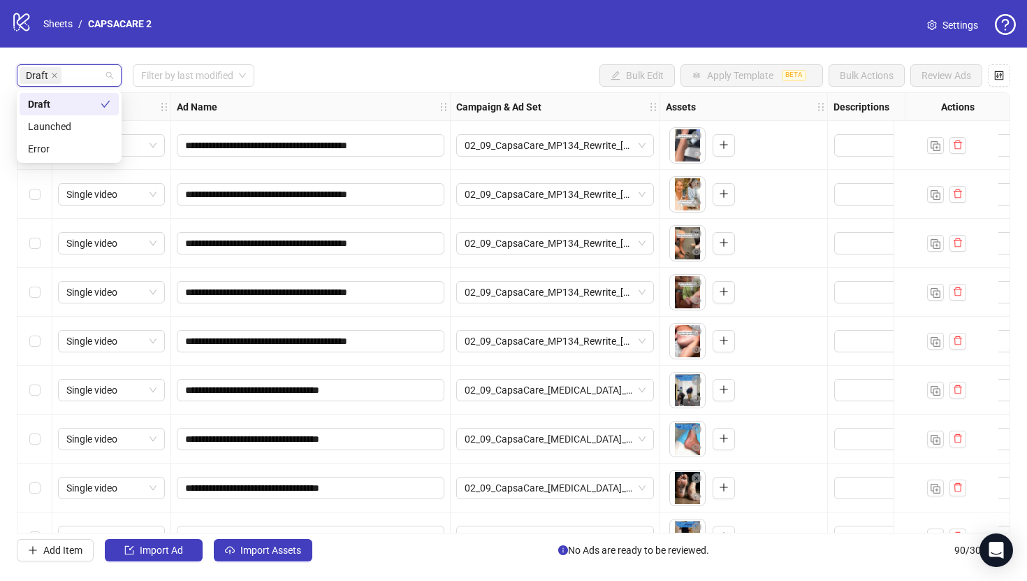
click at [361, 59] on div "**********" at bounding box center [513, 313] width 1027 height 530
click at [28, 111] on div "Select all rows" at bounding box center [34, 107] width 35 height 28
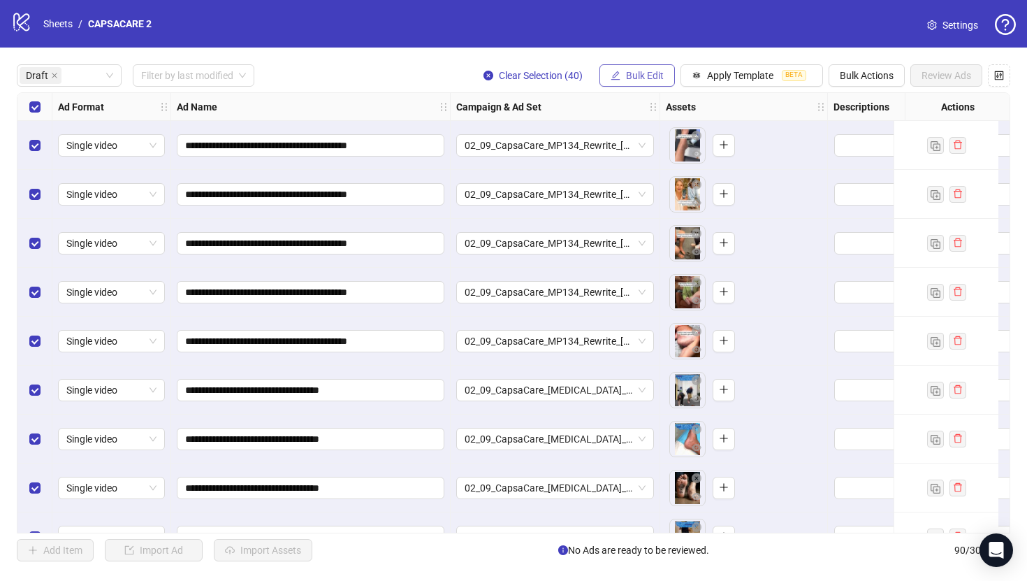
click at [655, 77] on span "Bulk Edit" at bounding box center [645, 75] width 38 height 11
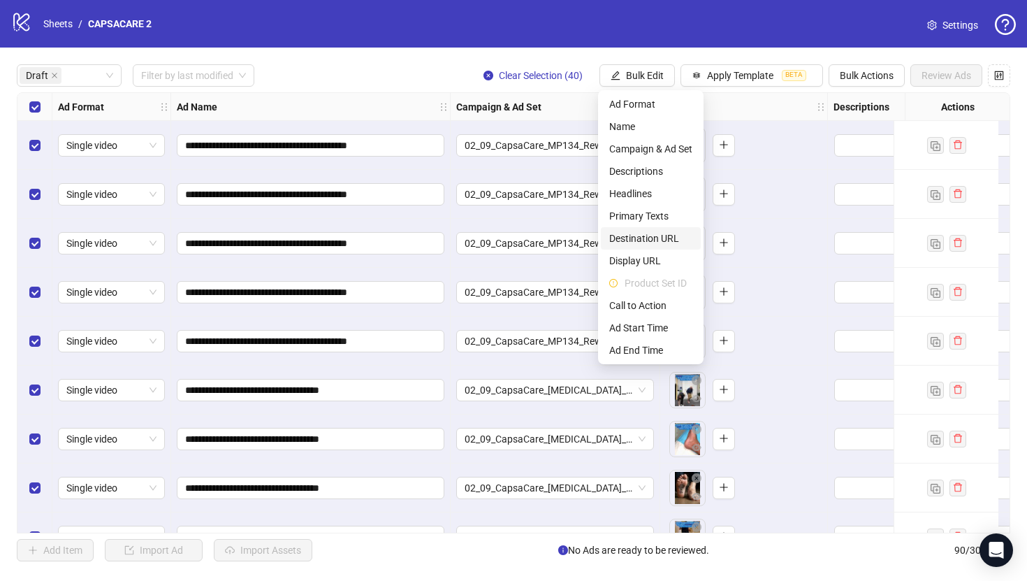
click at [658, 233] on span "Destination URL" at bounding box center [650, 238] width 83 height 15
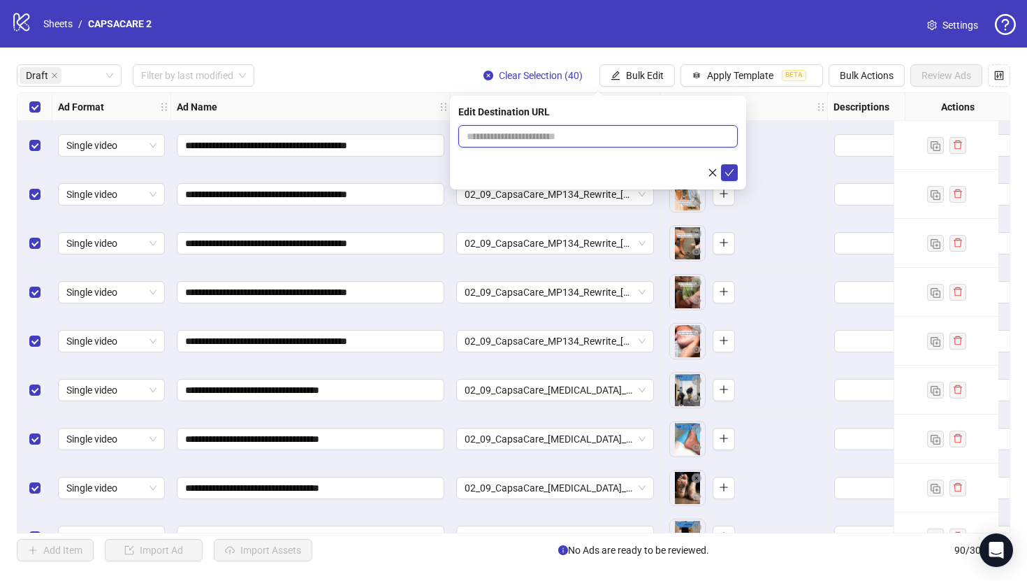
click at [645, 136] on input "text" at bounding box center [593, 136] width 252 height 15
paste input "**********"
type input "**********"
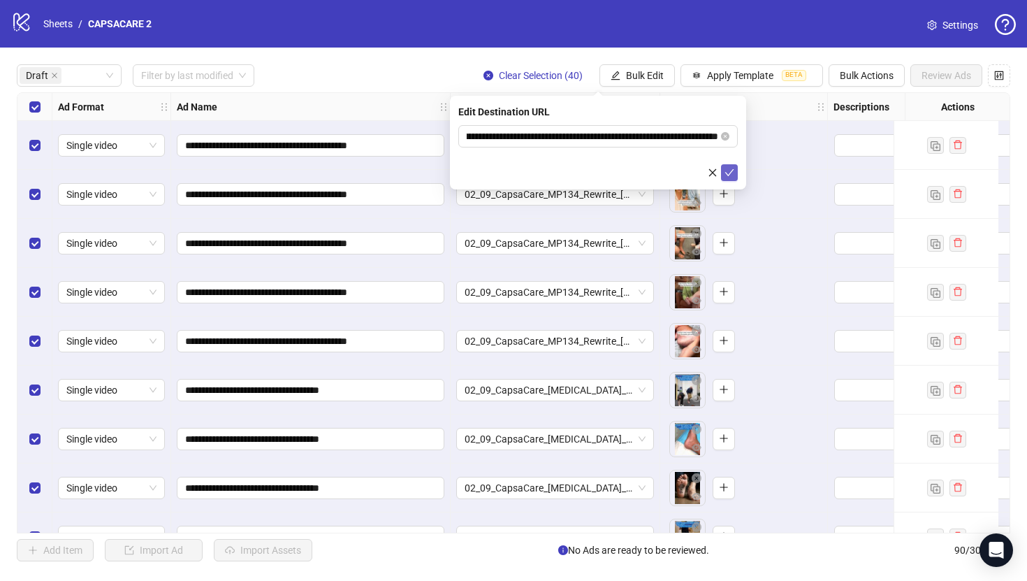
scroll to position [0, 0]
click at [730, 166] on button "submit" at bounding box center [729, 172] width 17 height 17
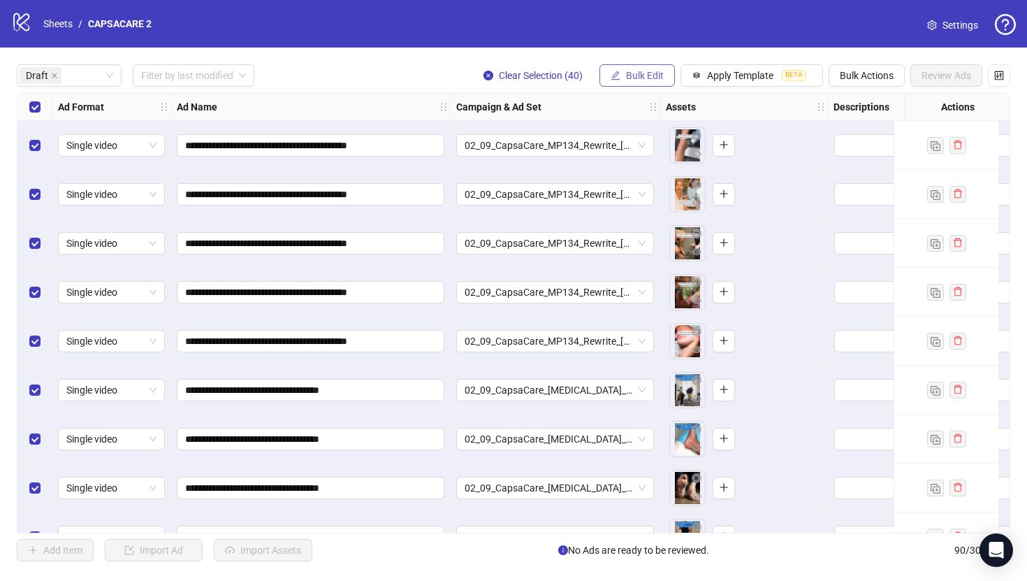
click at [613, 76] on icon "edit" at bounding box center [615, 75] width 9 height 9
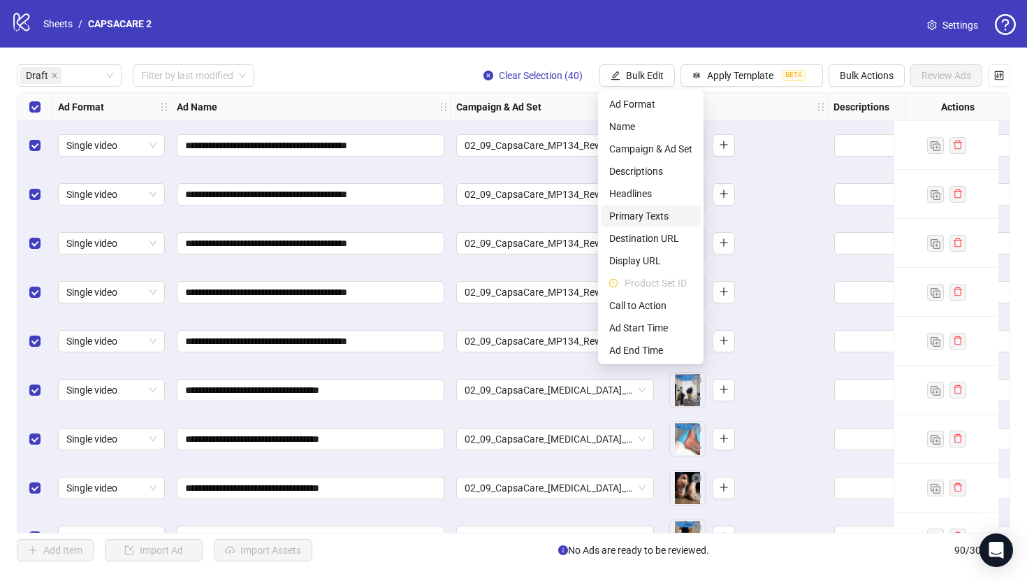
click at [636, 215] on span "Primary Texts" at bounding box center [650, 215] width 83 height 15
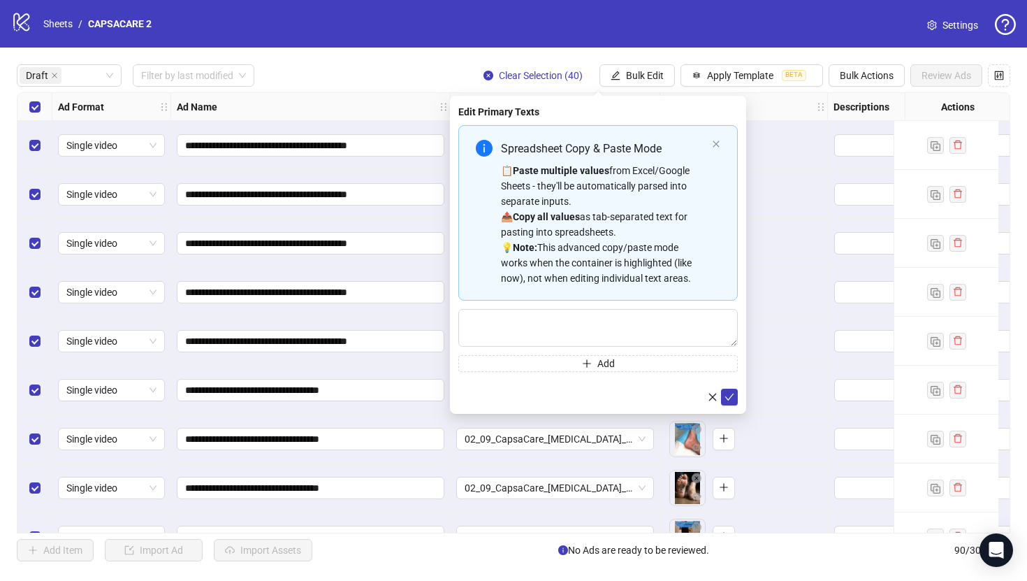
click at [720, 143] on div "Spreadsheet Copy & Paste Mode 📋 Paste multiple values from Excel/Google Sheets …" at bounding box center [597, 212] width 279 height 175
click at [717, 140] on icon "close" at bounding box center [716, 144] width 8 height 8
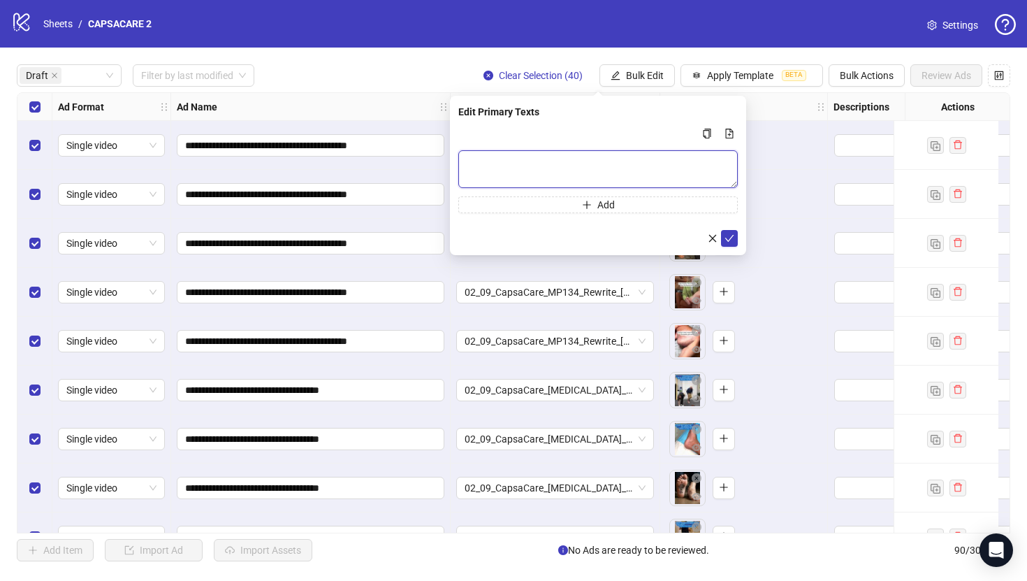
click at [660, 158] on textarea "Multi-text input container - paste or copy values" at bounding box center [597, 169] width 279 height 38
paste textarea "**********"
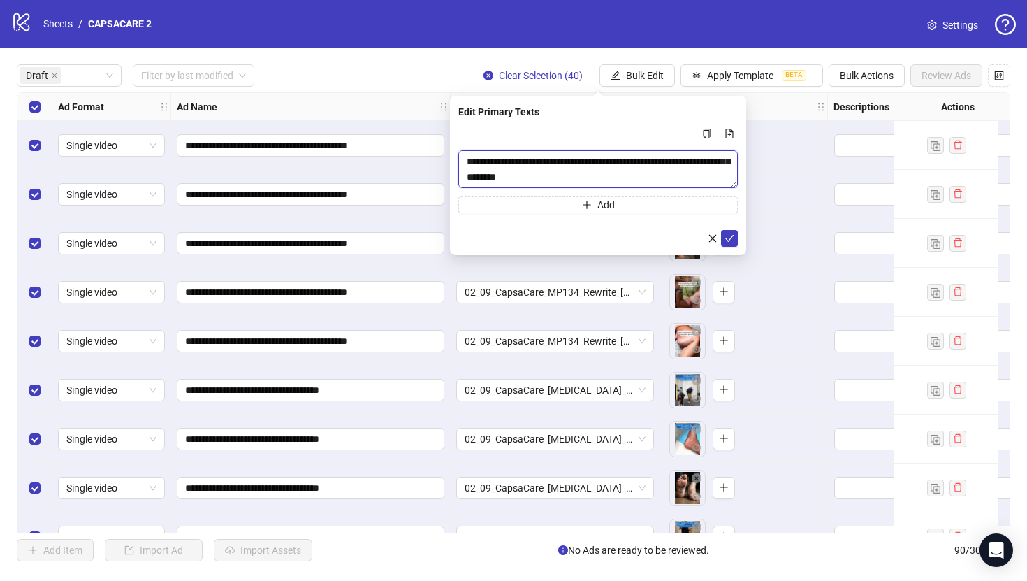
click at [487, 163] on textarea "**********" at bounding box center [597, 169] width 279 height 38
type textarea "**********"
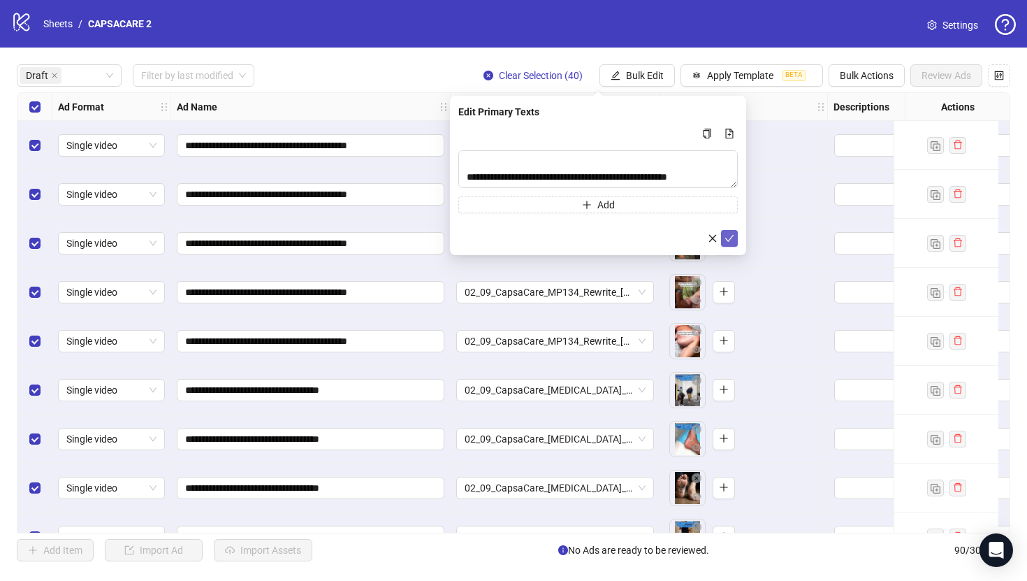
click at [733, 237] on icon "check" at bounding box center [729, 238] width 10 height 10
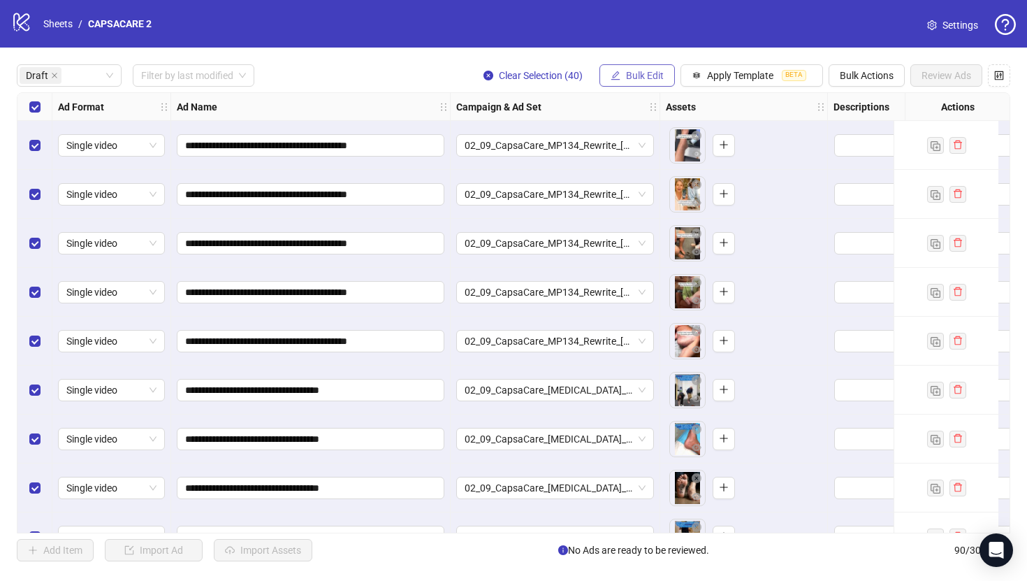
click at [621, 80] on button "Bulk Edit" at bounding box center [636, 75] width 75 height 22
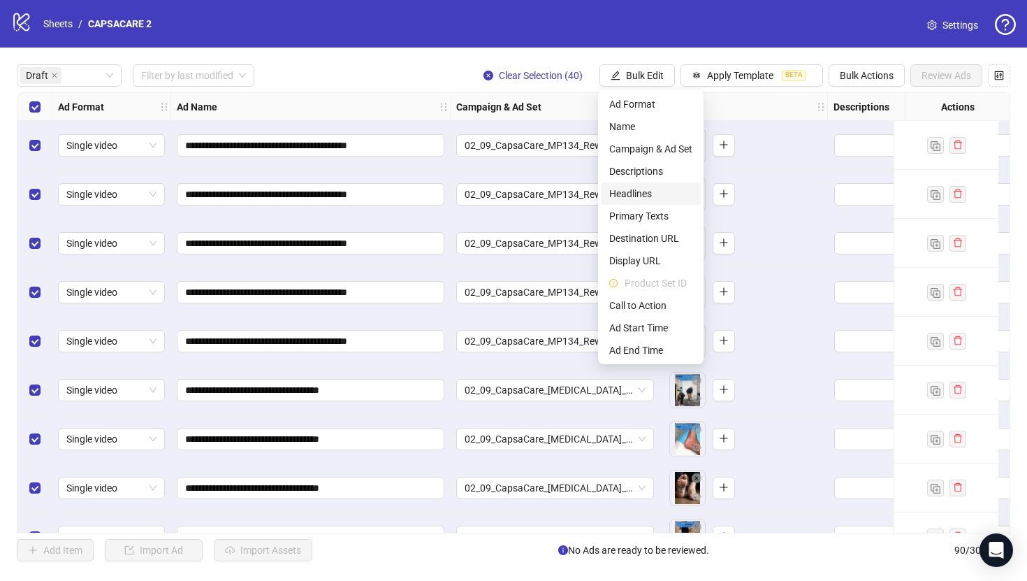
click at [632, 196] on span "Headlines" at bounding box center [650, 193] width 83 height 15
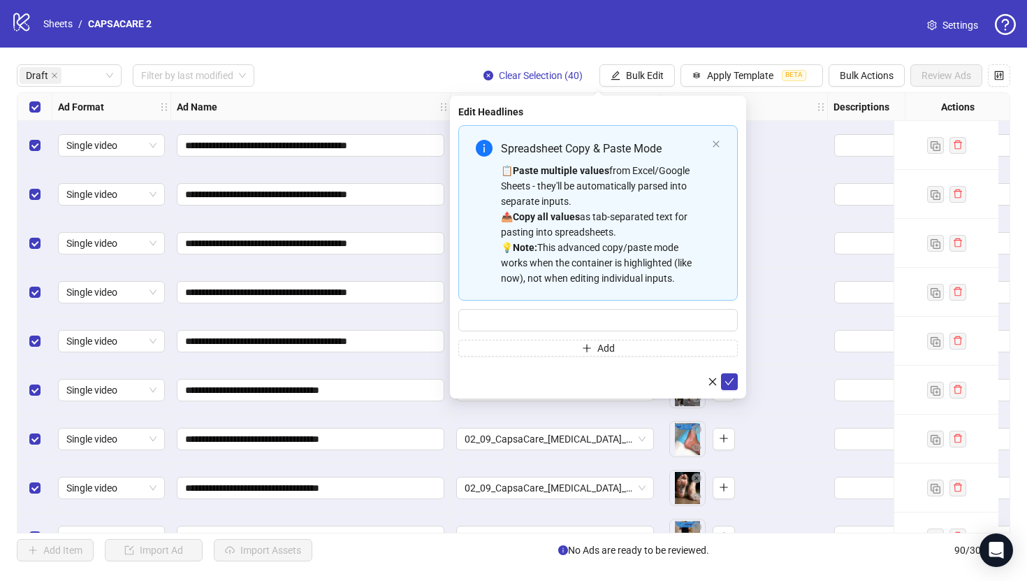
click at [710, 147] on div "Spreadsheet Copy & Paste Mode 📋 Paste multiple values from Excel/Google Sheets …" at bounding box center [597, 212] width 279 height 175
click at [711, 140] on div "Spreadsheet Copy & Paste Mode 📋 Paste multiple values from Excel/Google Sheets …" at bounding box center [597, 212] width 279 height 175
click at [715, 140] on icon "close" at bounding box center [716, 144] width 8 height 8
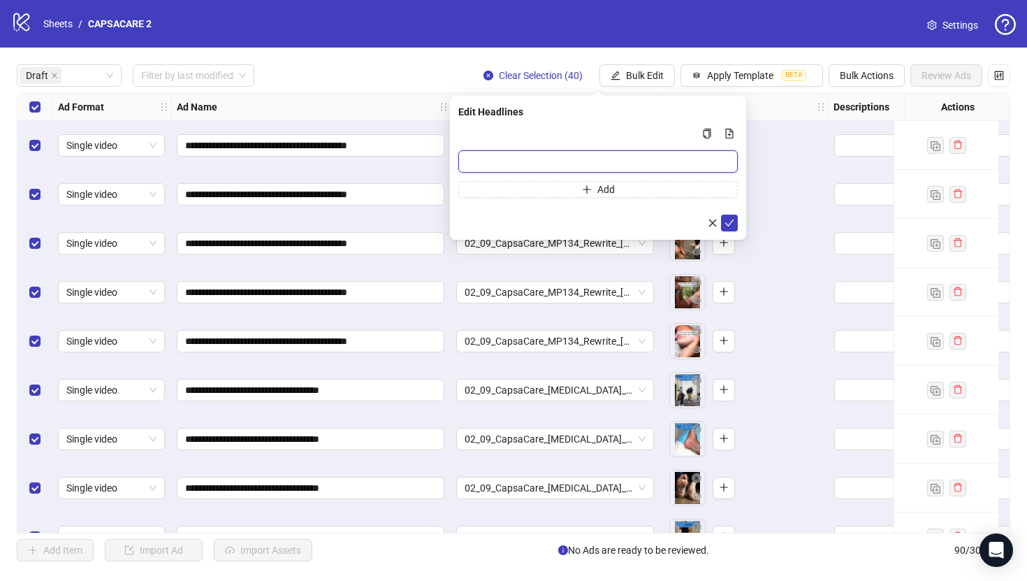
click at [681, 167] on input "Multi-input container - paste or copy values" at bounding box center [597, 161] width 279 height 22
paste input "**********"
type input "**********"
click at [728, 218] on icon "check" at bounding box center [729, 223] width 10 height 10
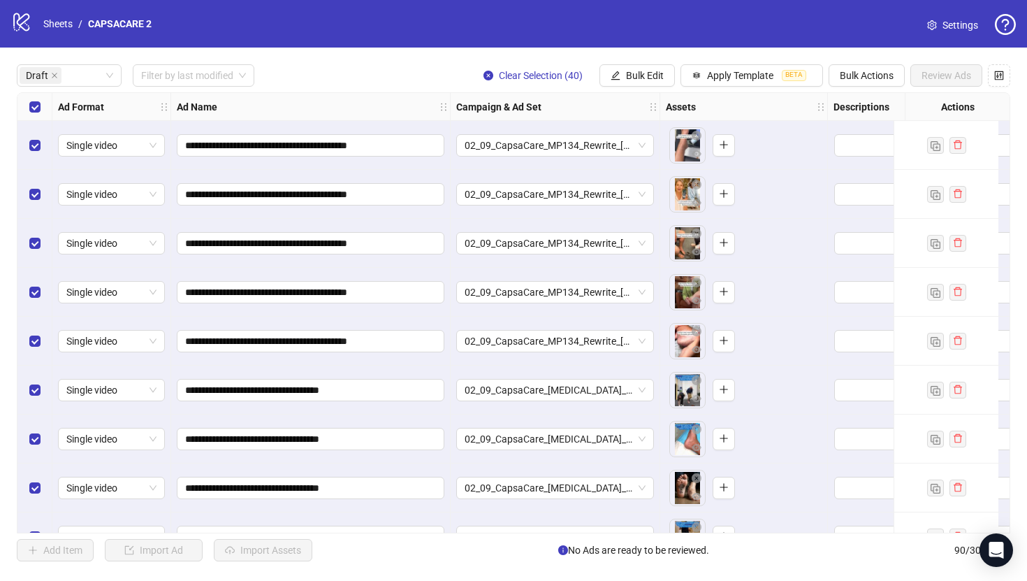
scroll to position [0, 167]
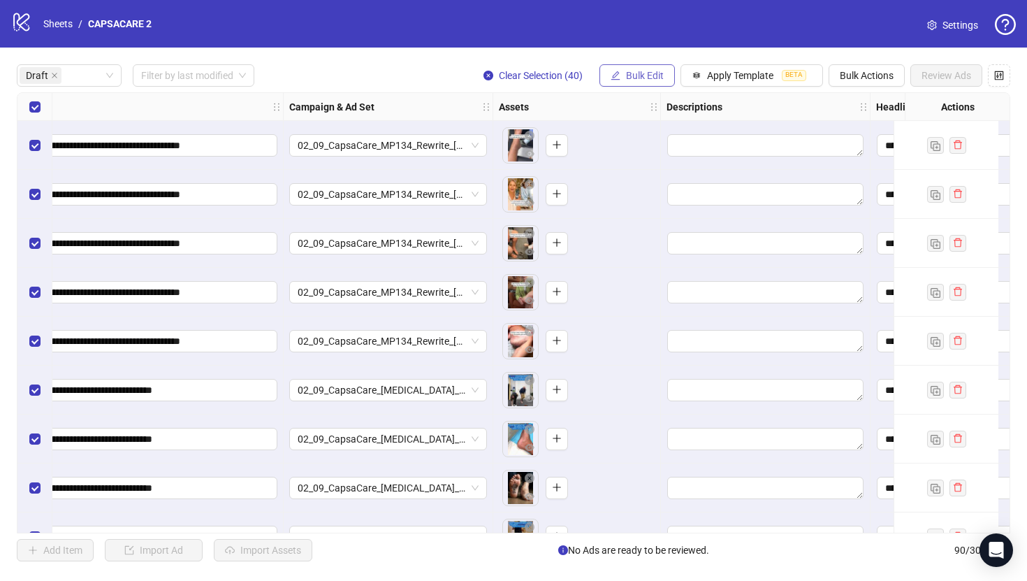
click at [669, 78] on button "Bulk Edit" at bounding box center [636, 75] width 75 height 22
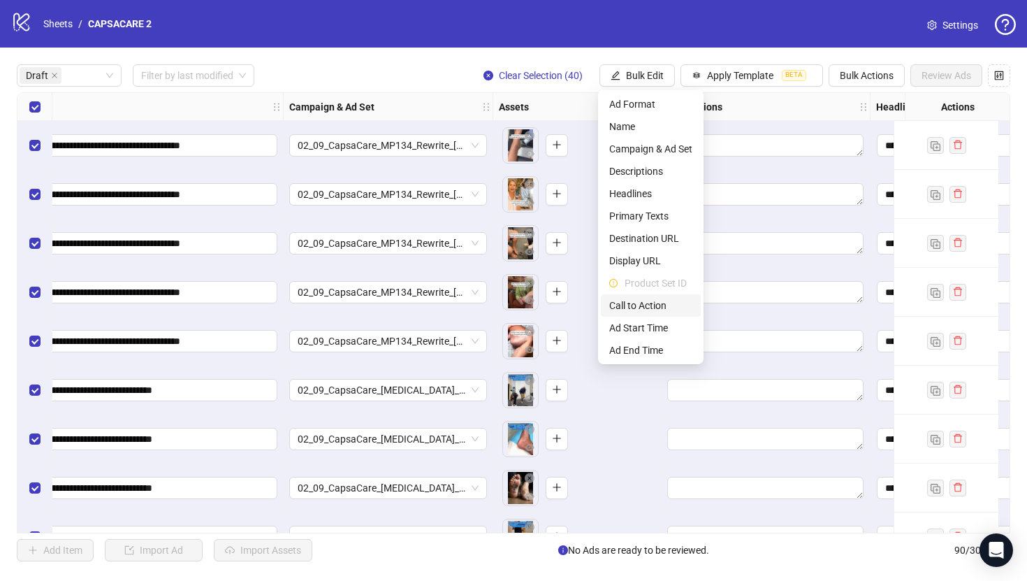
click at [655, 314] on li "Call to Action" at bounding box center [651, 305] width 100 height 22
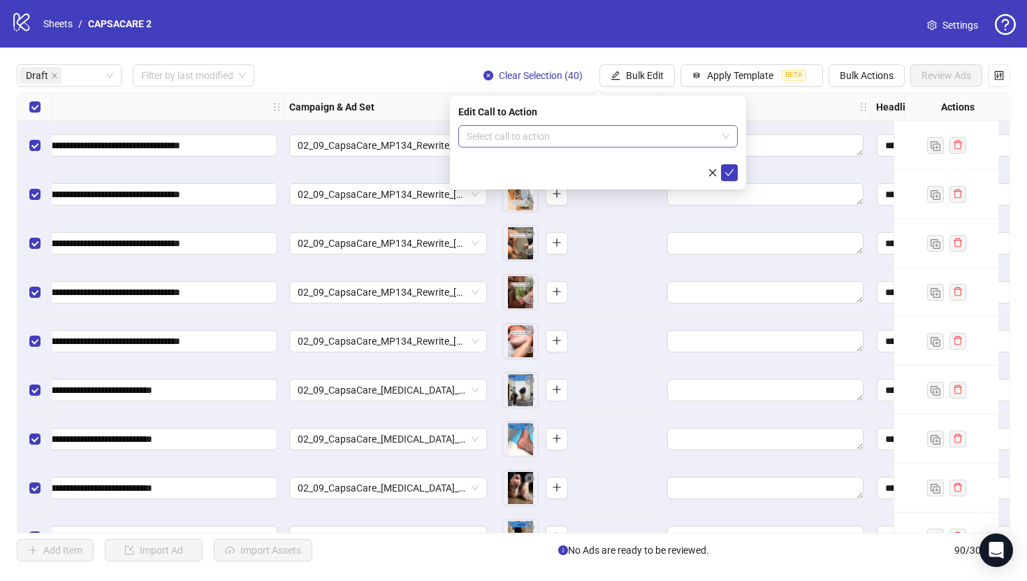
click at [555, 137] on input "search" at bounding box center [592, 136] width 250 height 21
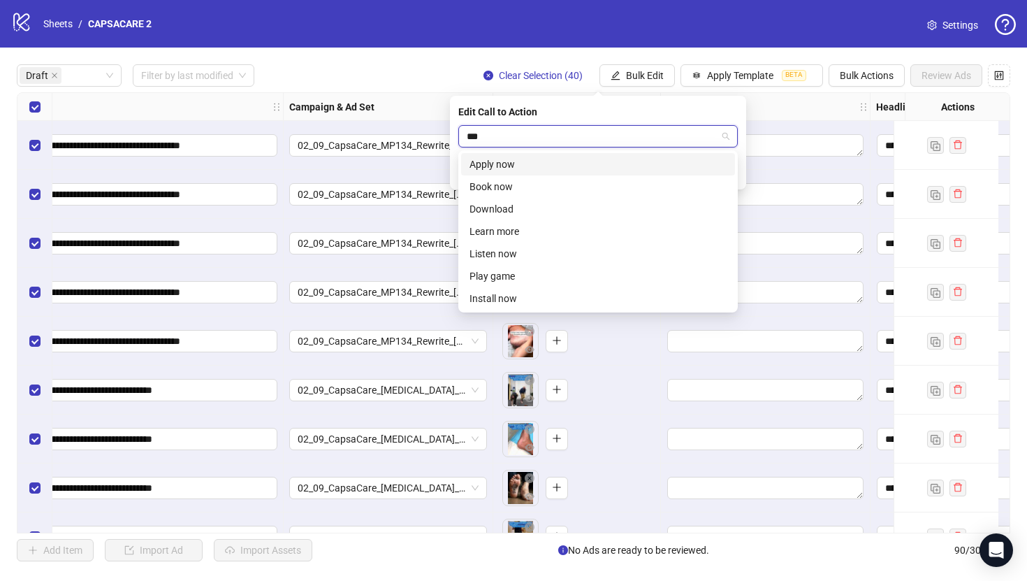
type input "****"
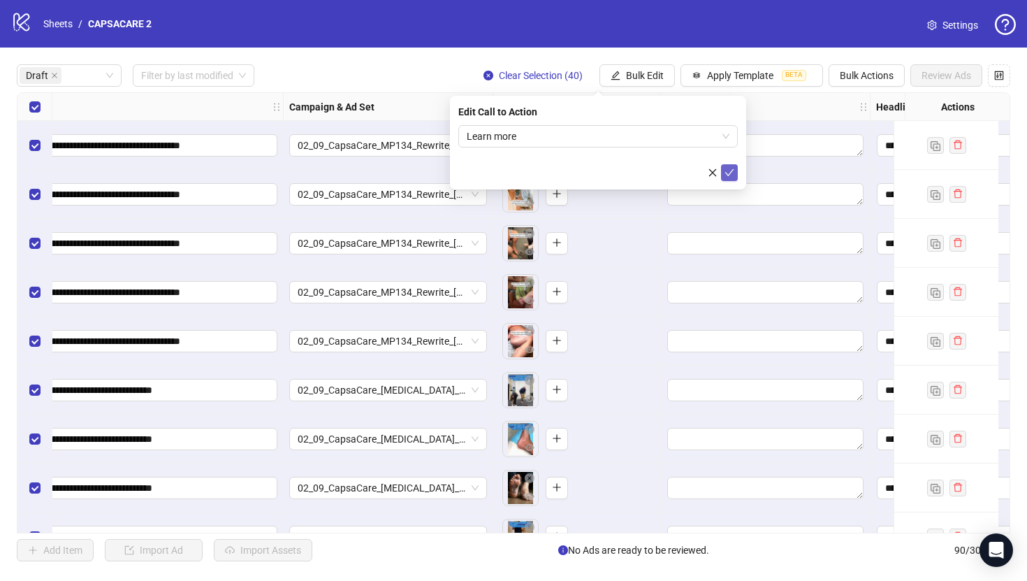
click at [728, 175] on icon "check" at bounding box center [729, 173] width 10 height 10
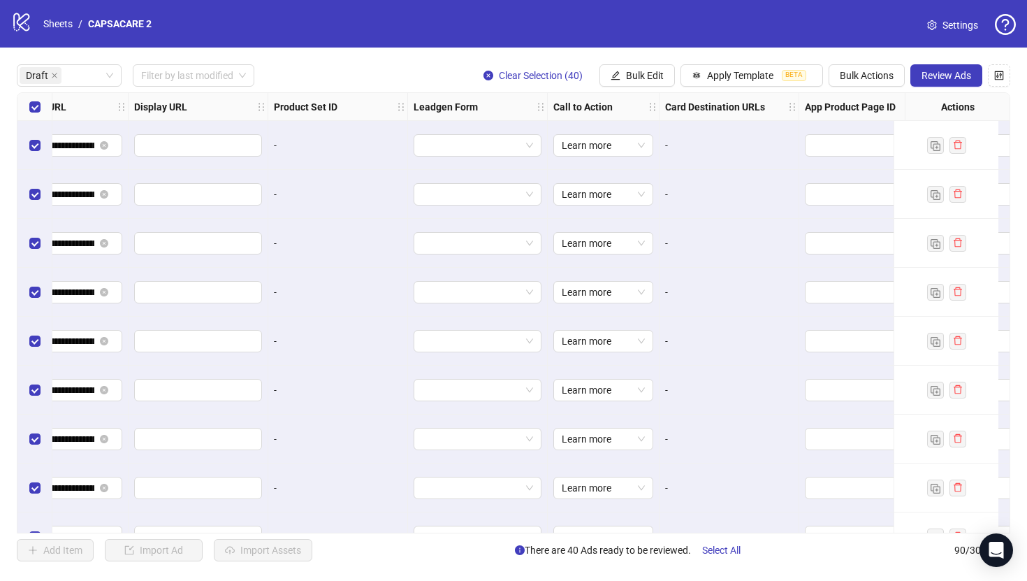
scroll to position [0, 1723]
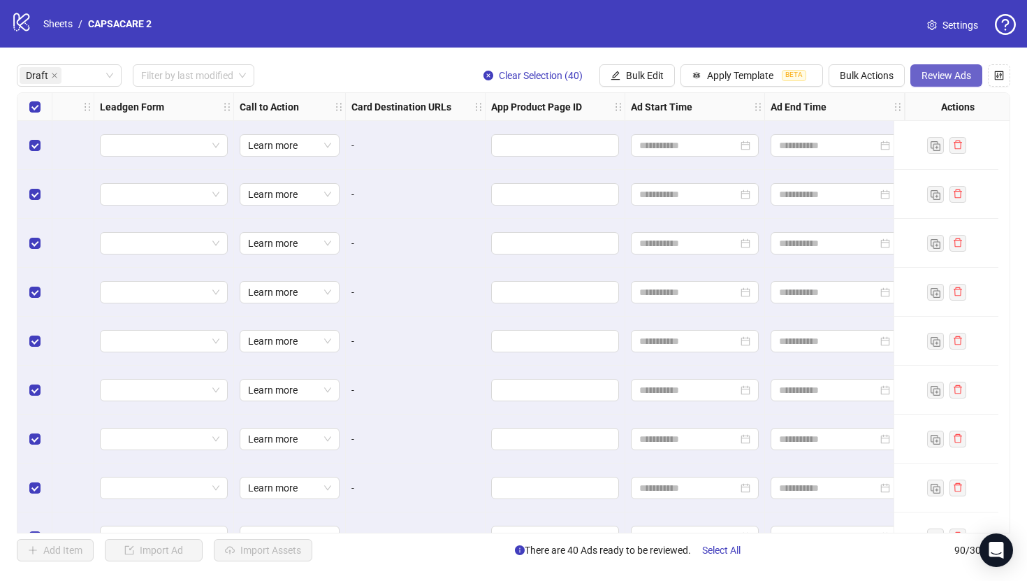
click at [949, 71] on span "Review Ads" at bounding box center [947, 75] width 50 height 11
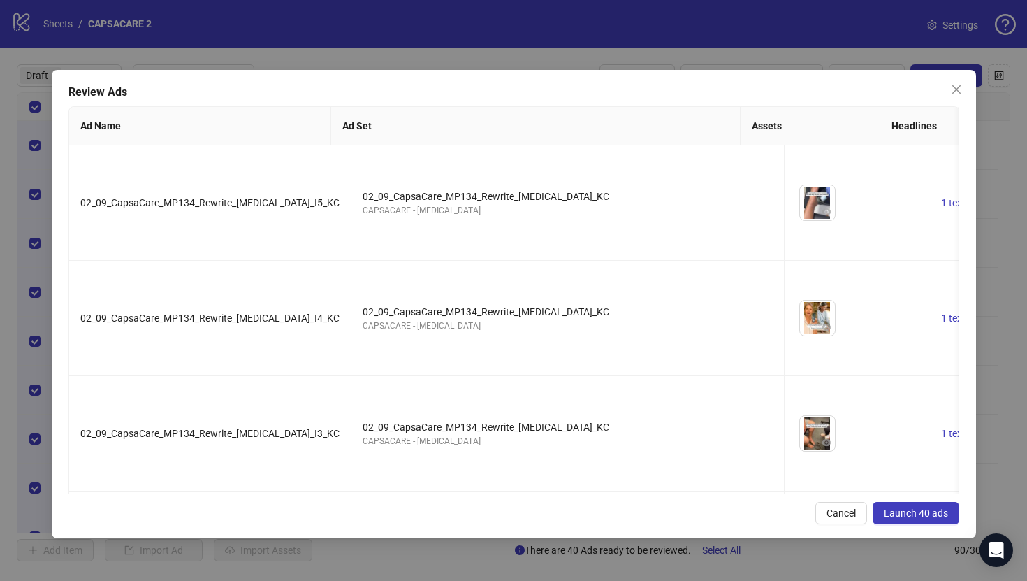
click at [913, 508] on span "Launch 40 ads" at bounding box center [916, 512] width 64 height 11
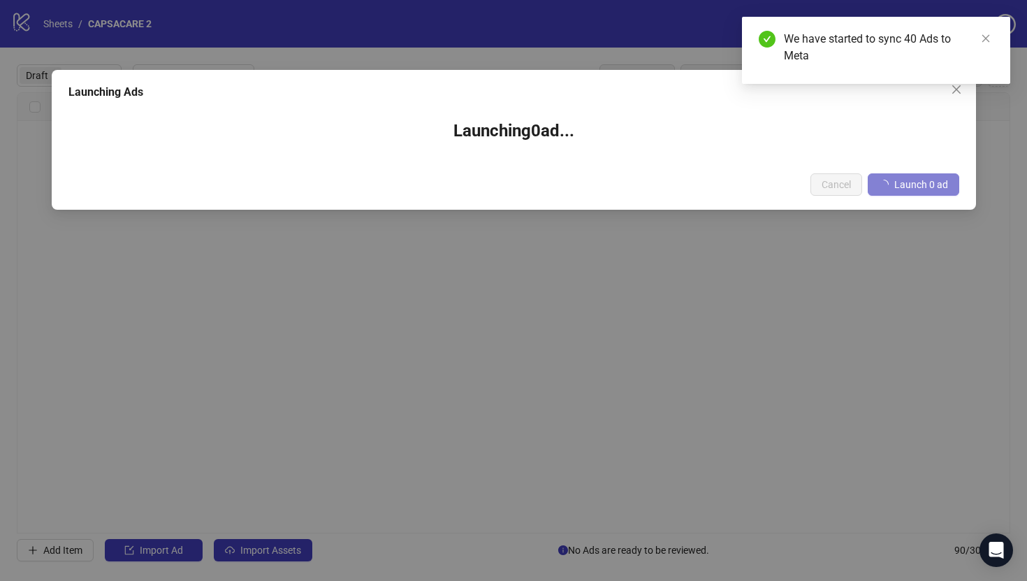
scroll to position [0, 1712]
